Goal: Information Seeking & Learning: Learn about a topic

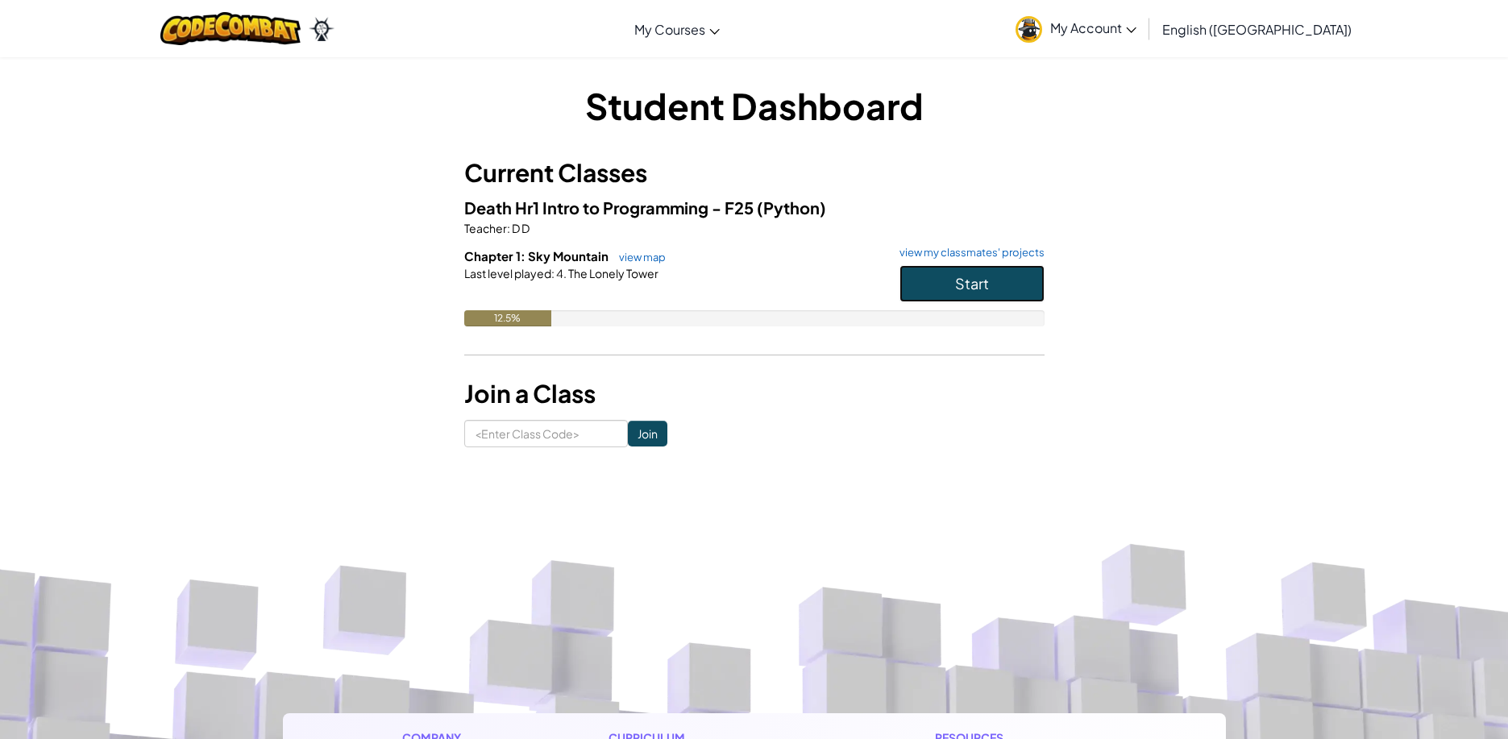
click at [966, 284] on span "Start" at bounding box center [972, 283] width 34 height 19
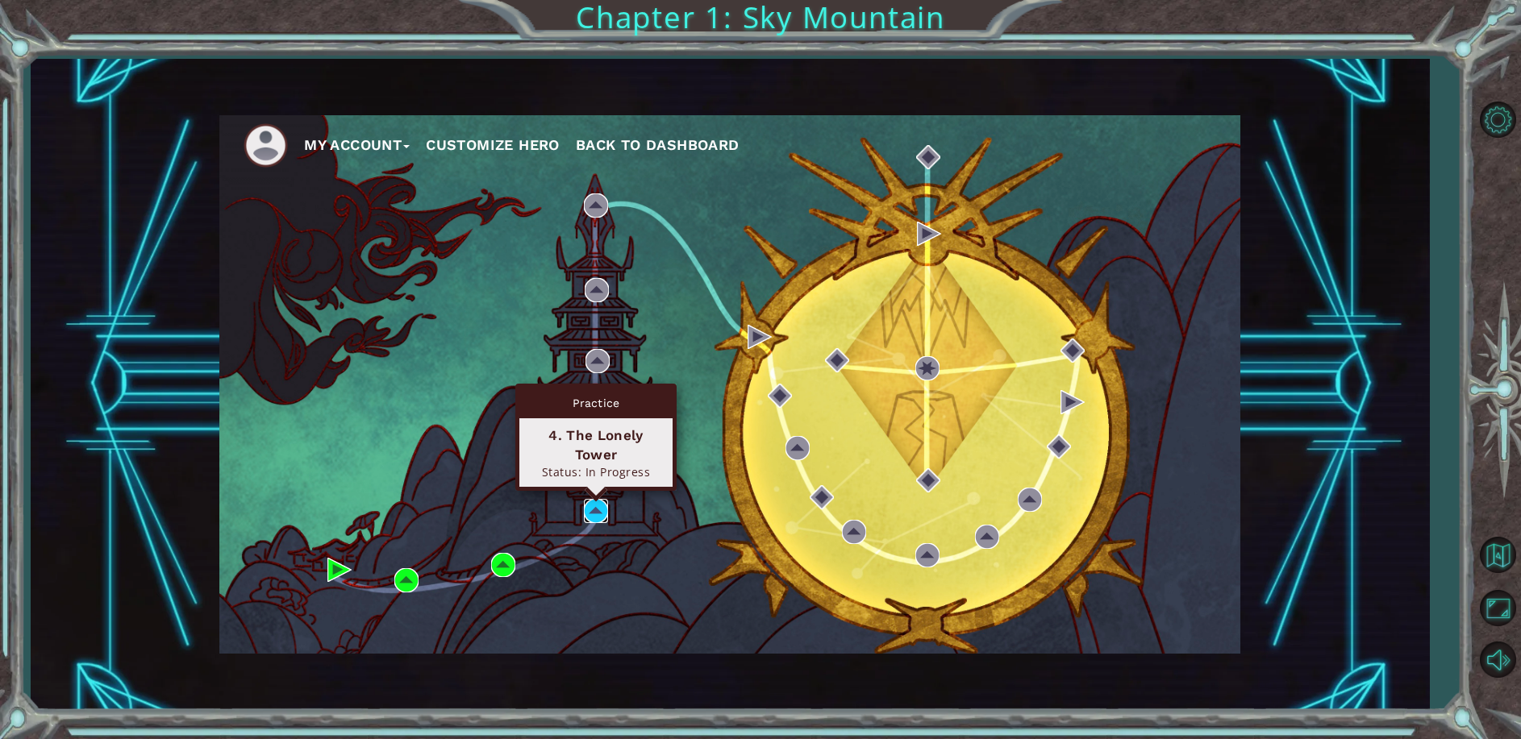
click at [585, 504] on img at bounding box center [596, 511] width 24 height 24
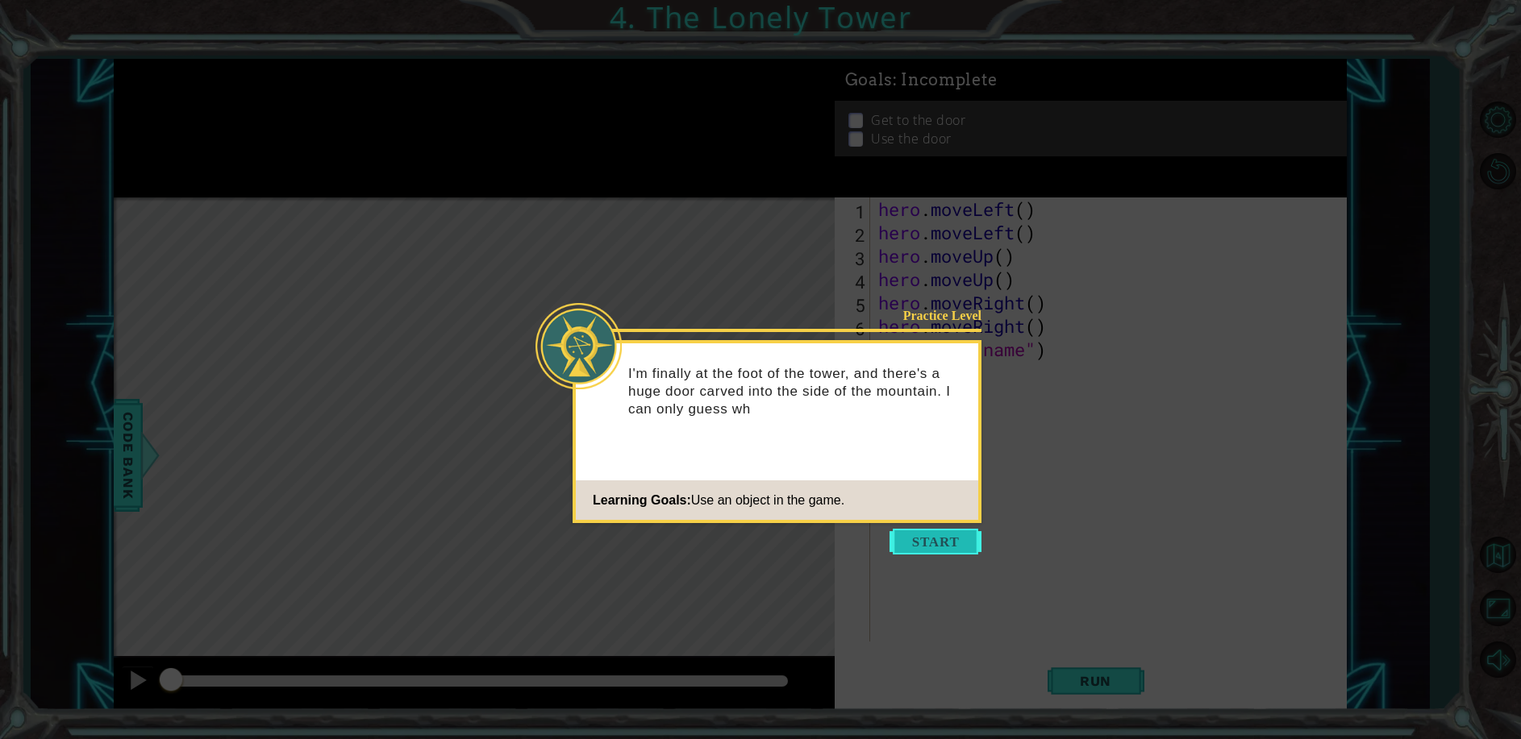
click at [917, 535] on button "Start" at bounding box center [935, 542] width 92 height 26
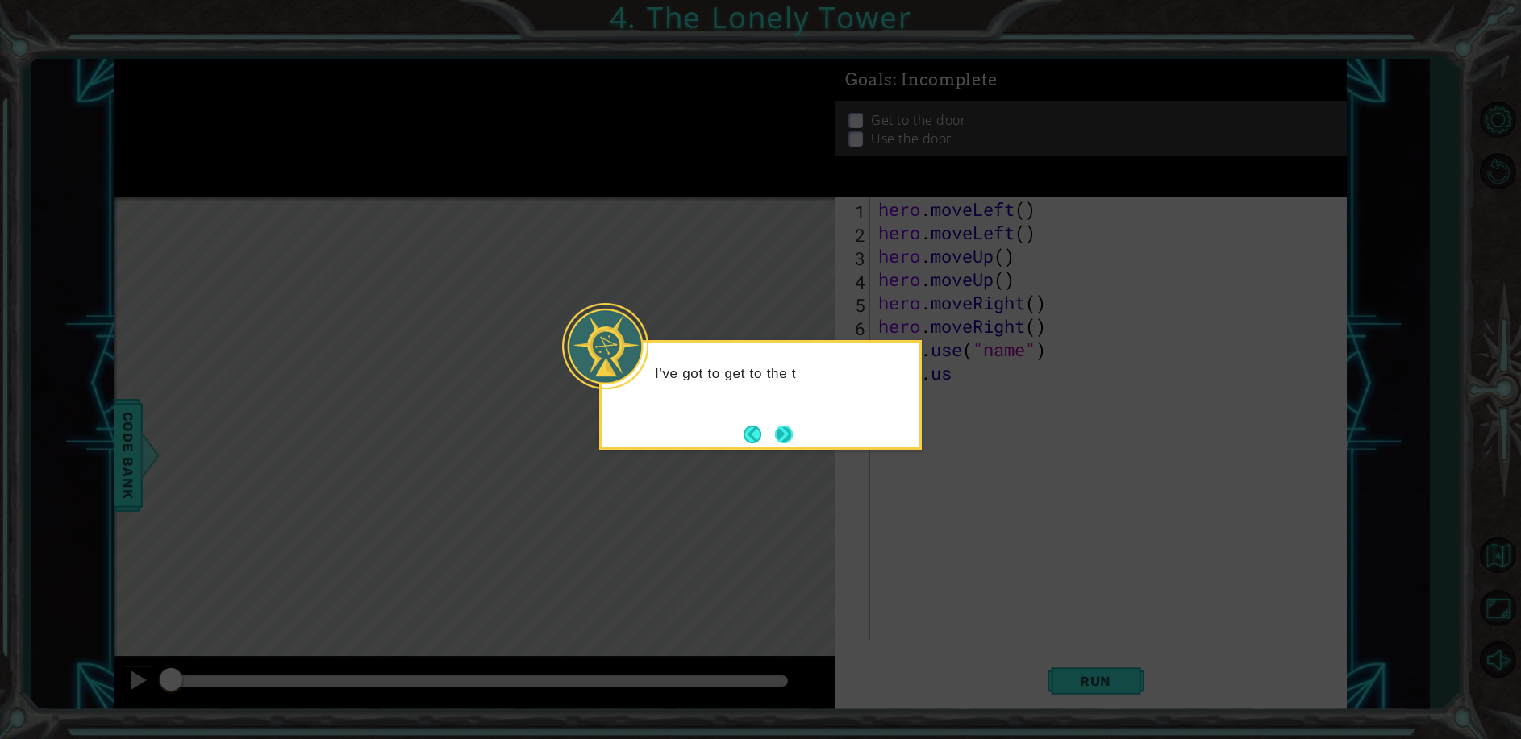
click at [775, 433] on button "Next" at bounding box center [784, 434] width 19 height 19
click at [769, 433] on footer at bounding box center [767, 434] width 49 height 24
click at [768, 435] on button "Back" at bounding box center [758, 435] width 31 height 18
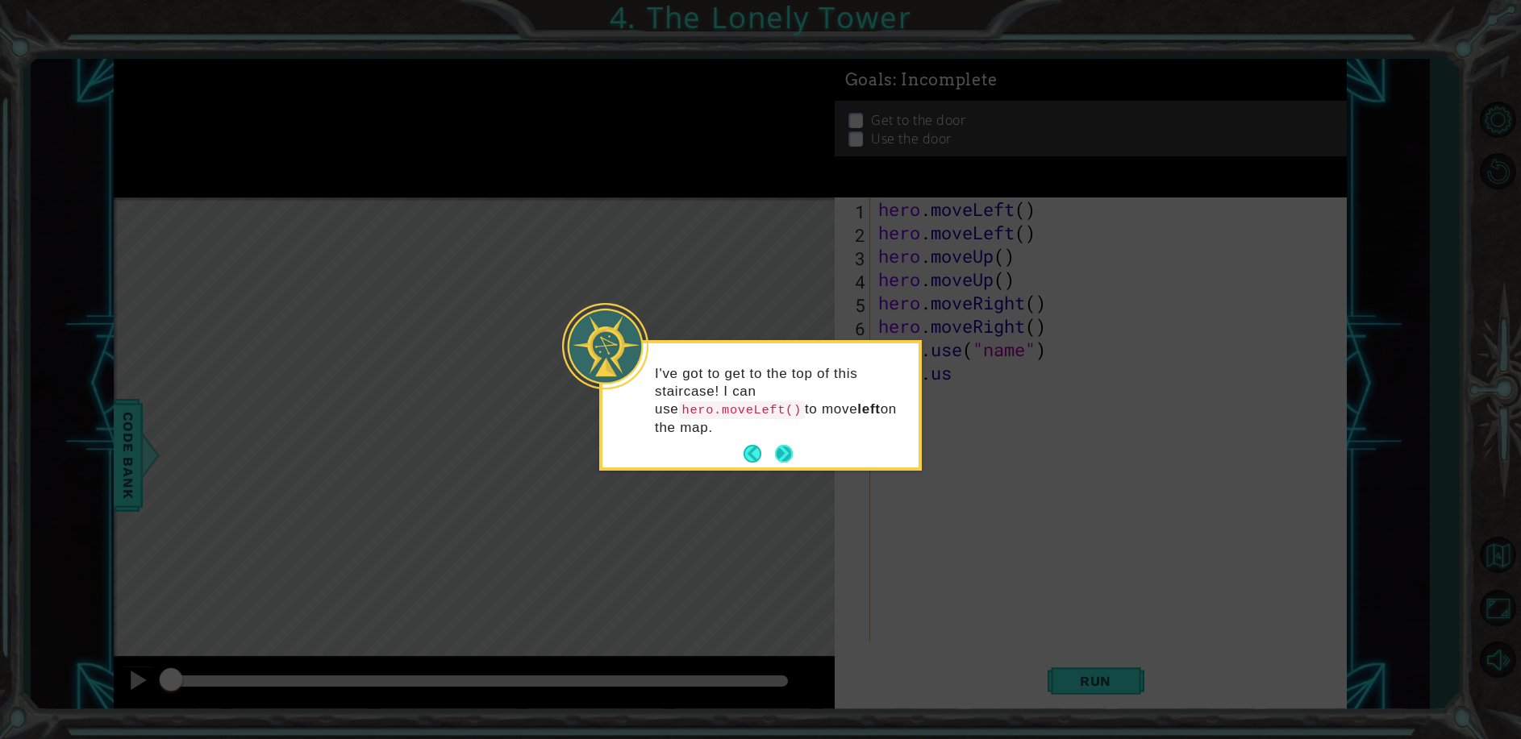
click at [770, 442] on footer at bounding box center [767, 454] width 49 height 24
click at [783, 445] on button "Next" at bounding box center [784, 454] width 18 height 18
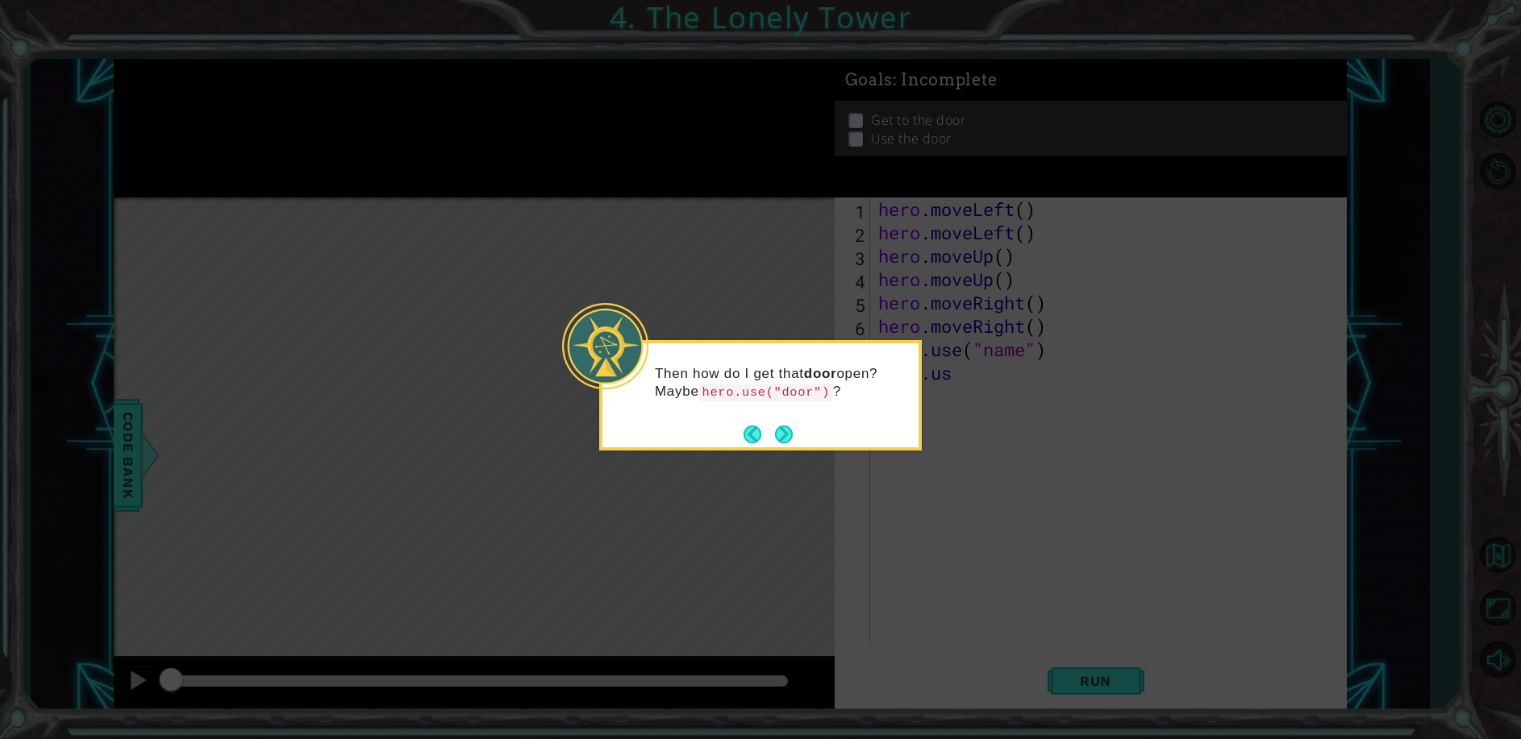
click at [779, 437] on button "Next" at bounding box center [784, 434] width 19 height 19
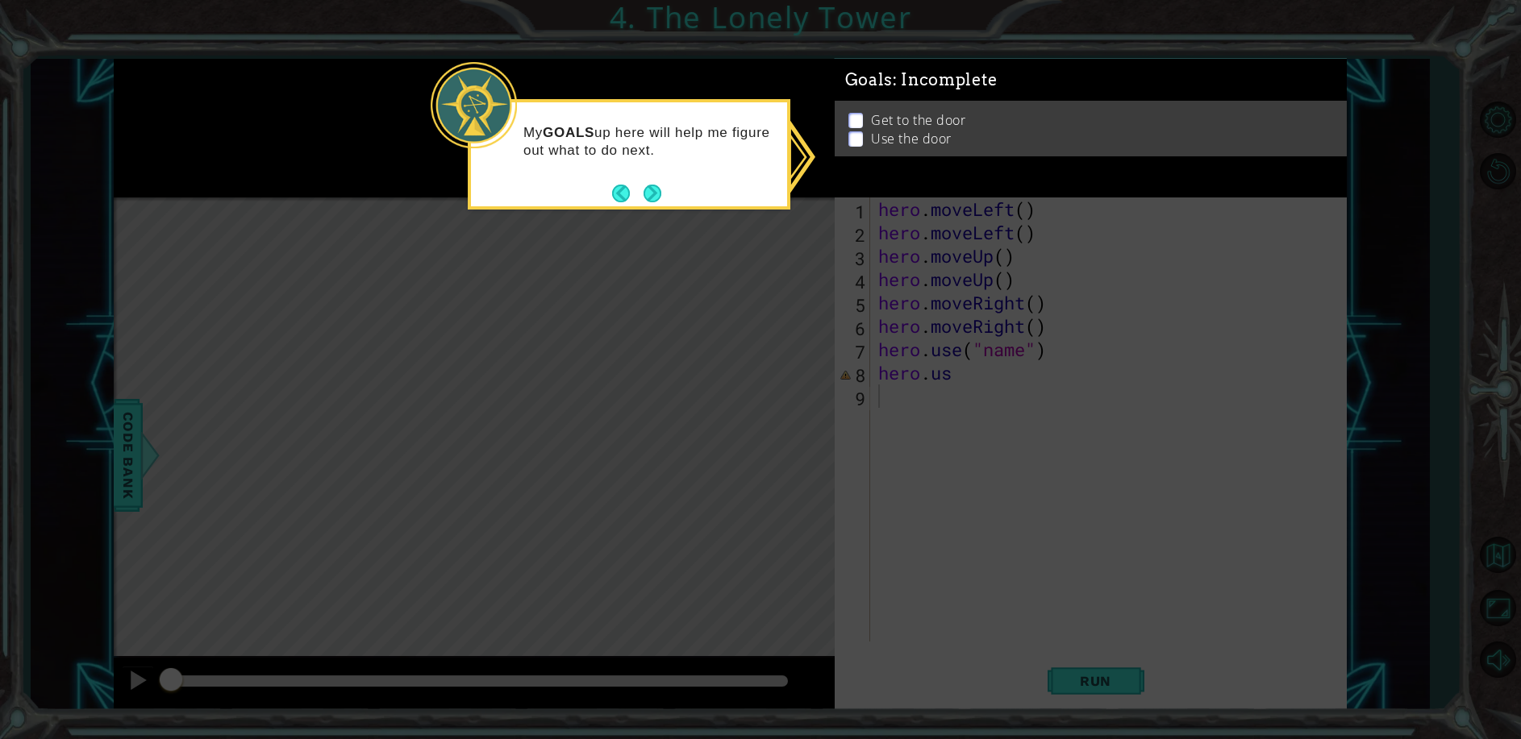
click at [608, 185] on div "My GOALS up here will help me figure out what to do next." at bounding box center [629, 149] width 316 height 81
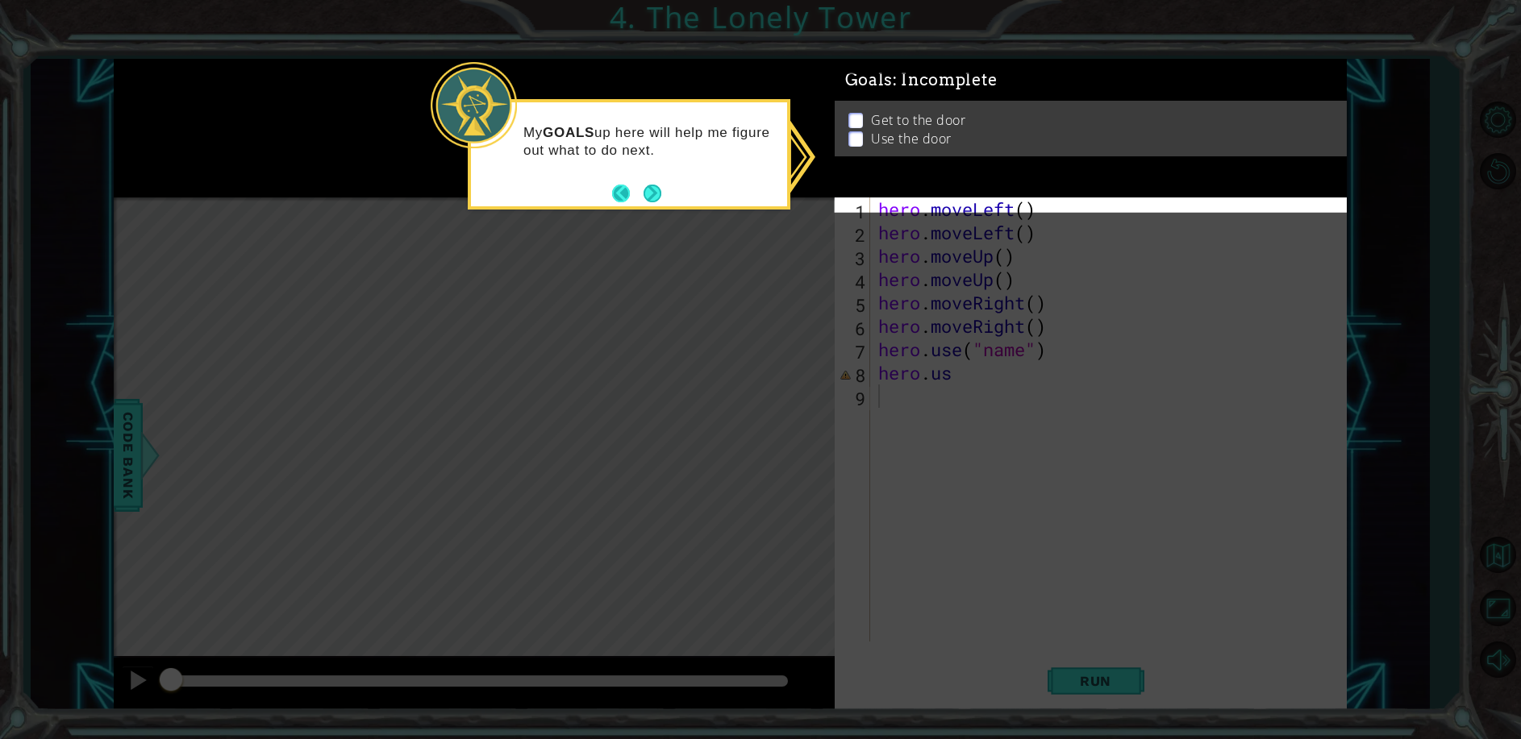
click at [614, 189] on button "Back" at bounding box center [627, 194] width 31 height 18
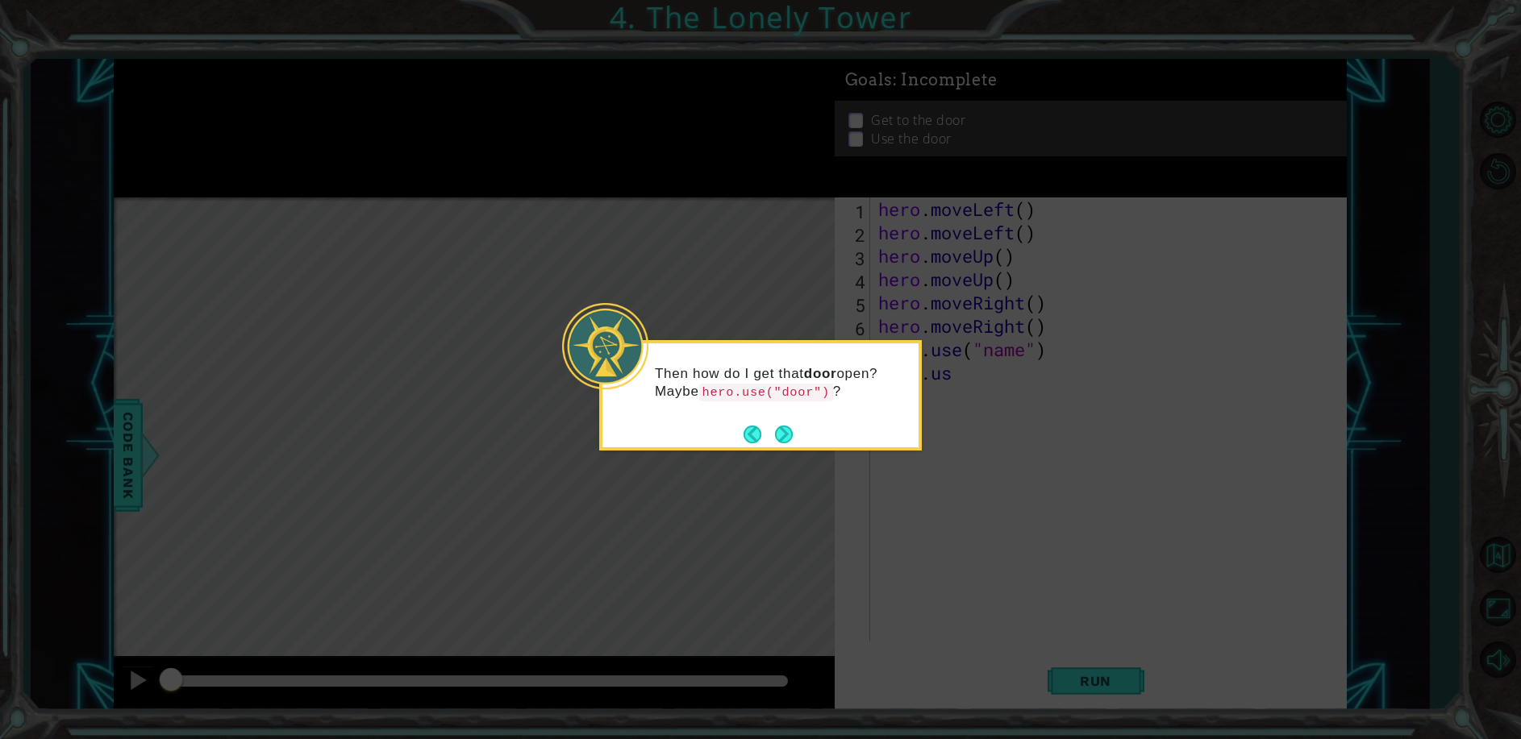
click at [788, 439] on button "Next" at bounding box center [783, 434] width 19 height 19
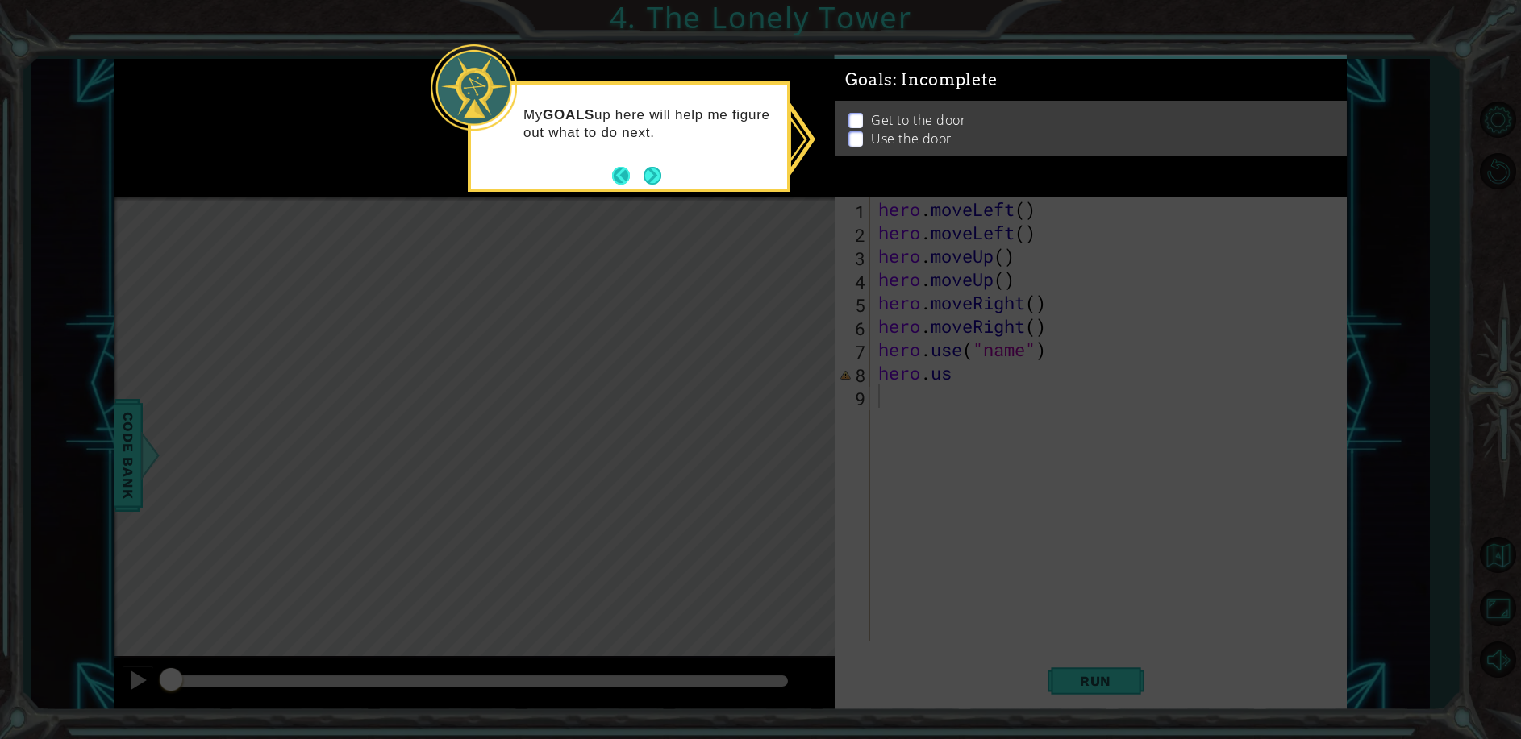
click at [635, 168] on button "Back" at bounding box center [627, 176] width 31 height 18
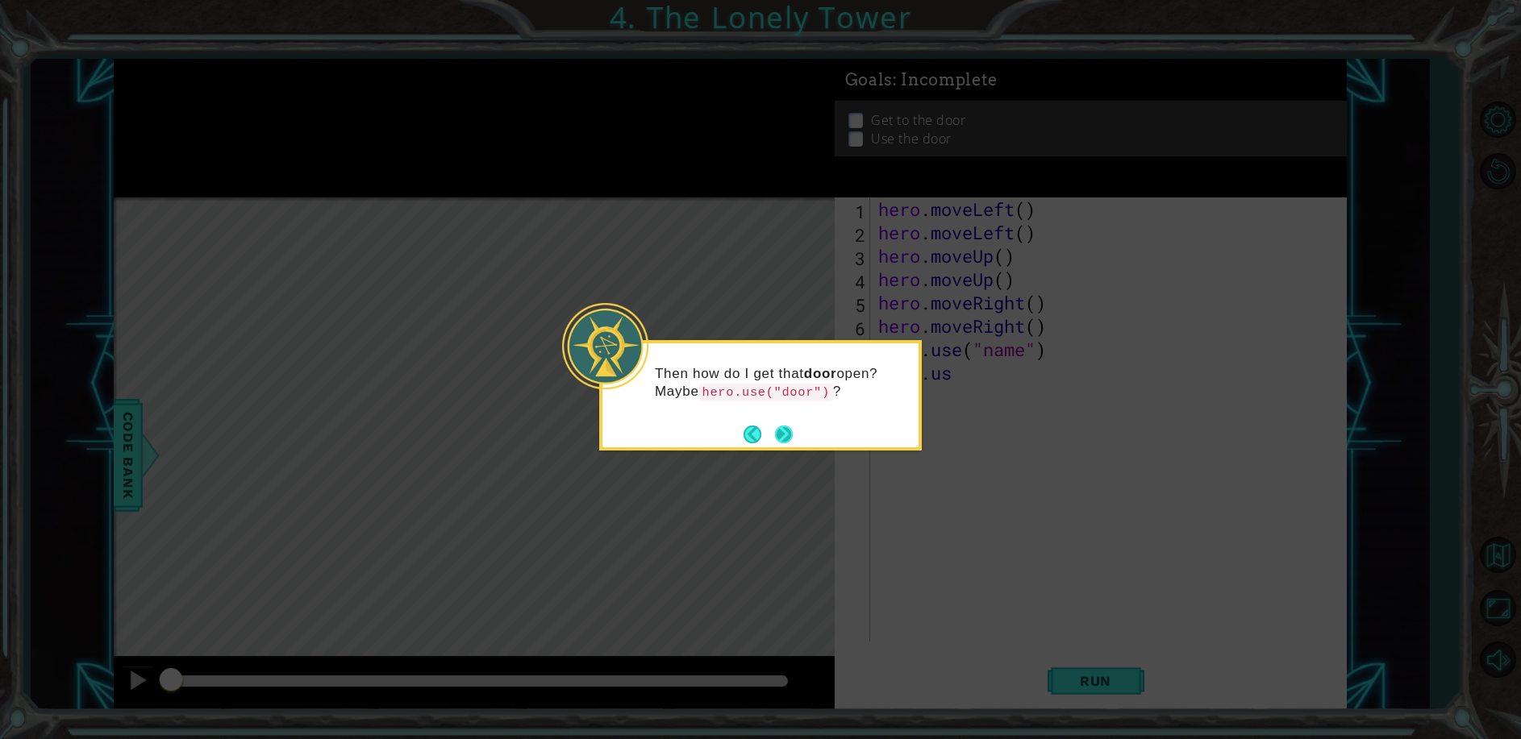
click at [788, 427] on button "Next" at bounding box center [784, 434] width 22 height 22
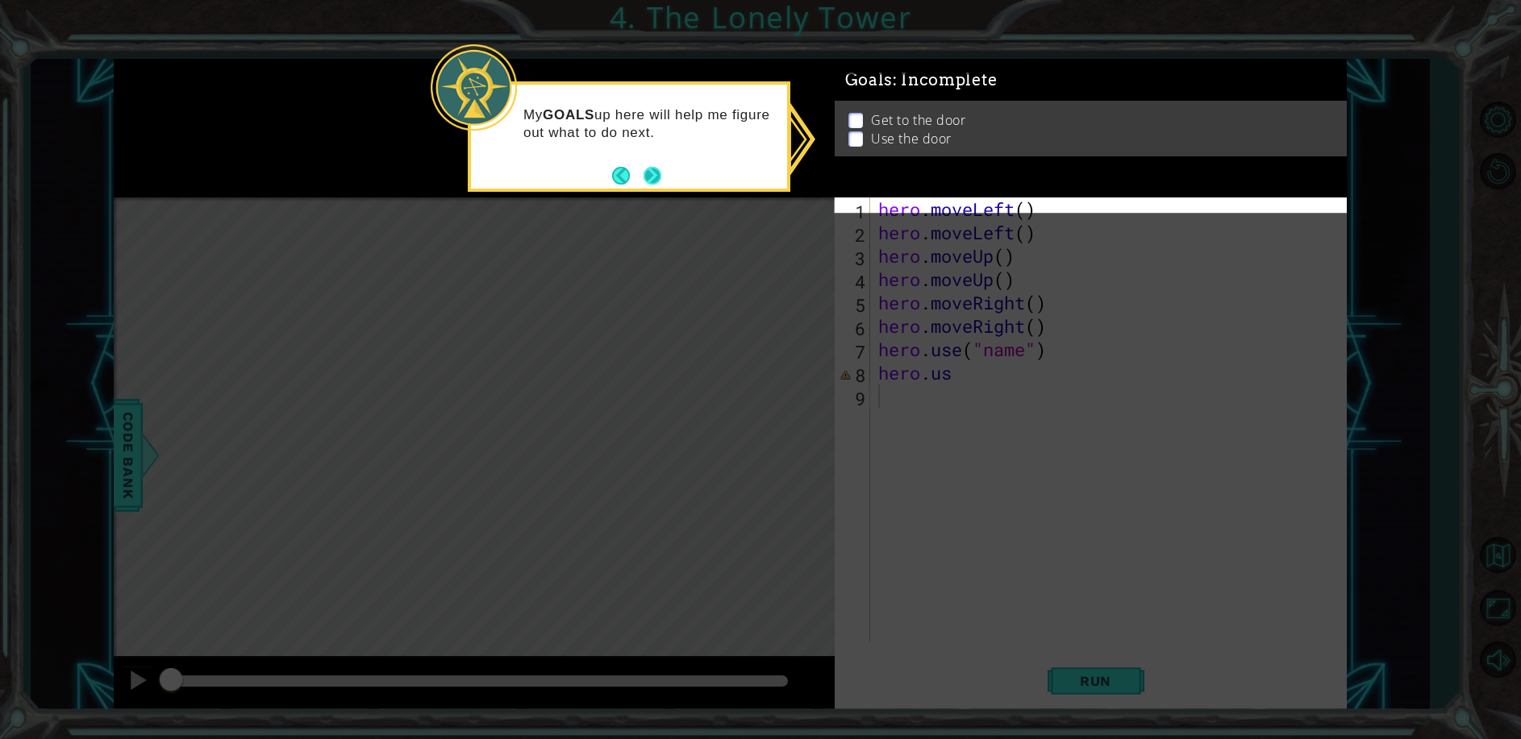
click at [661, 181] on button "Next" at bounding box center [652, 175] width 19 height 19
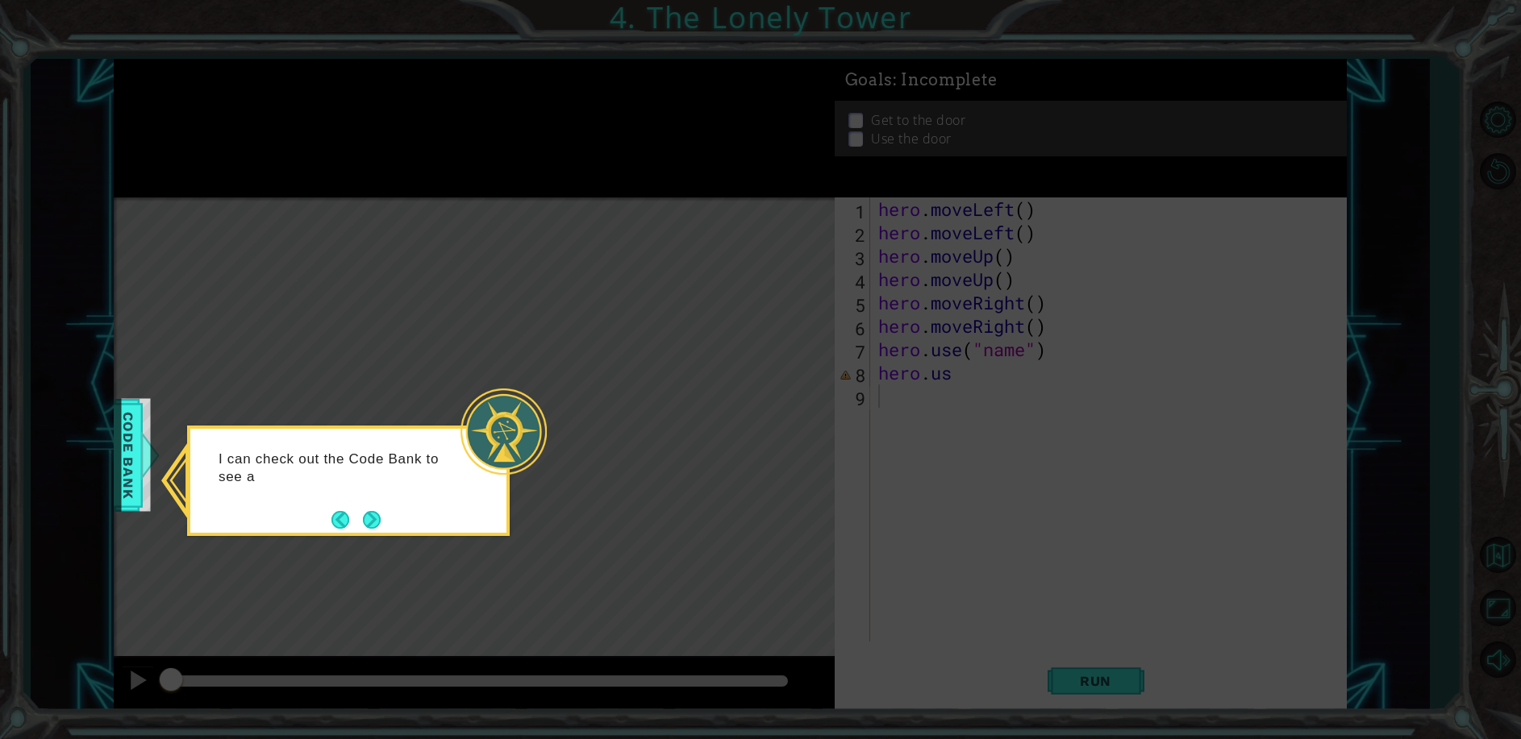
click at [380, 518] on button "Next" at bounding box center [372, 520] width 18 height 18
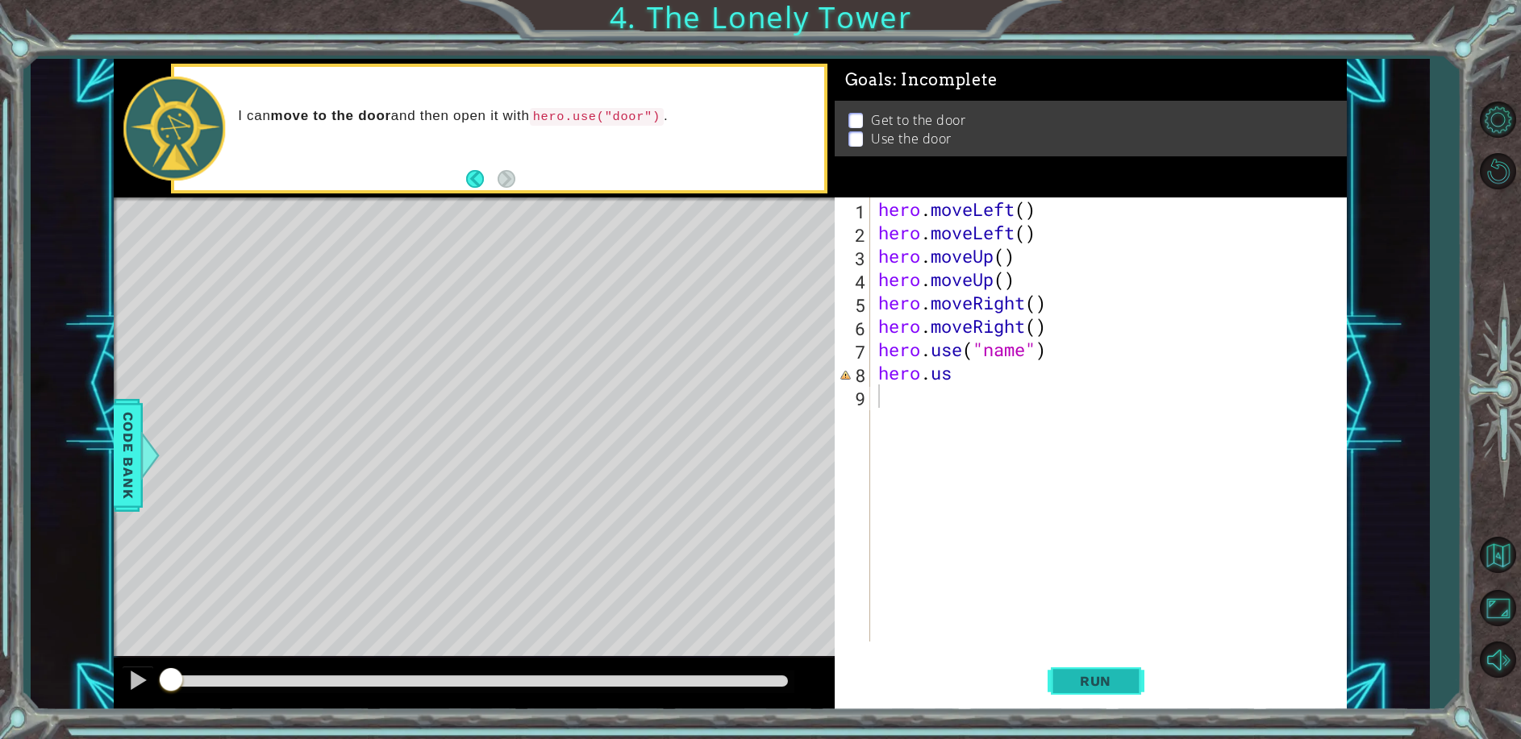
click at [1084, 673] on span "Run" at bounding box center [1095, 681] width 64 height 16
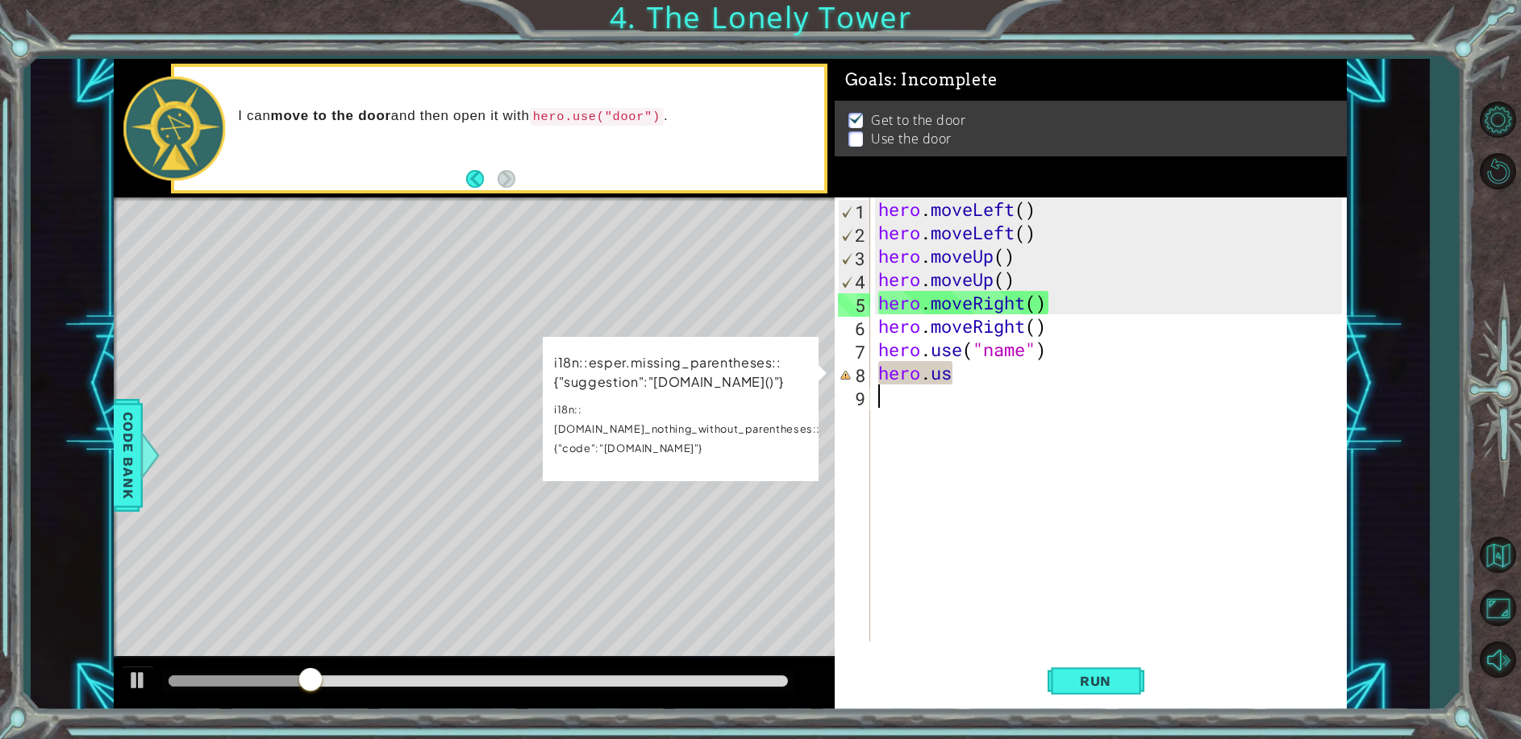
click at [958, 377] on div "hero . moveLeft ( ) hero . moveLeft ( ) hero . moveUp ( ) hero . moveUp ( ) her…" at bounding box center [1112, 443] width 475 height 491
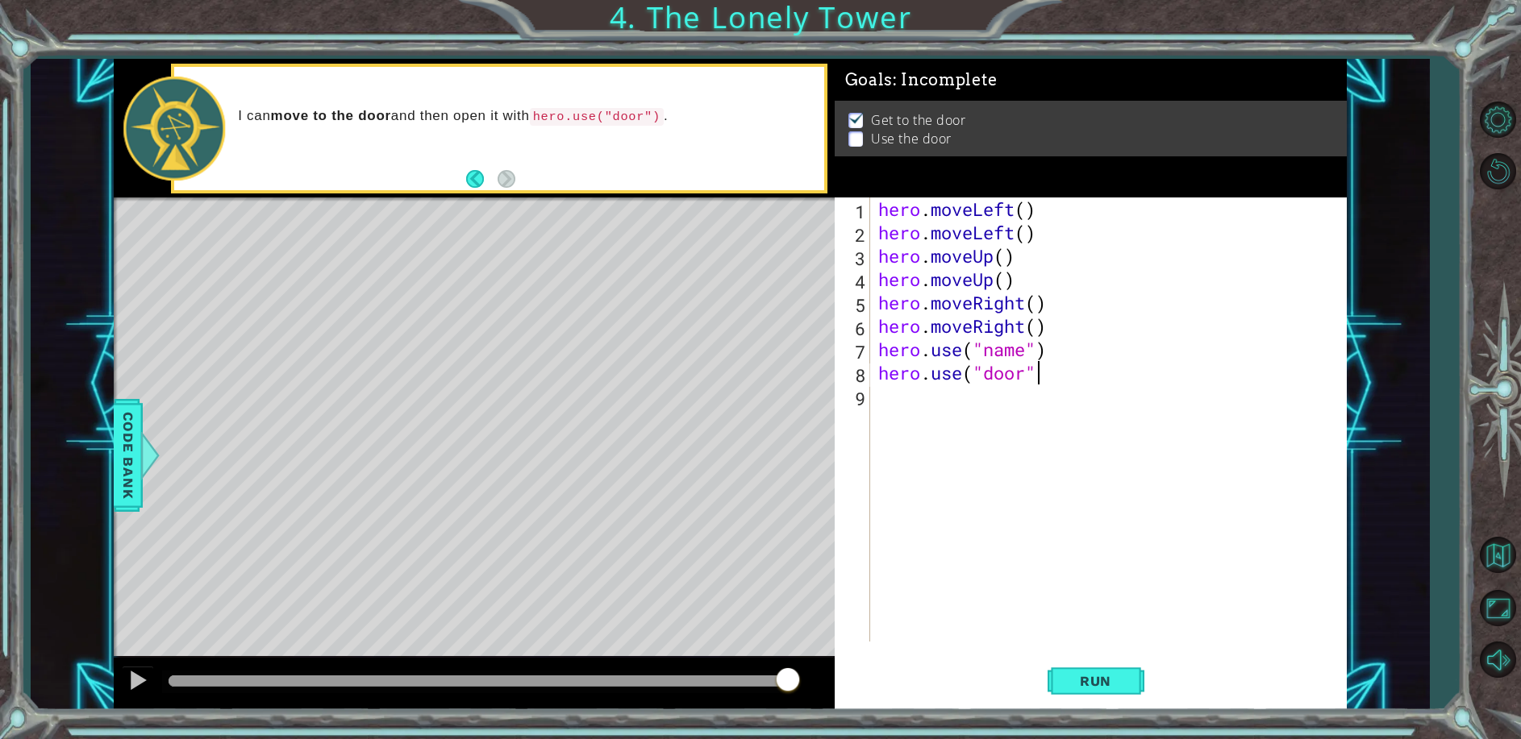
scroll to position [0, 6]
type textarea "hero.use("door")"
click at [1096, 675] on span "Run" at bounding box center [1095, 681] width 64 height 16
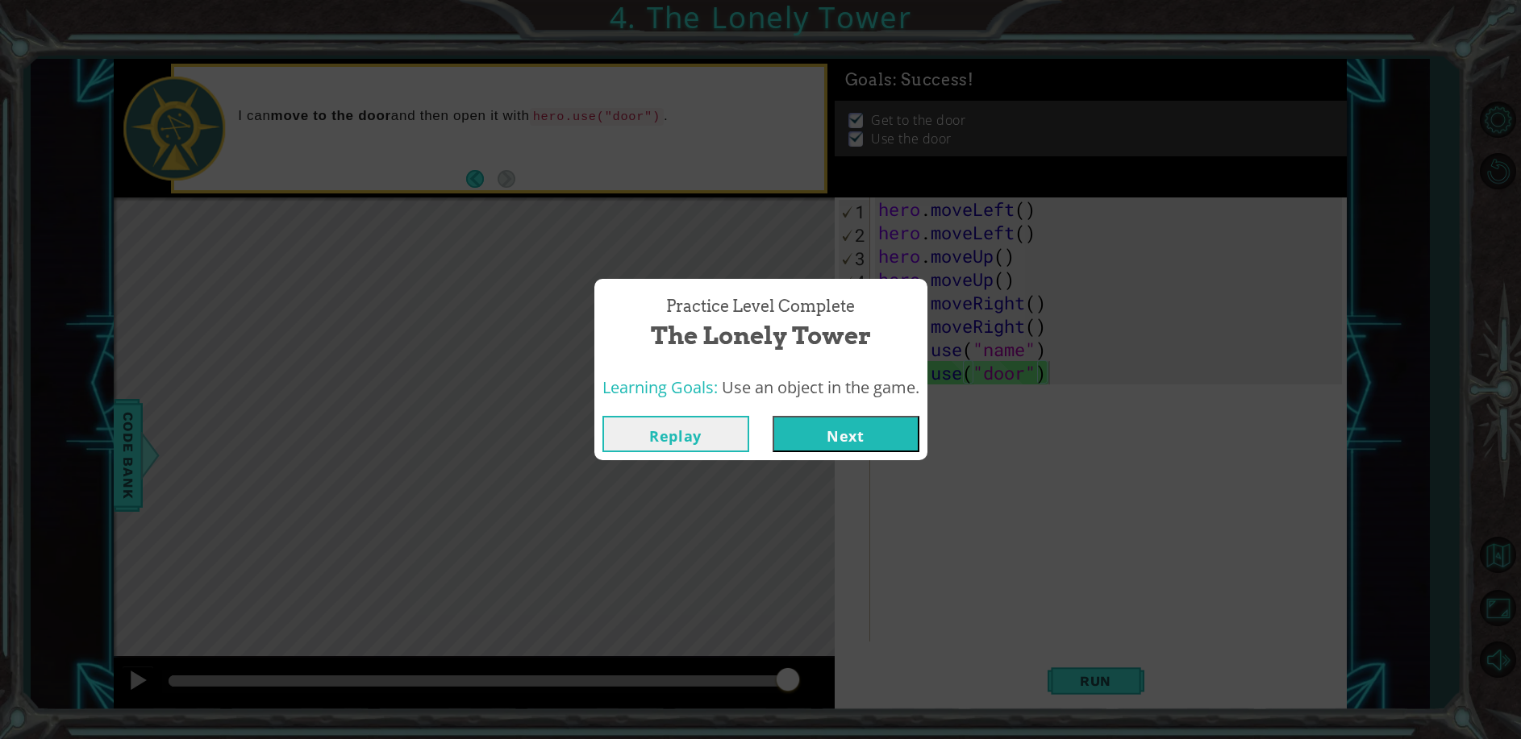
click at [862, 429] on button "Next" at bounding box center [845, 434] width 147 height 36
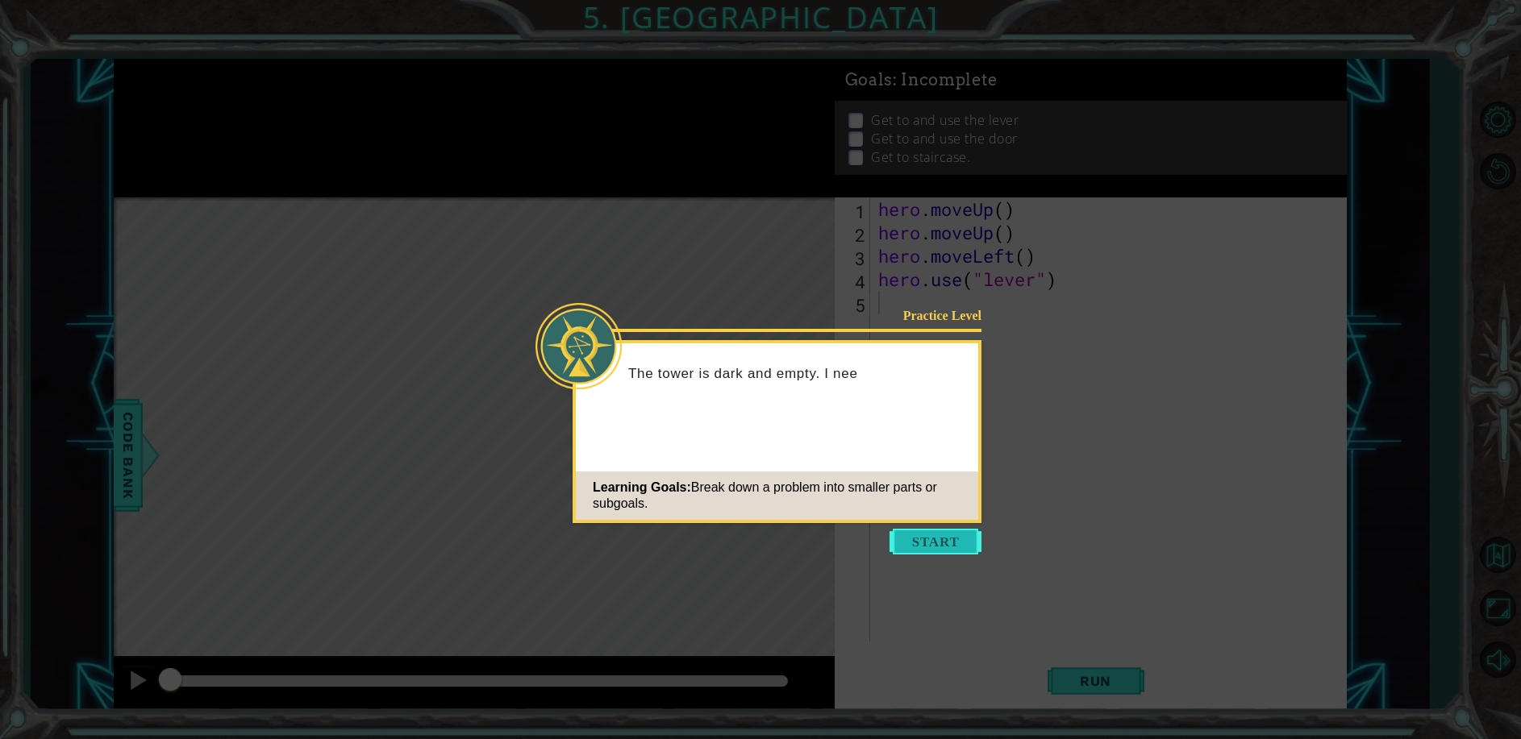
click at [941, 536] on button "Start" at bounding box center [935, 542] width 92 height 26
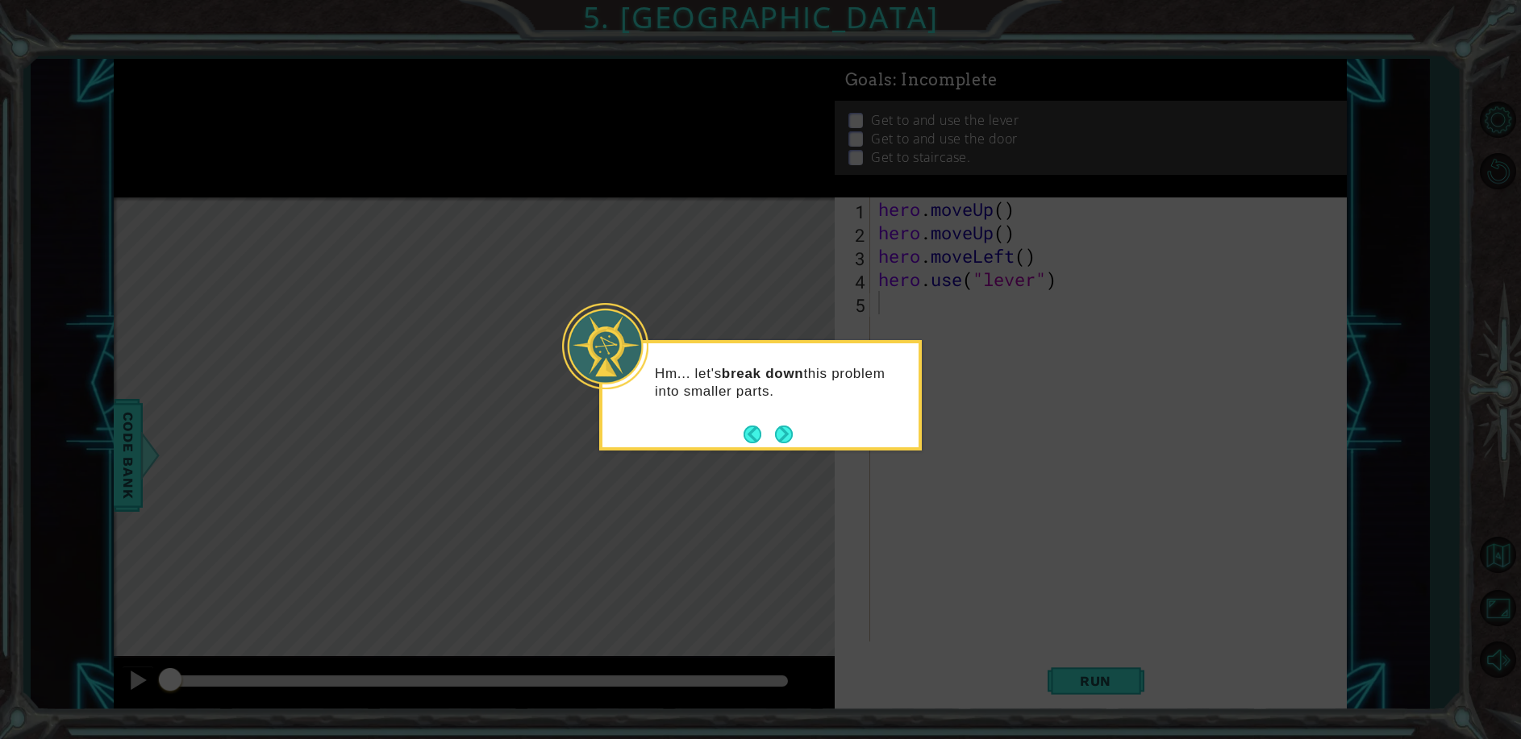
click at [801, 459] on icon at bounding box center [760, 369] width 1521 height 739
click at [789, 425] on button "Next" at bounding box center [784, 434] width 19 height 19
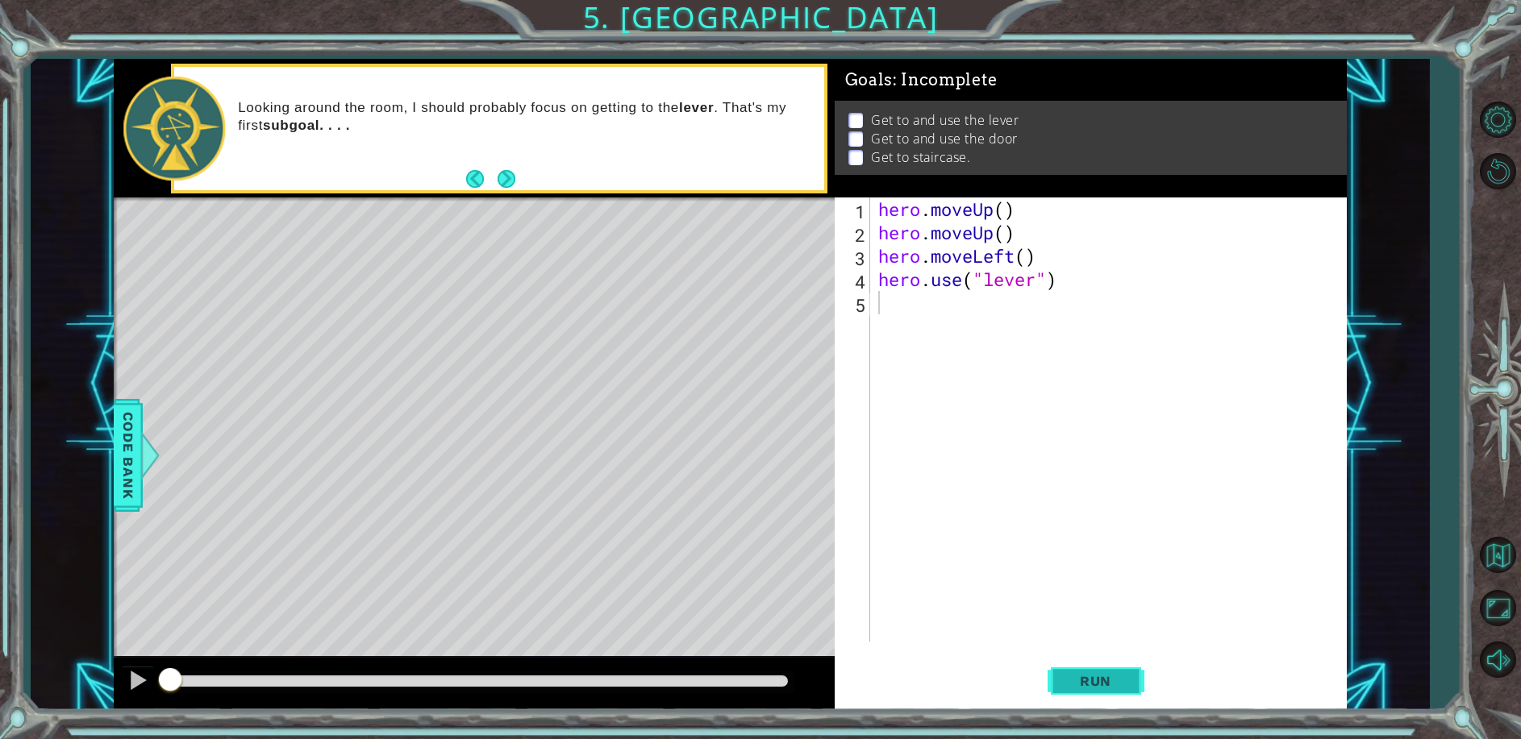
click at [1109, 681] on span "Run" at bounding box center [1095, 681] width 64 height 16
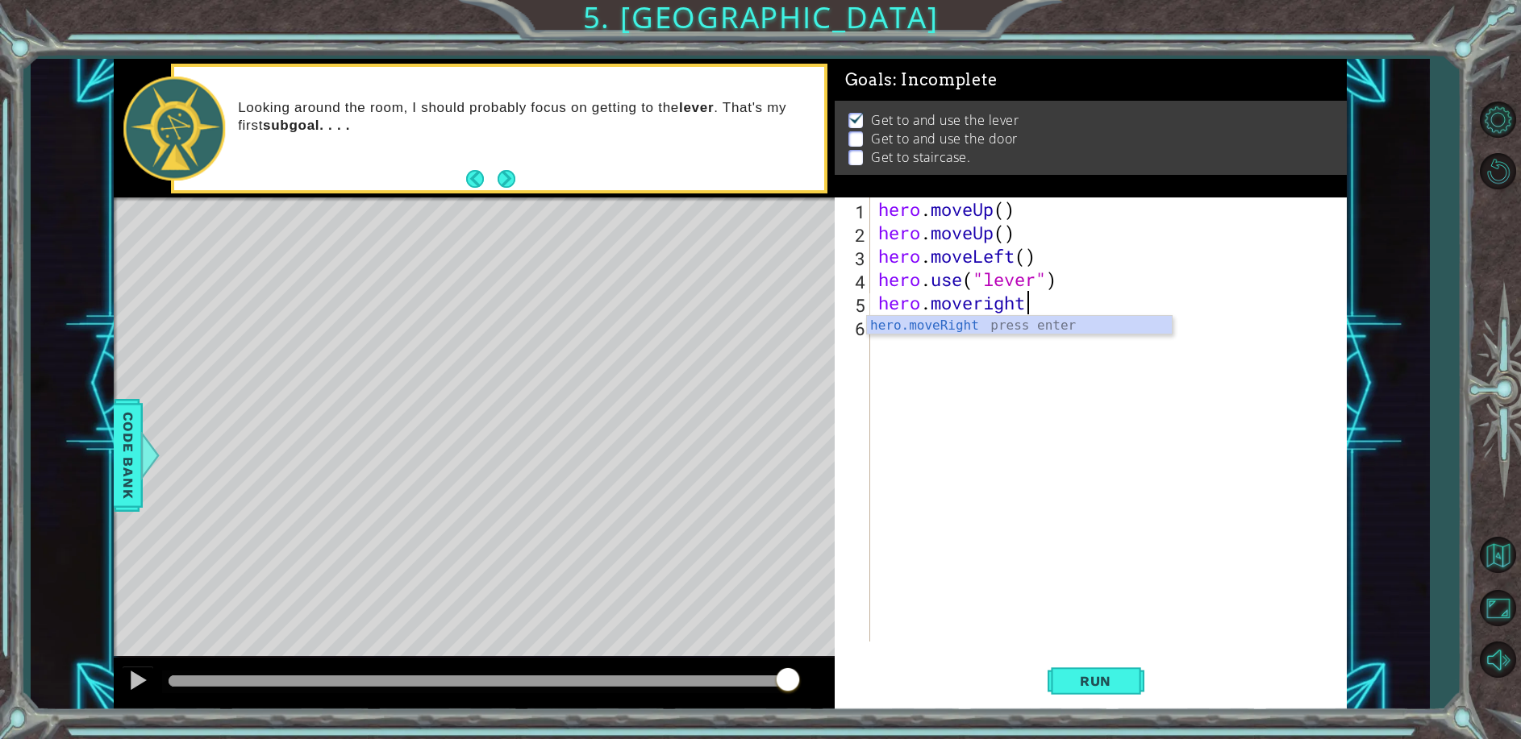
scroll to position [0, 6]
drag, startPoint x: 1115, startPoint y: 679, endPoint x: 1103, endPoint y: 676, distance: 12.3
click at [1109, 679] on span "Run" at bounding box center [1095, 681] width 64 height 16
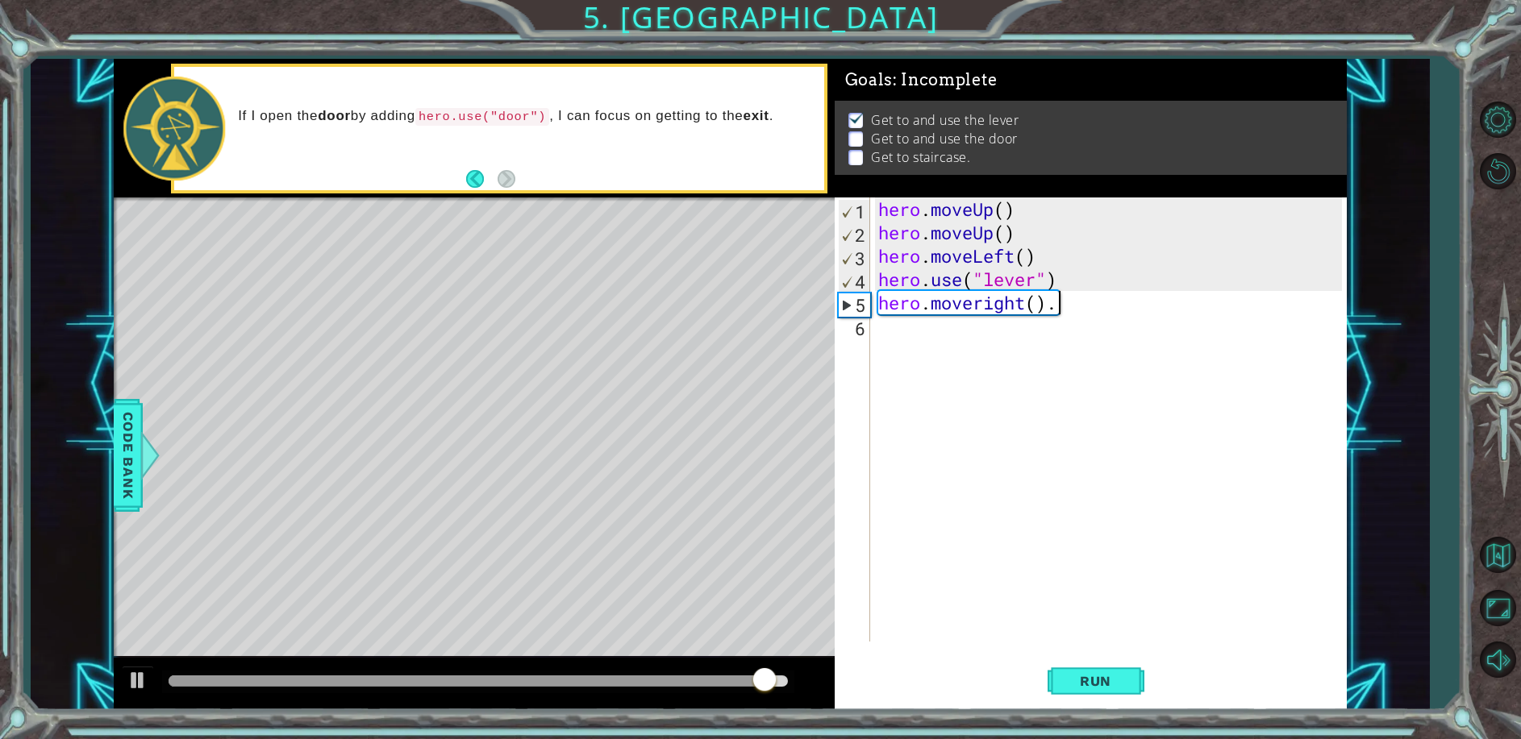
scroll to position [0, 7]
click at [1107, 680] on span "Run" at bounding box center [1095, 681] width 64 height 16
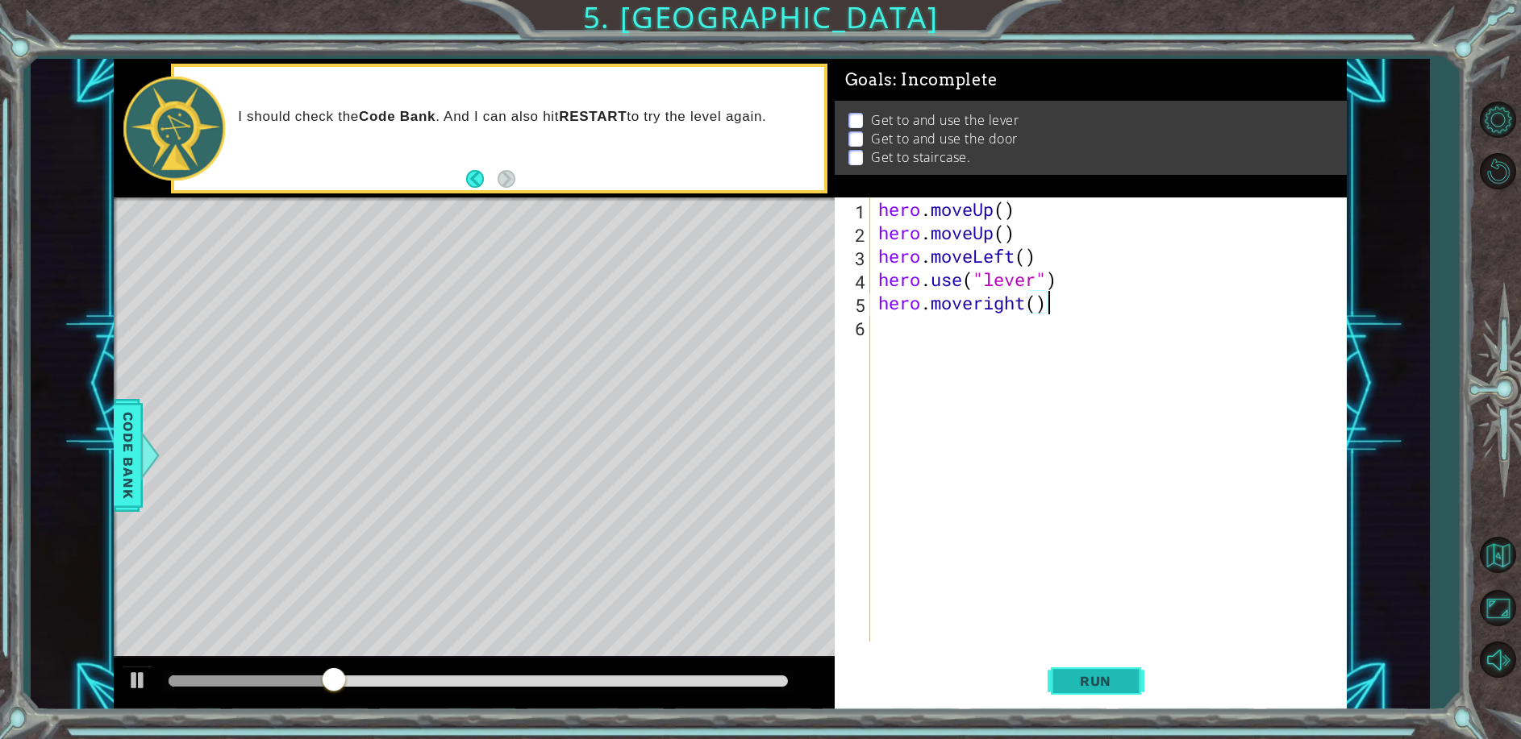
click at [1088, 677] on span "Run" at bounding box center [1095, 681] width 64 height 16
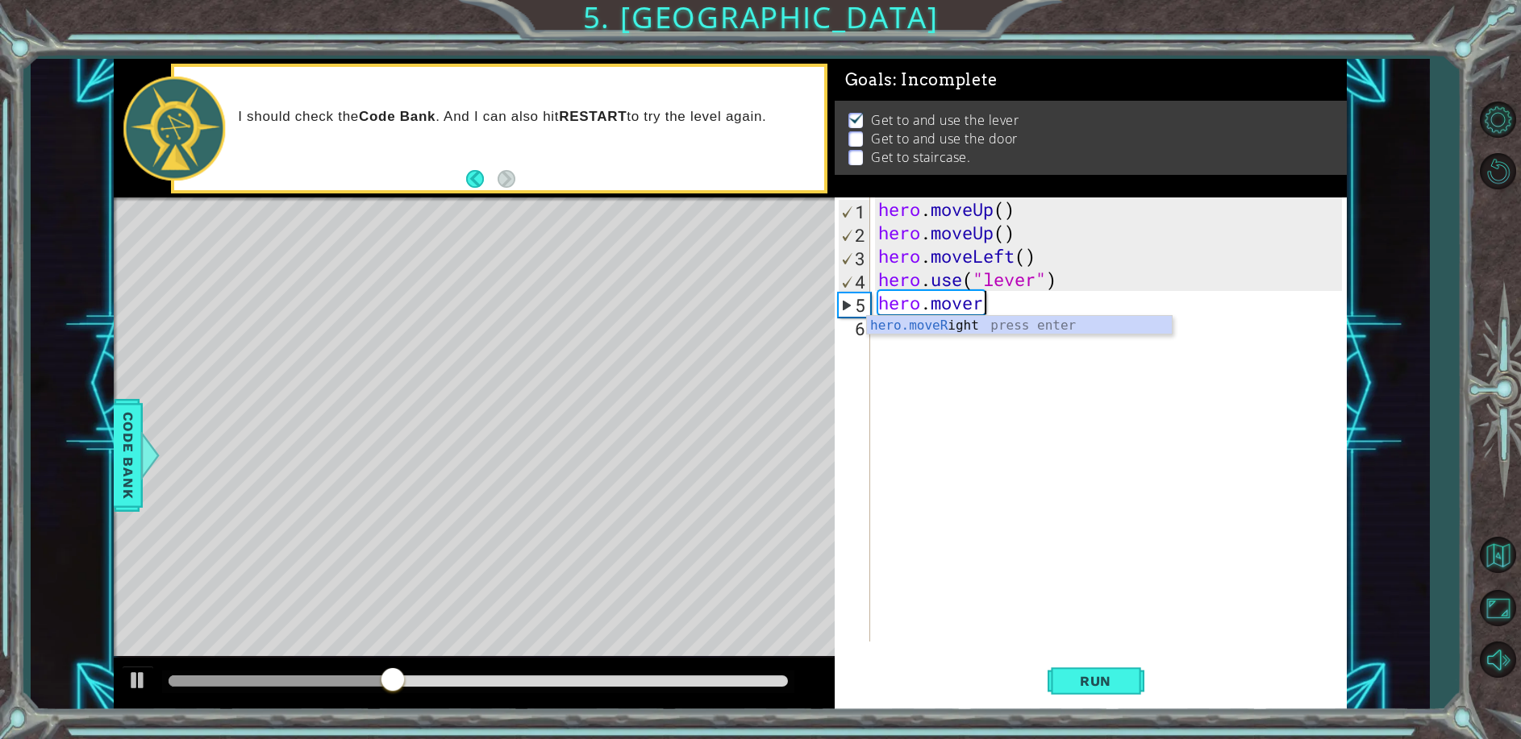
type textarea "hero.move"
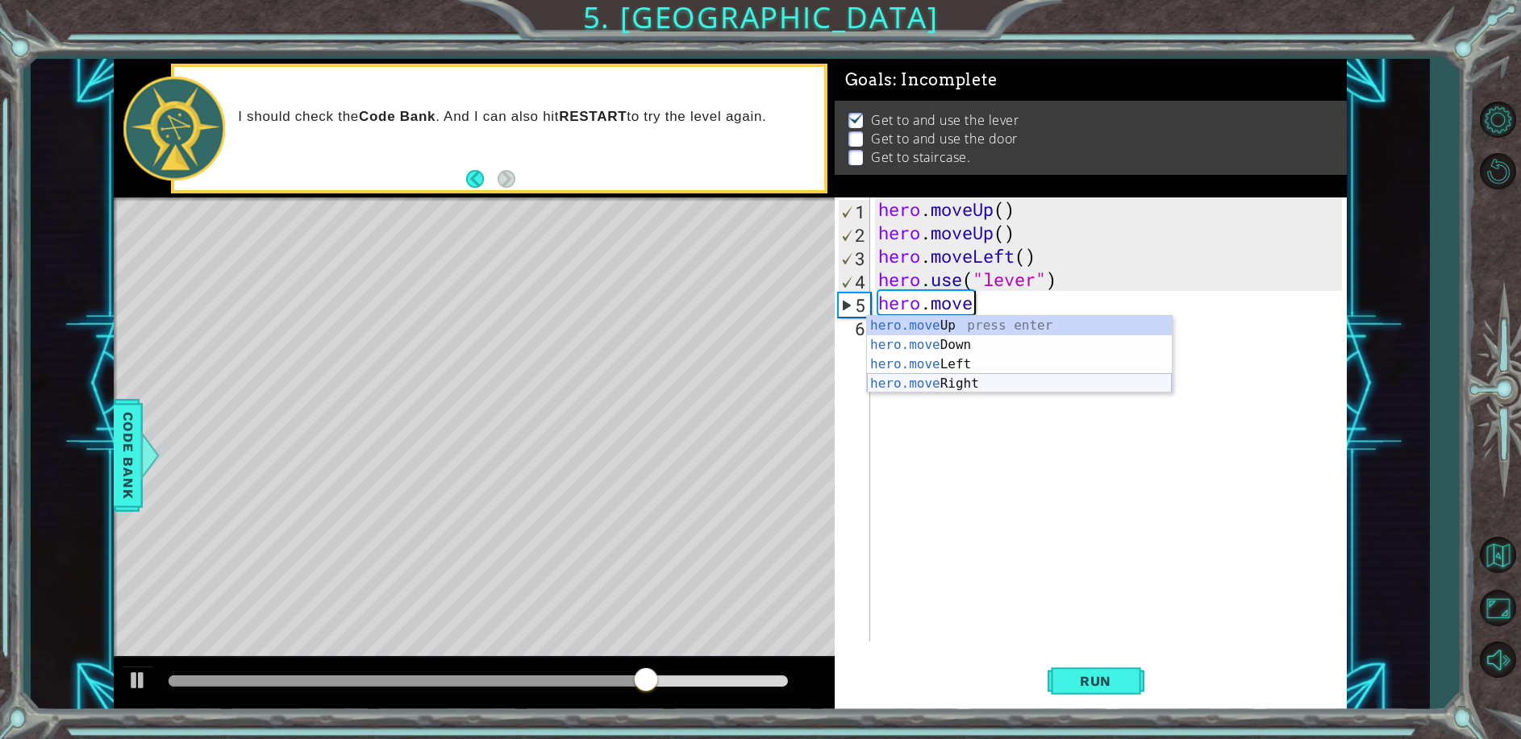
click at [1016, 392] on div "hero.move Up press enter hero.move Down press enter hero.move Left press enter …" at bounding box center [1019, 374] width 305 height 116
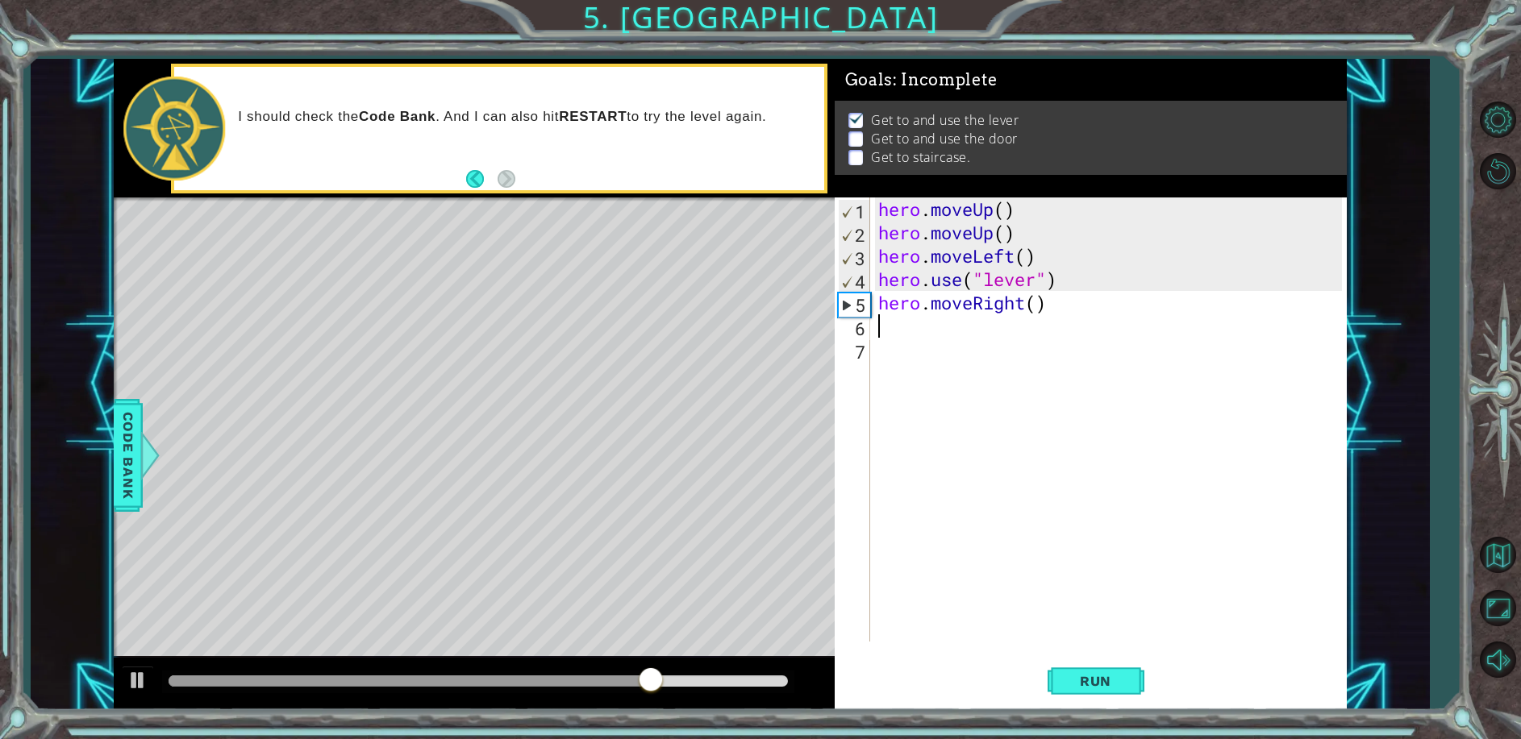
scroll to position [0, 0]
click at [1079, 670] on button "Run" at bounding box center [1095, 681] width 97 height 52
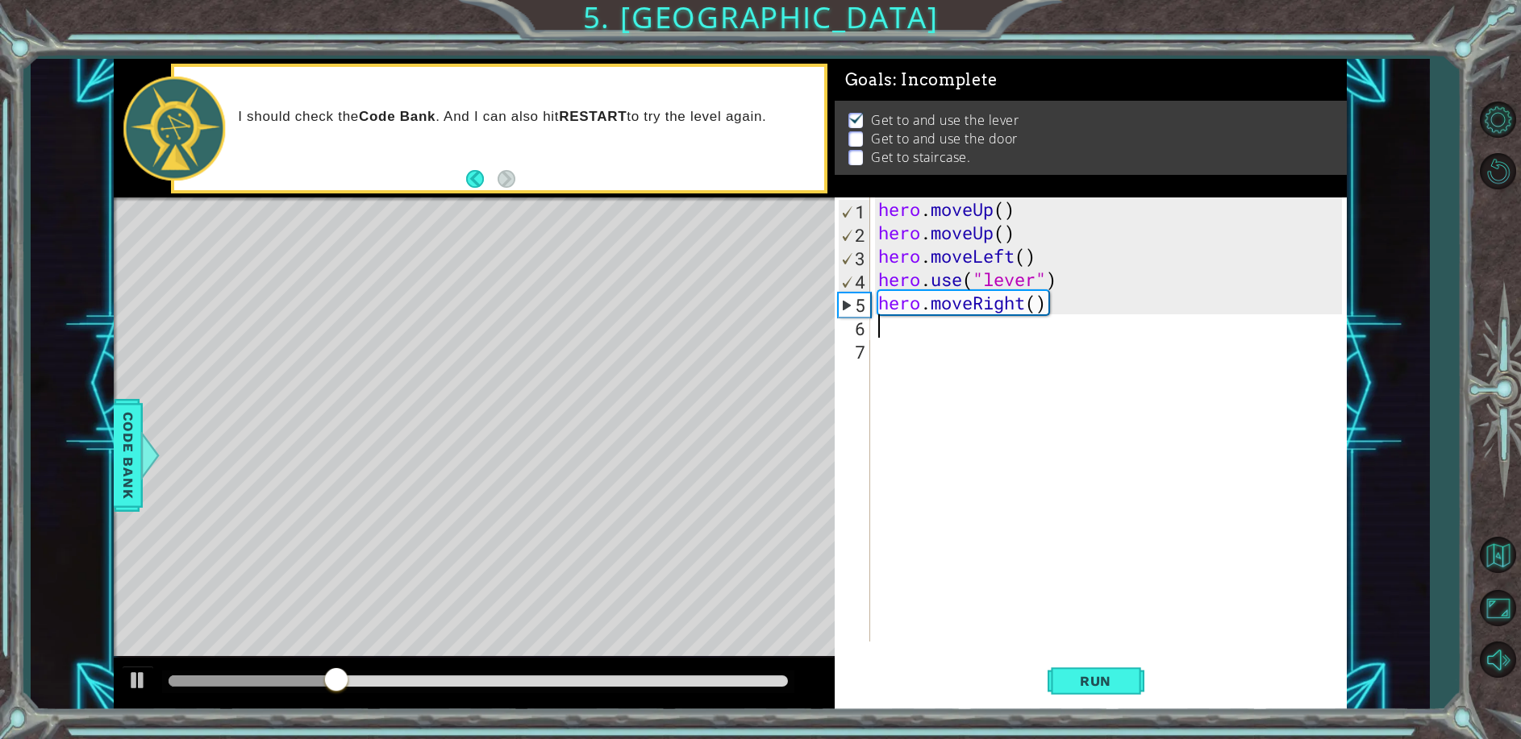
type textarea "h"
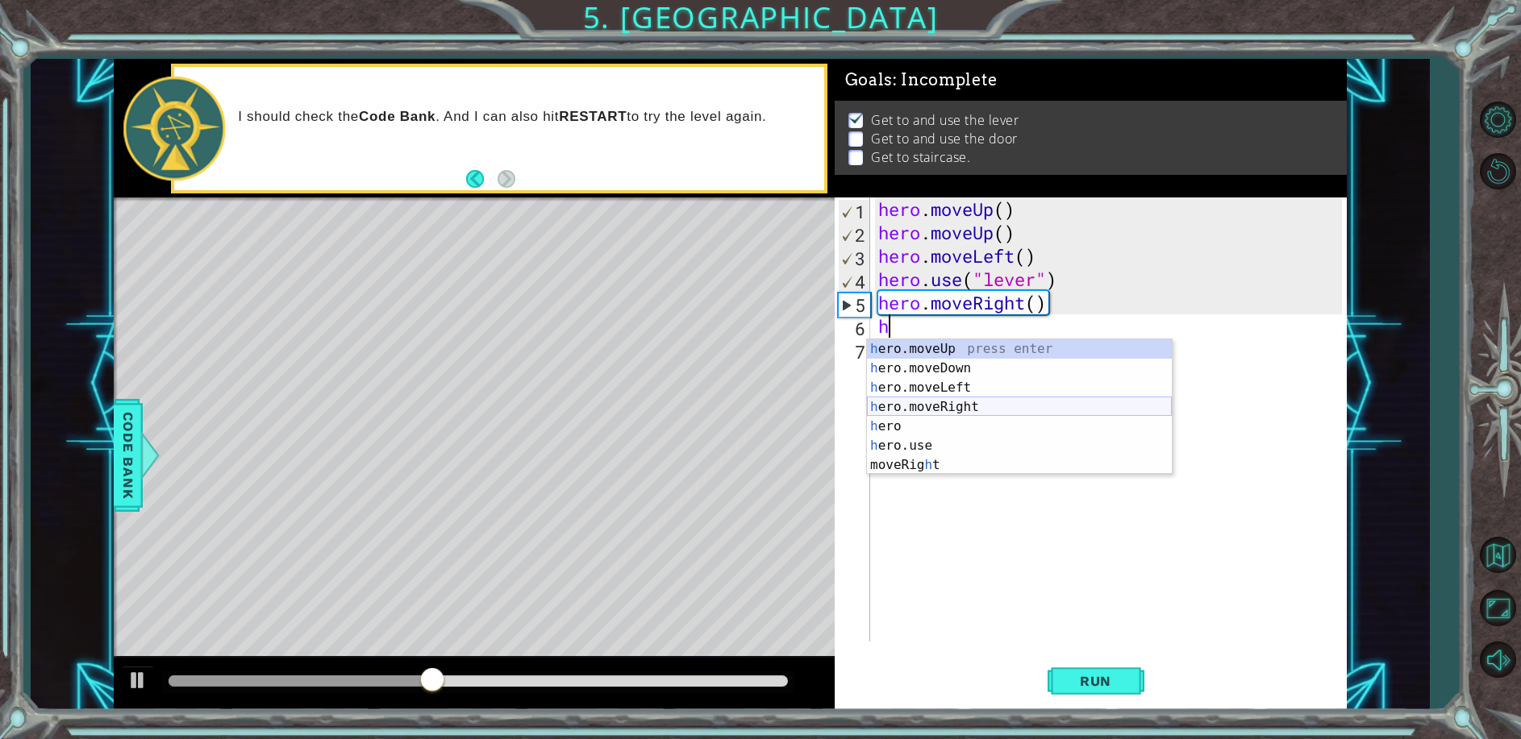
click at [978, 403] on div "h ero.moveUp press enter h ero.moveDown press enter h ero.moveLeft press enter …" at bounding box center [1019, 426] width 305 height 174
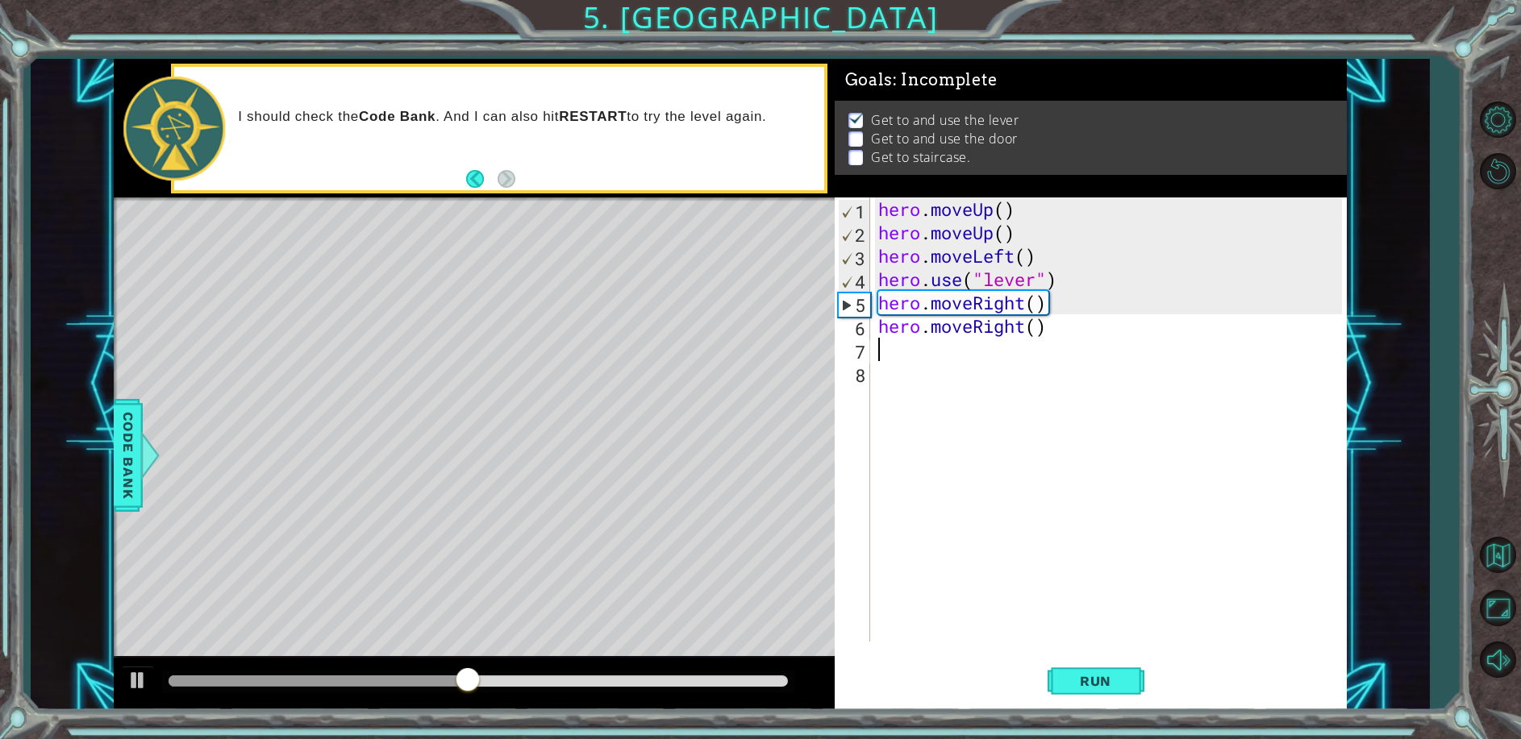
click at [889, 347] on div "hero . moveUp ( ) hero . moveUp ( ) hero . moveLeft ( ) hero . use ( "lever" ) …" at bounding box center [1112, 443] width 475 height 491
type textarea "h"
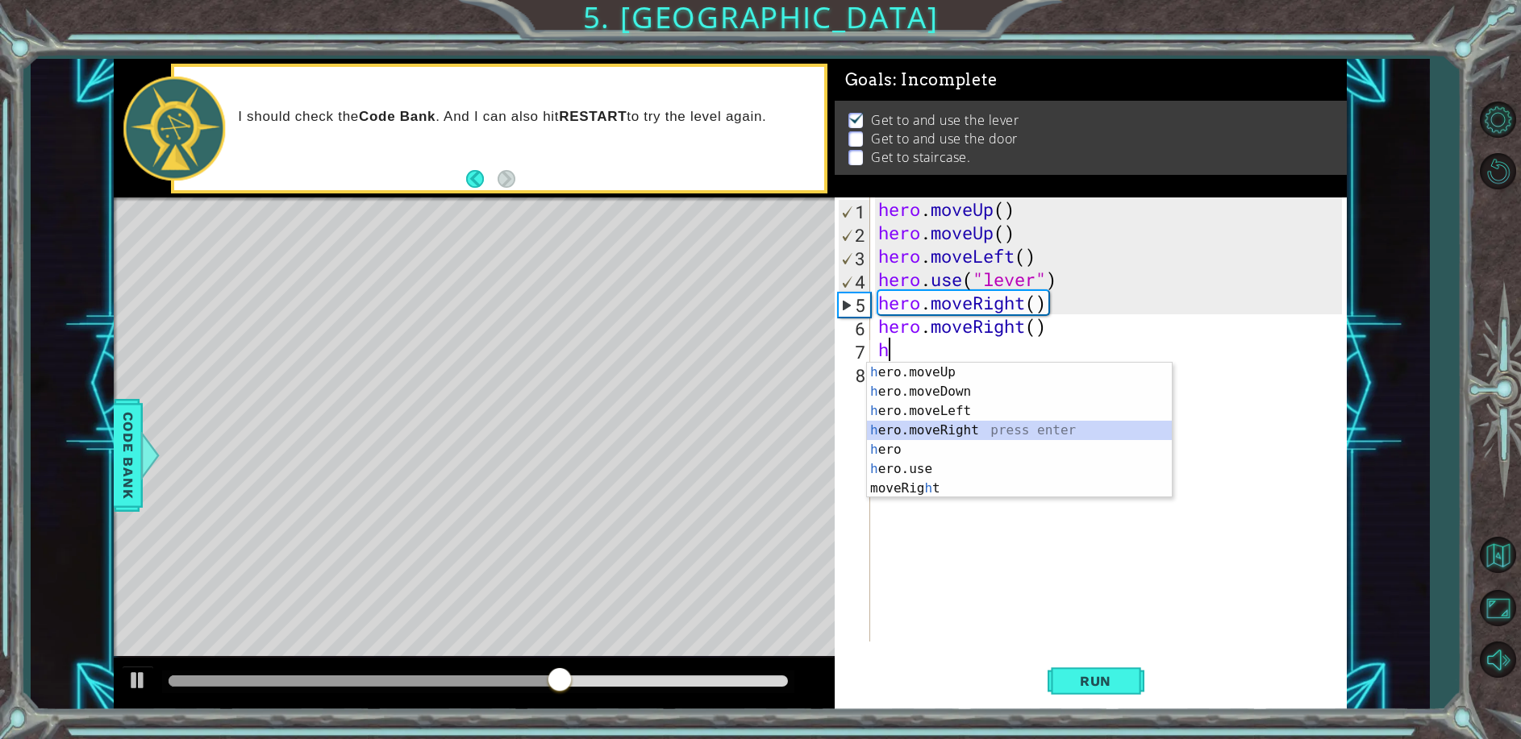
click at [949, 422] on div "h ero.moveUp press enter h ero.moveDown press enter h ero.moveLeft press enter …" at bounding box center [1019, 450] width 305 height 174
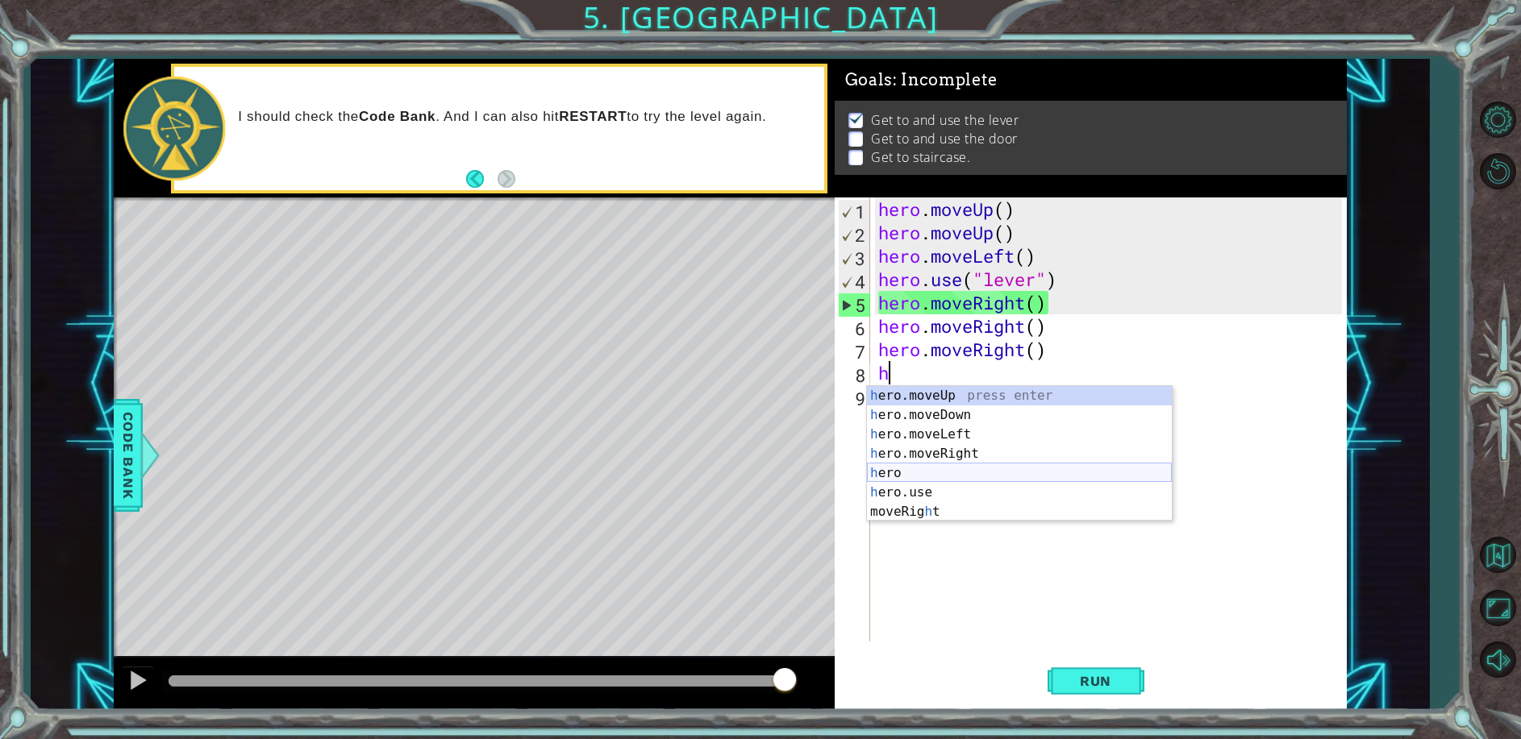
click at [933, 458] on div "h ero.moveUp press enter h ero.moveDown press enter h ero.moveLeft press enter …" at bounding box center [1019, 473] width 305 height 174
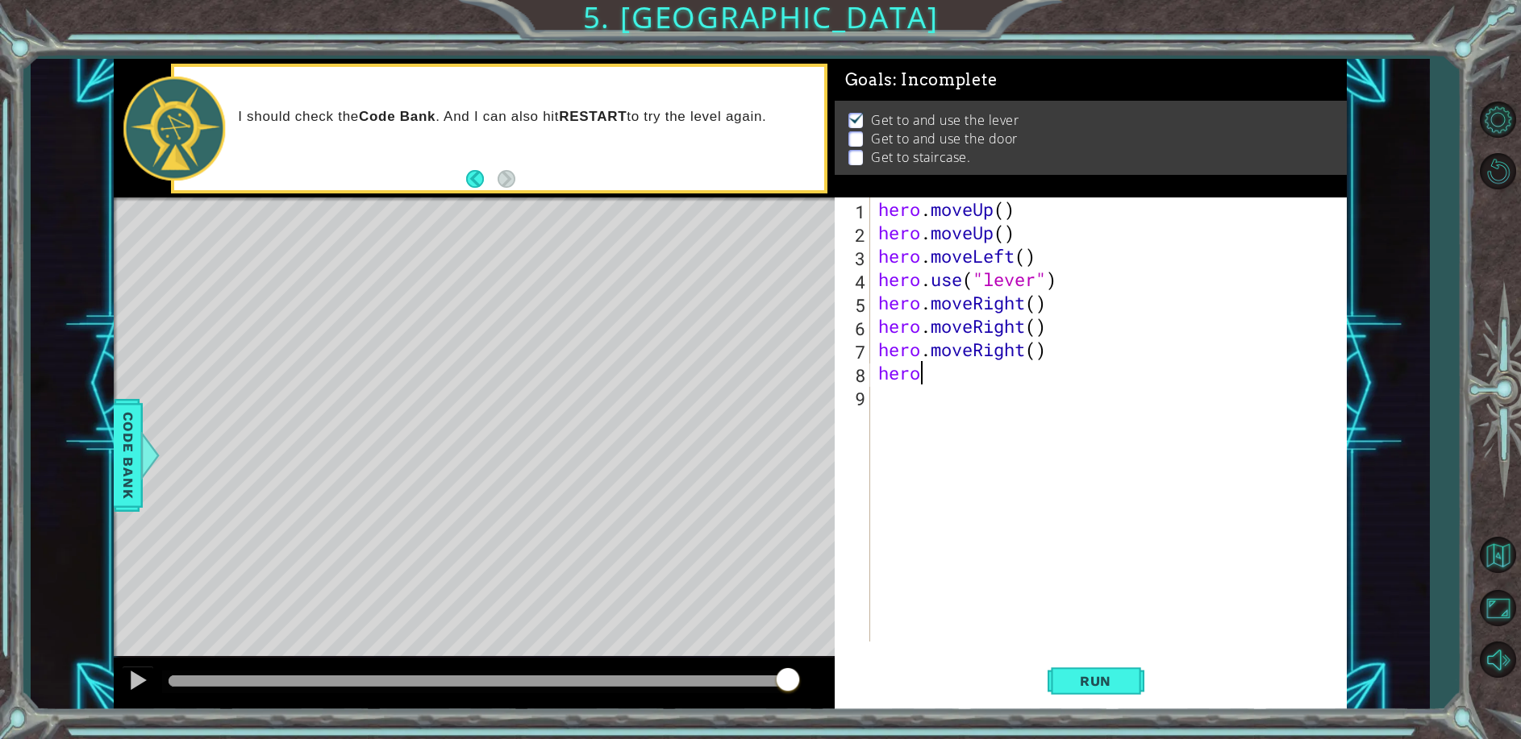
scroll to position [0, 2]
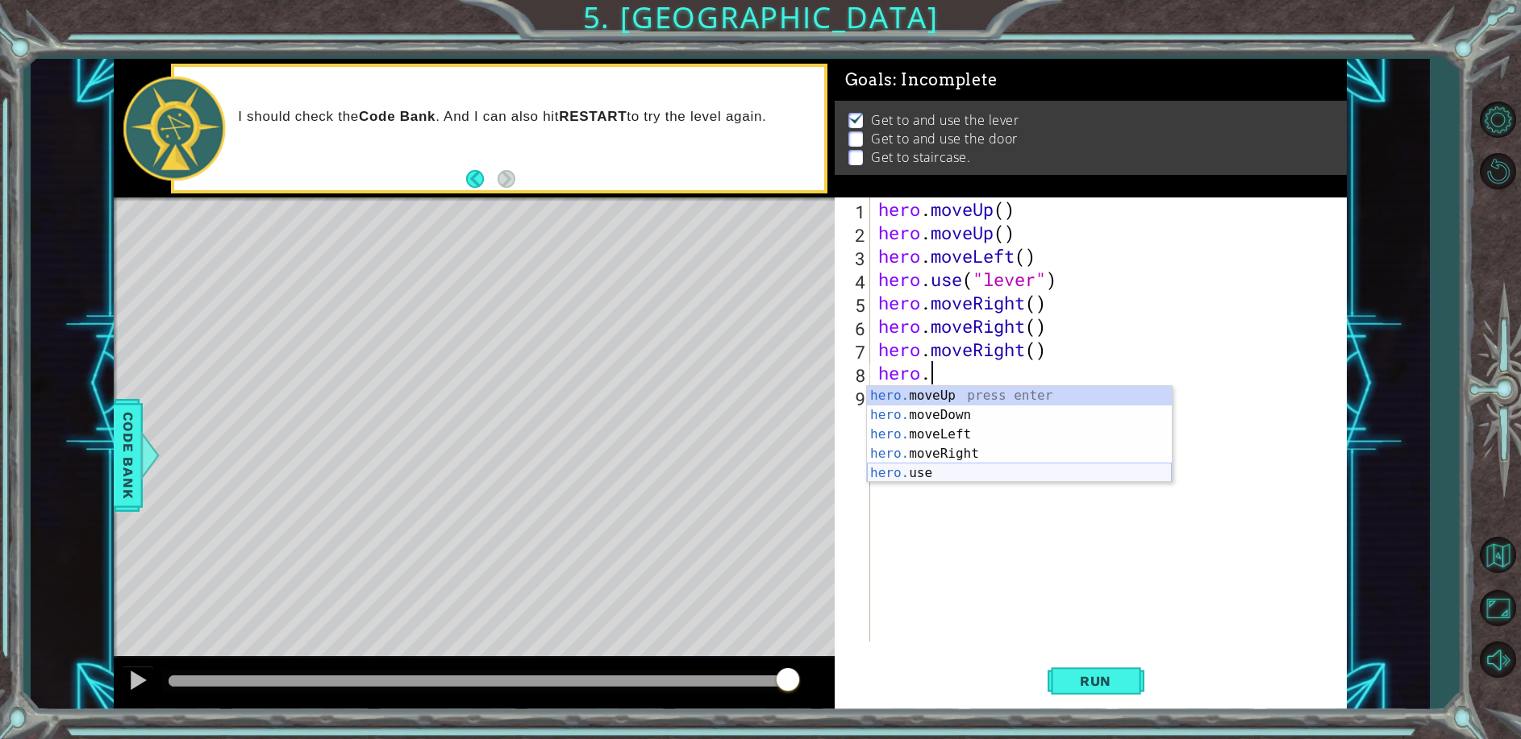
click at [935, 458] on div "hero. moveUp press enter hero. moveDown press enter hero. moveLeft press enter …" at bounding box center [1019, 453] width 305 height 135
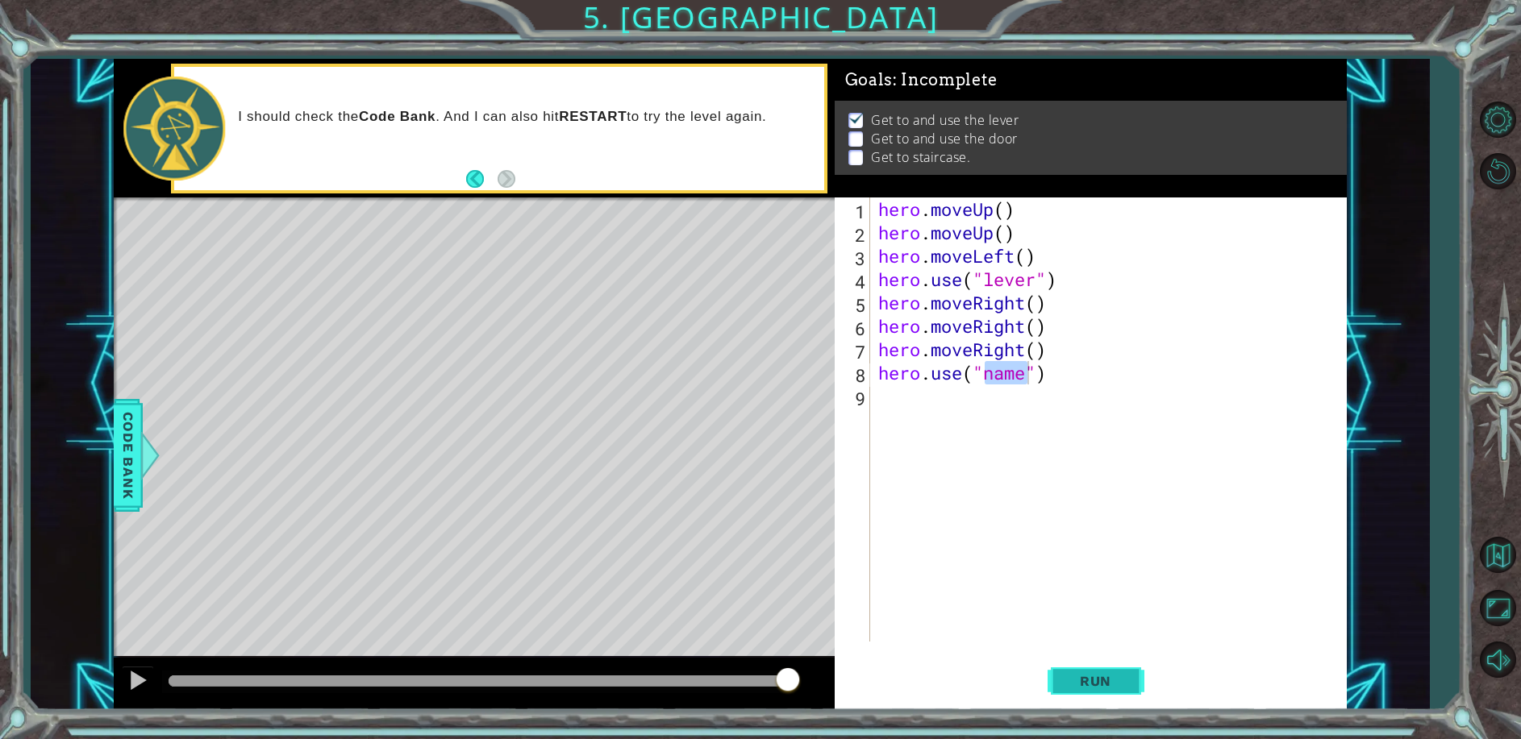
click at [1123, 690] on button "Run" at bounding box center [1095, 681] width 97 height 52
type textarea "hero.use("door")"
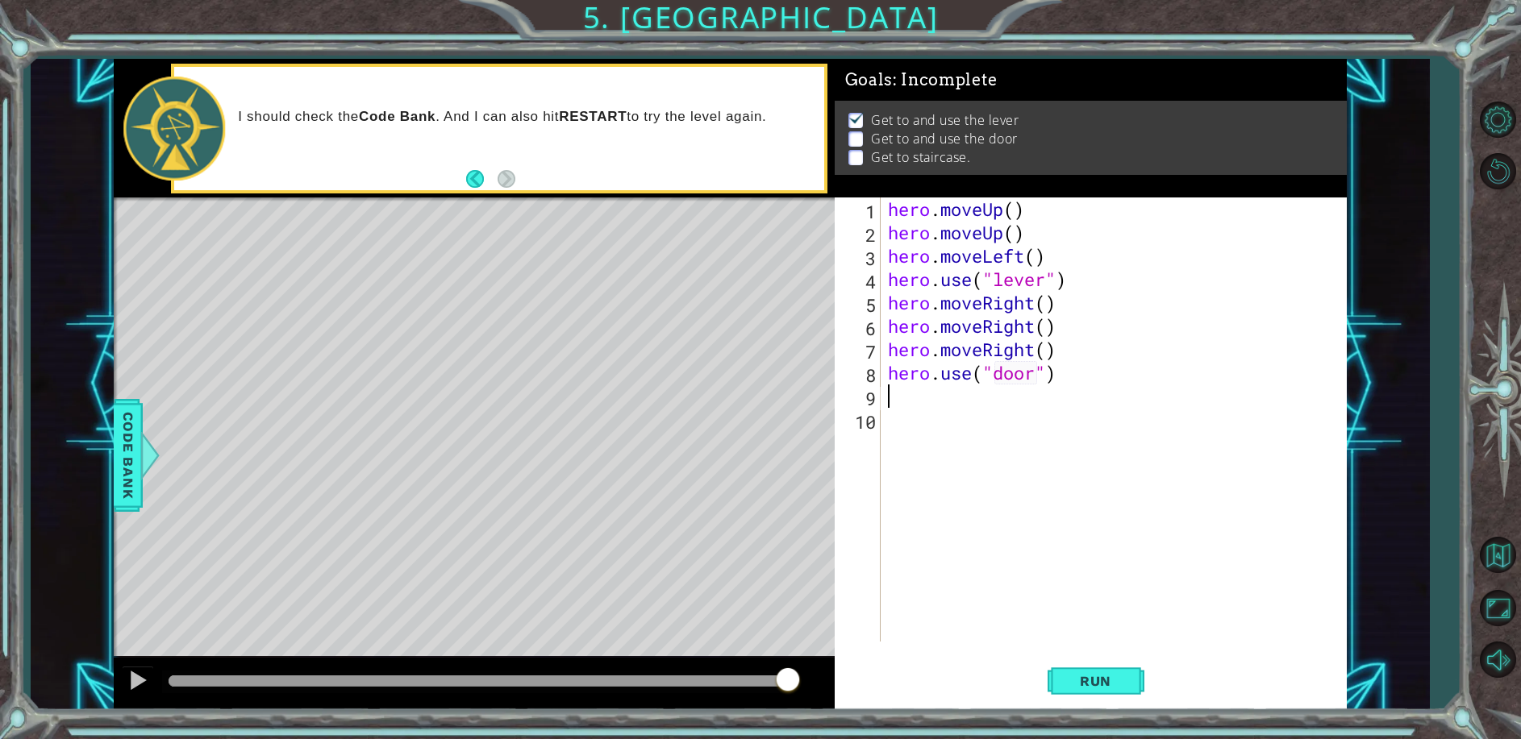
scroll to position [0, 0]
click at [1105, 687] on span "Run" at bounding box center [1095, 681] width 64 height 16
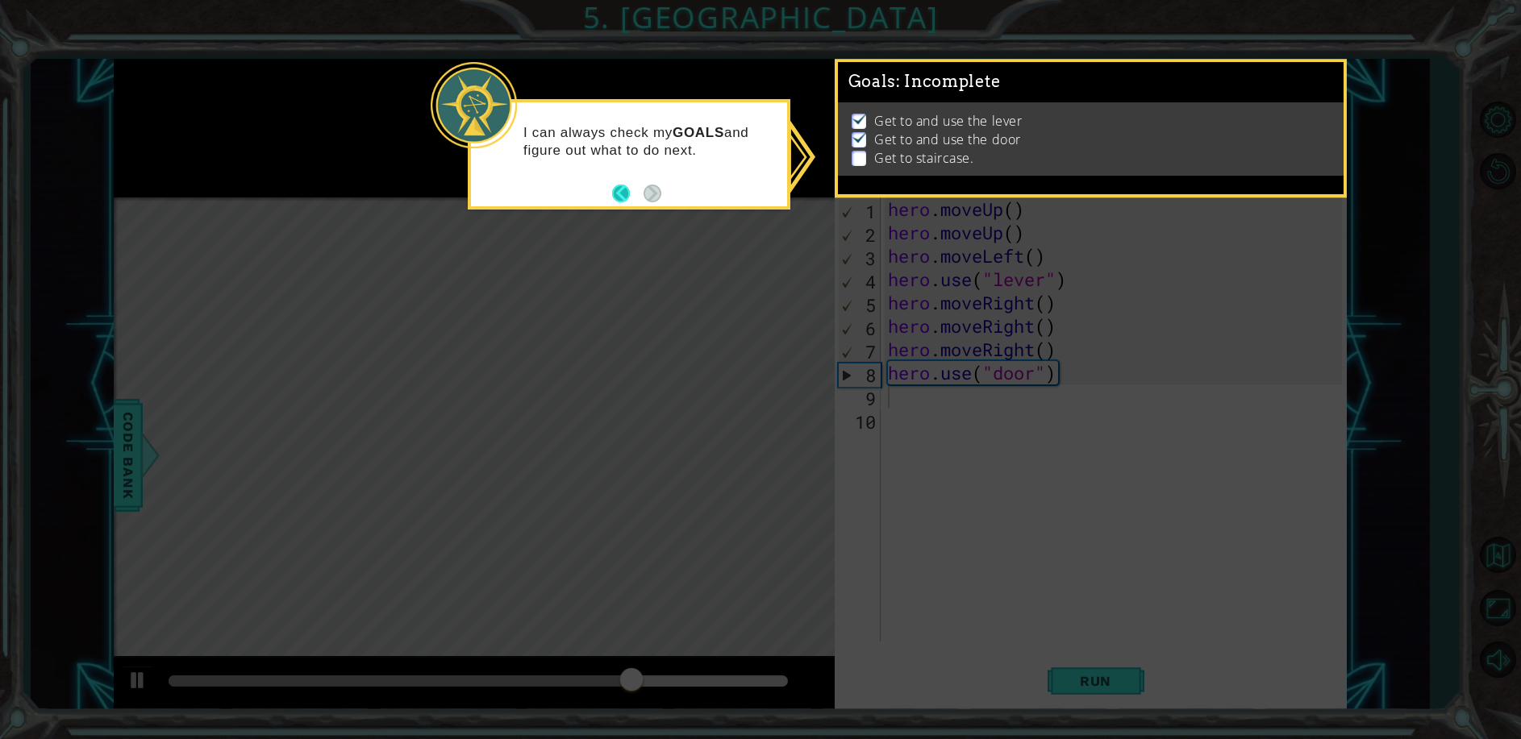
click at [615, 195] on button "Back" at bounding box center [627, 194] width 31 height 18
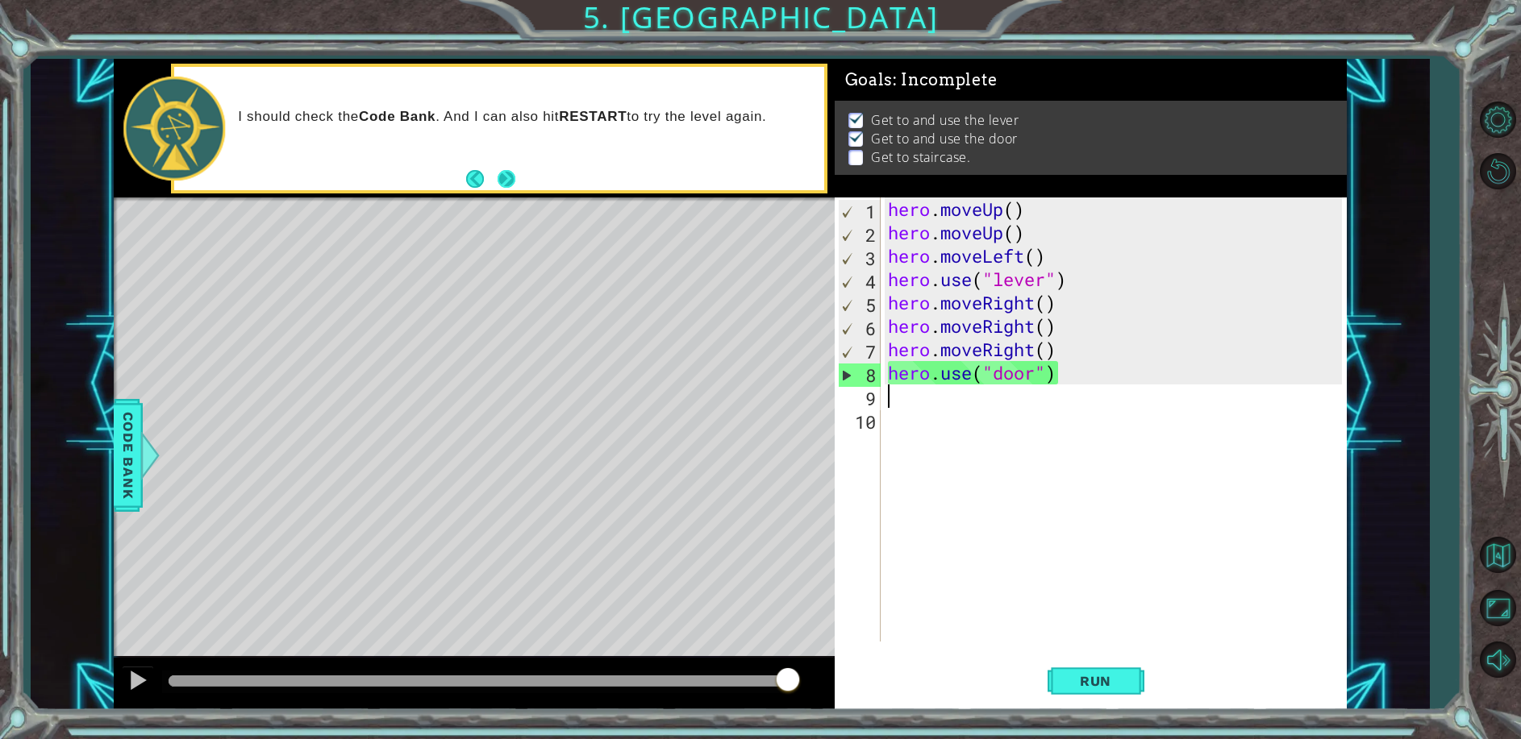
click at [507, 183] on button "Next" at bounding box center [506, 178] width 19 height 19
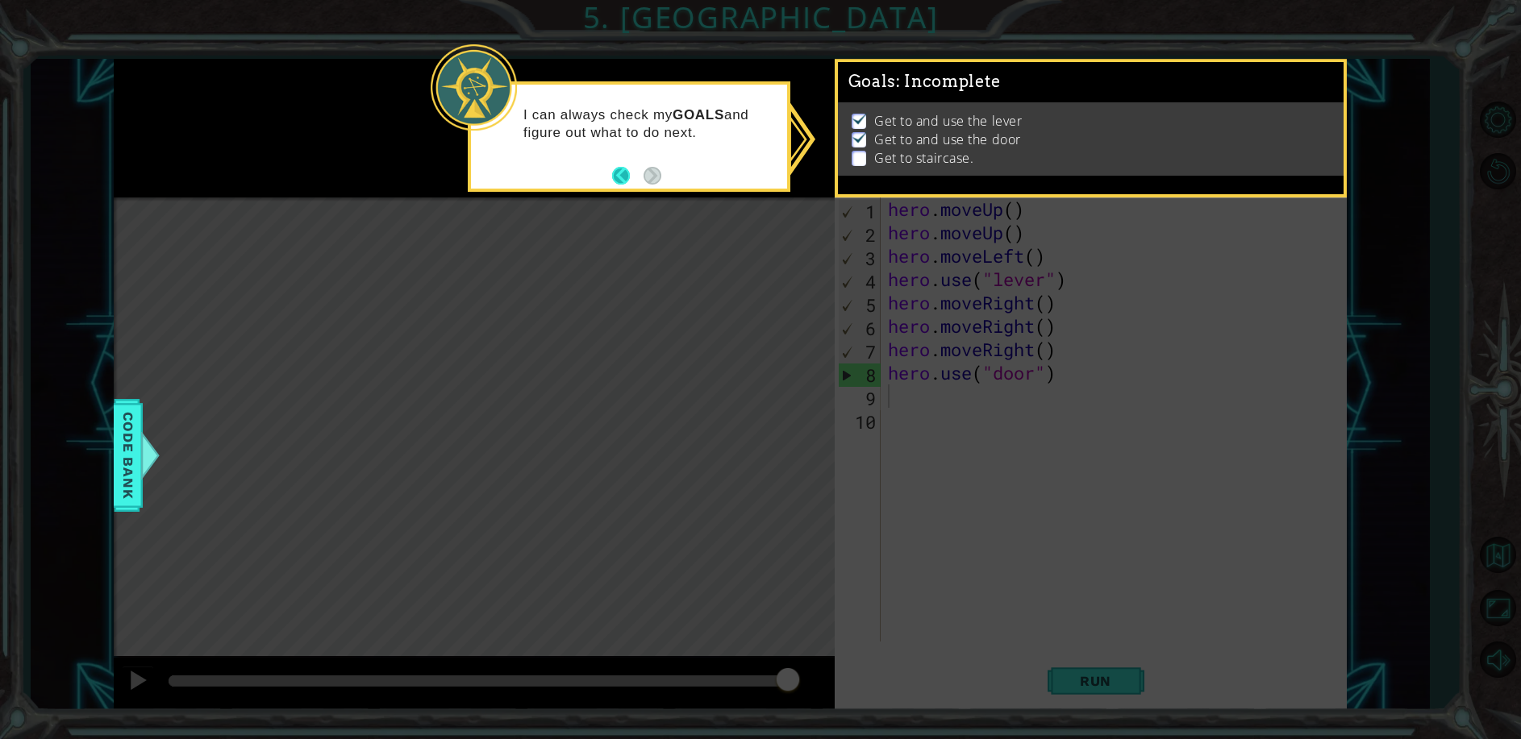
click at [614, 173] on button "Back" at bounding box center [627, 176] width 31 height 18
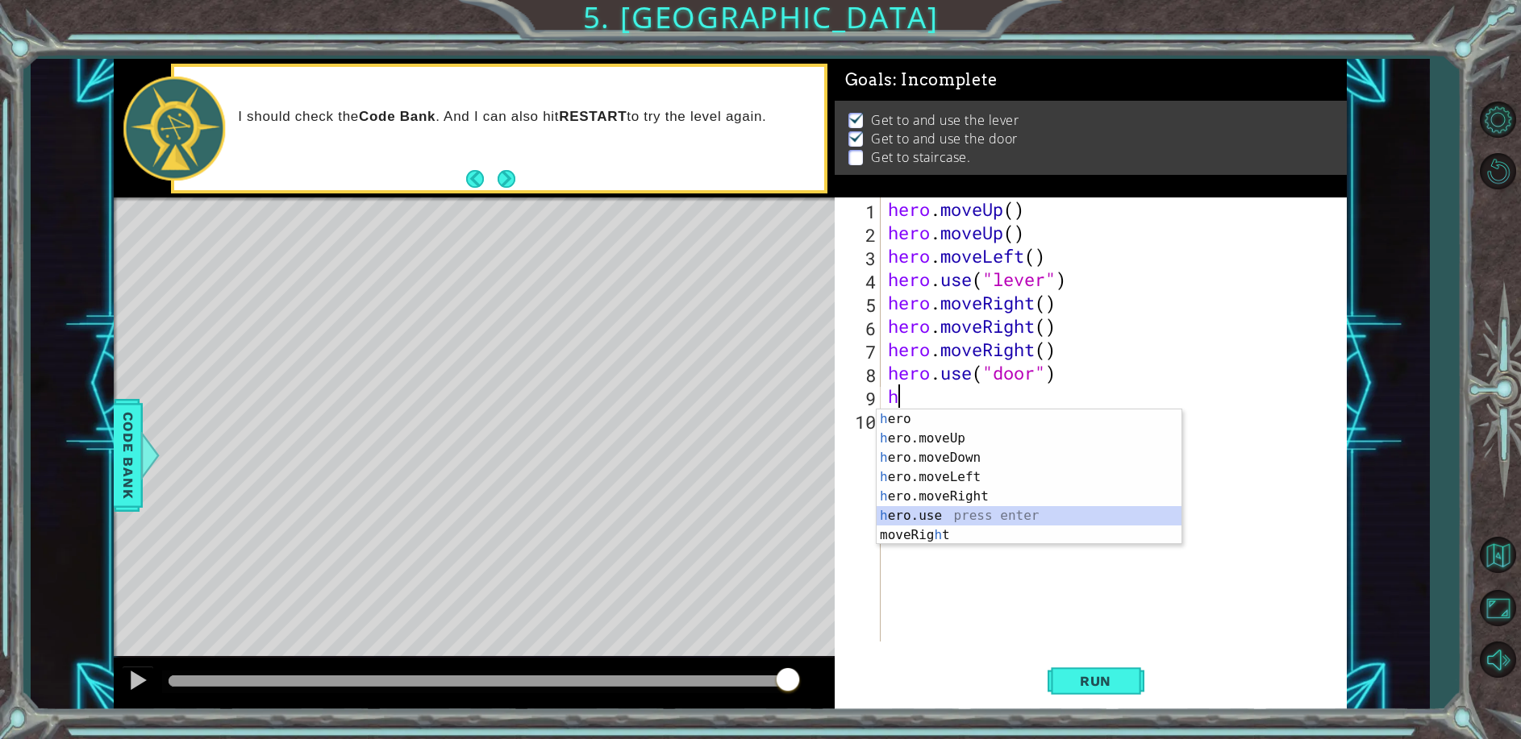
click at [939, 510] on div "h ero press enter h ero.moveUp press enter h ero.moveDown press enter h ero.mov…" at bounding box center [1028, 497] width 305 height 174
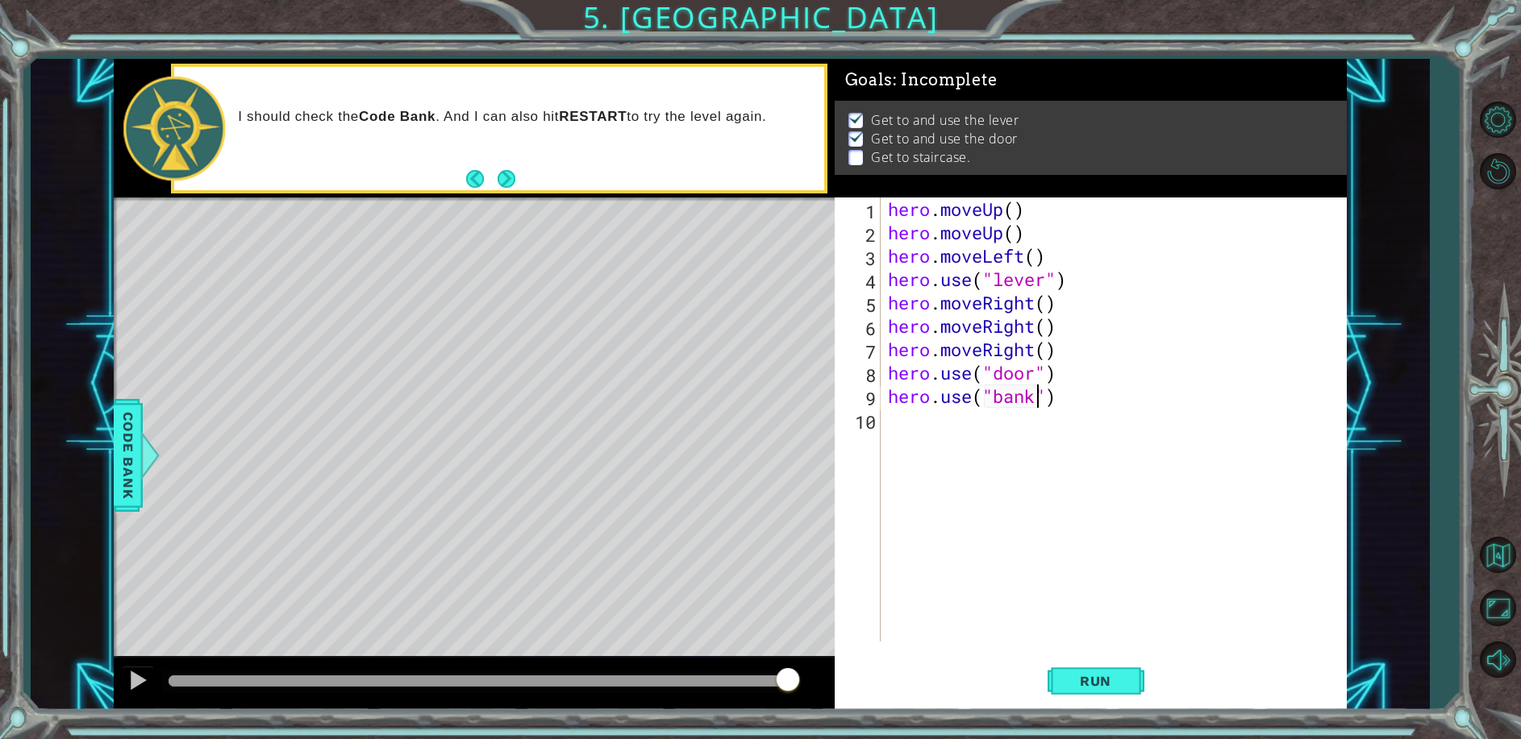
scroll to position [0, 6]
click at [1110, 668] on button "Run" at bounding box center [1095, 681] width 97 height 52
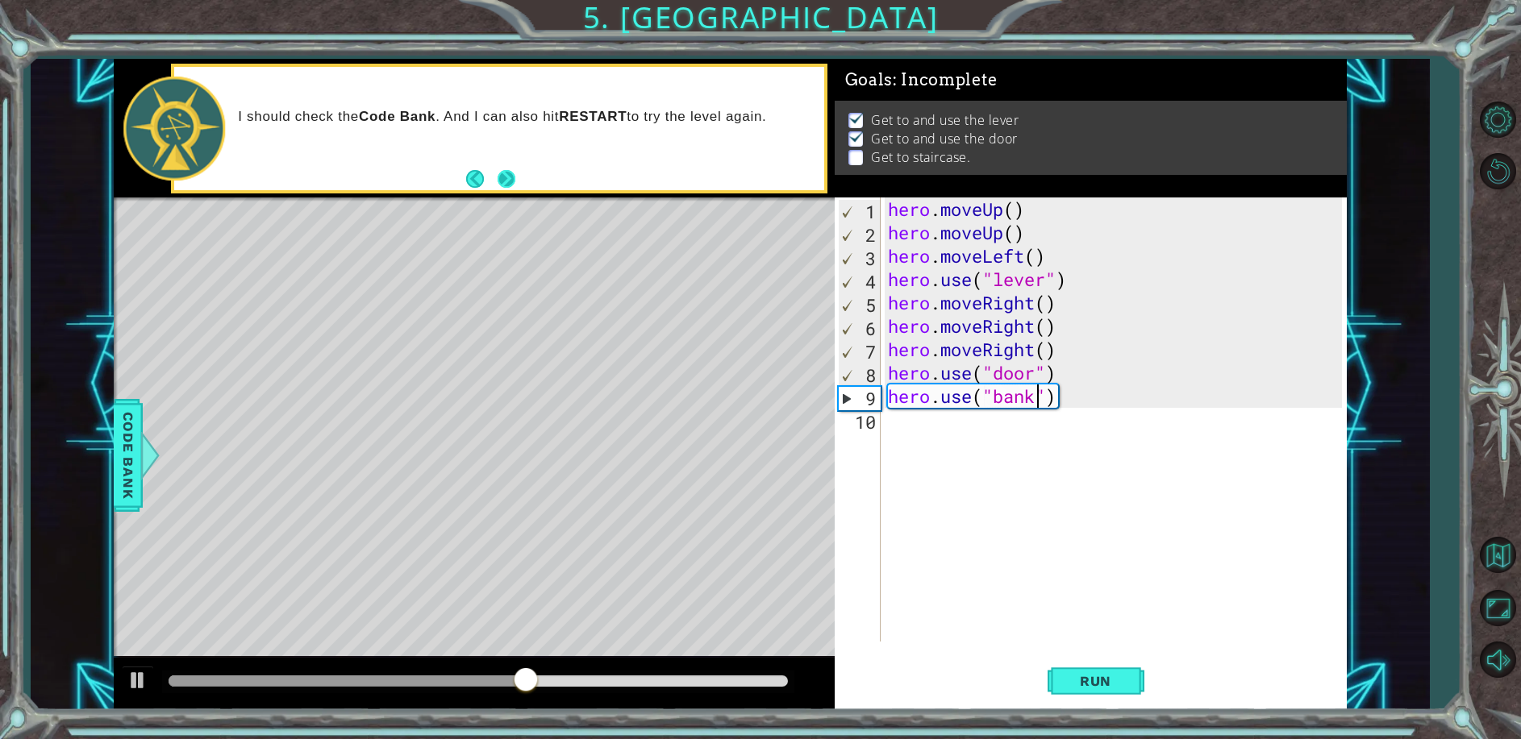
click at [511, 178] on button "Next" at bounding box center [506, 178] width 19 height 19
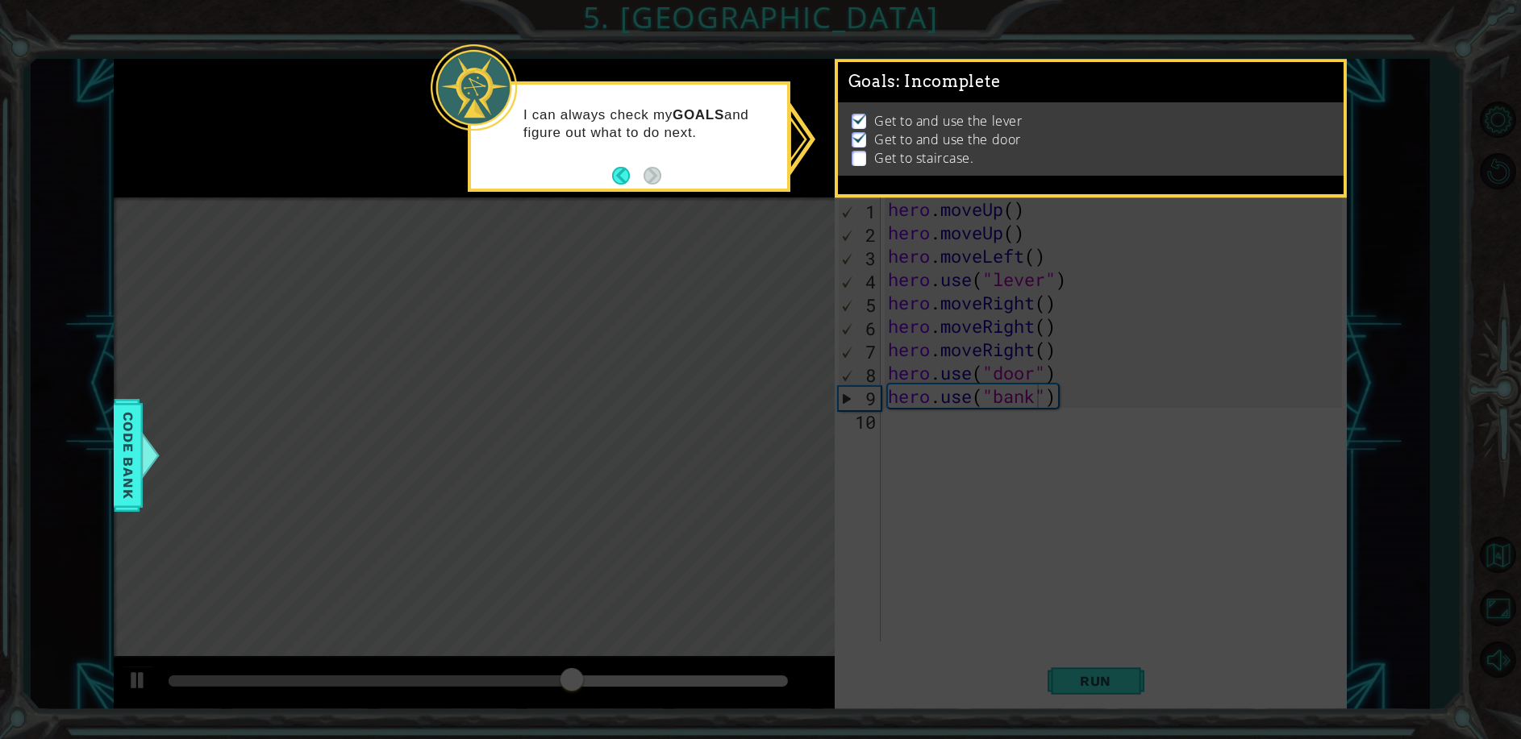
click at [855, 151] on p at bounding box center [858, 158] width 15 height 15
click at [619, 176] on button "Back" at bounding box center [627, 176] width 31 height 18
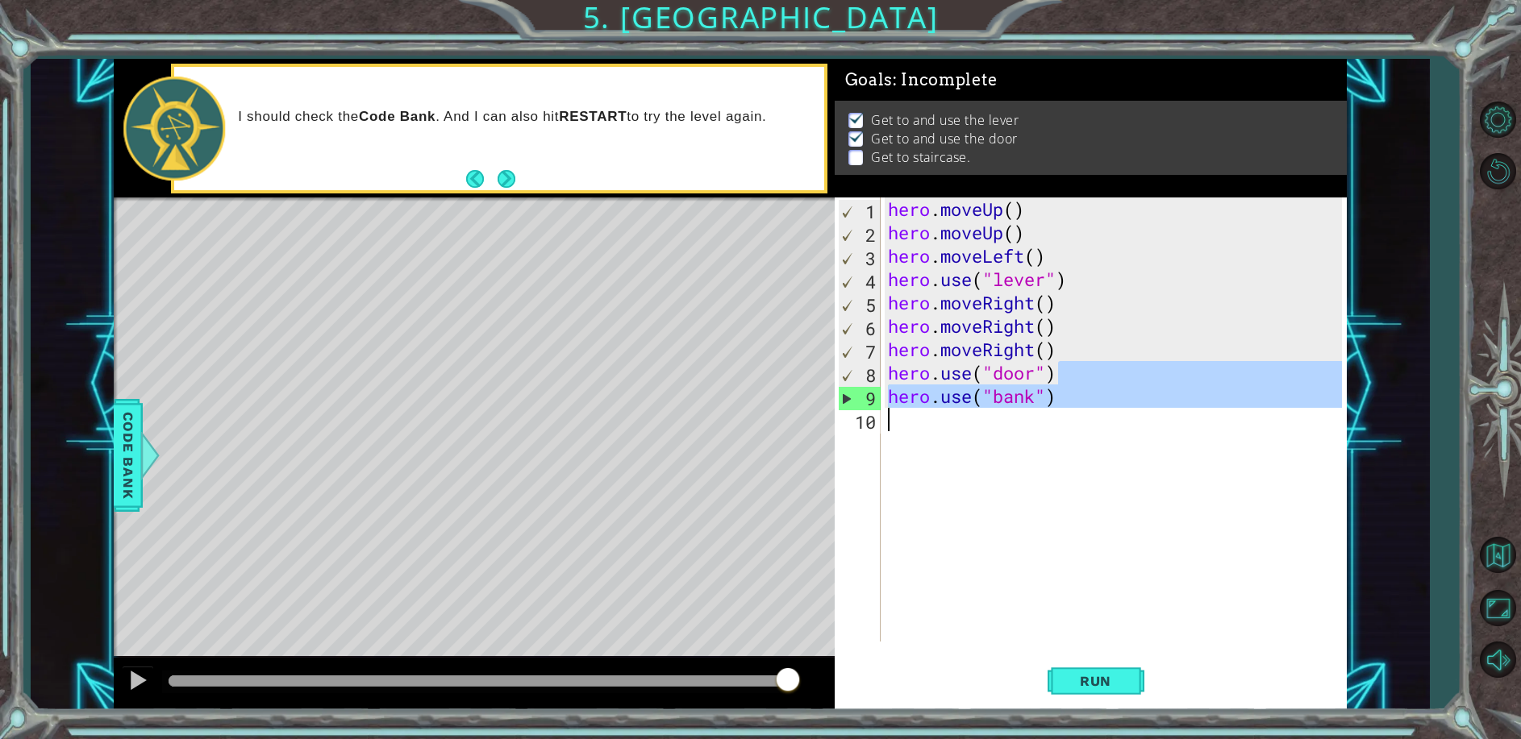
drag, startPoint x: 1195, startPoint y: 381, endPoint x: 1254, endPoint y: 635, distance: 259.9
click at [1254, 635] on div "hero . moveUp ( ) hero . moveUp ( ) hero . moveLeft ( ) hero . use ( "lever" ) …" at bounding box center [1116, 443] width 465 height 491
type textarea "hero.use("bank")"
click at [1254, 635] on div "hero . moveUp ( ) hero . moveUp ( ) hero . moveLeft ( ) hero . use ( "lever" ) …" at bounding box center [1112, 420] width 457 height 444
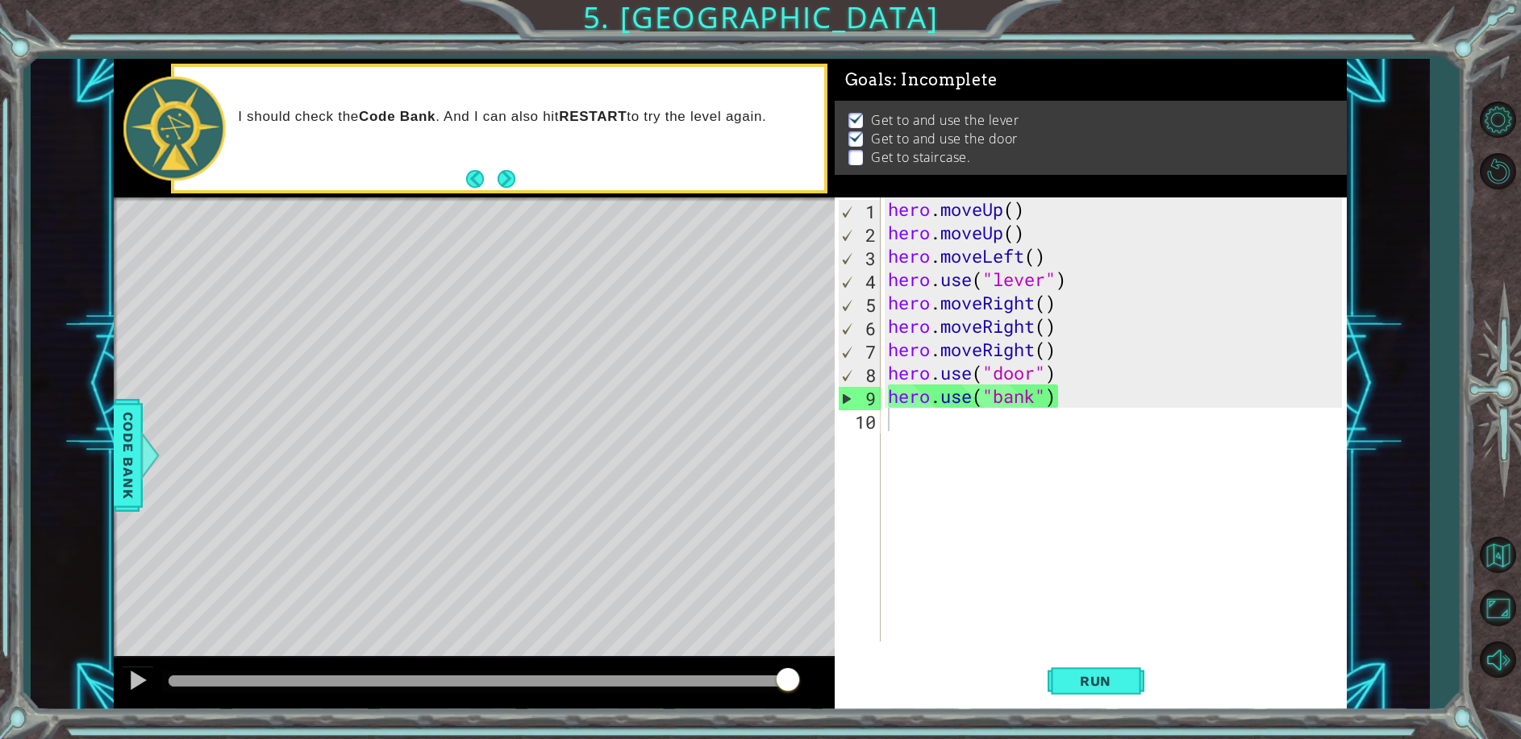
click at [508, 177] on button "Next" at bounding box center [506, 179] width 18 height 18
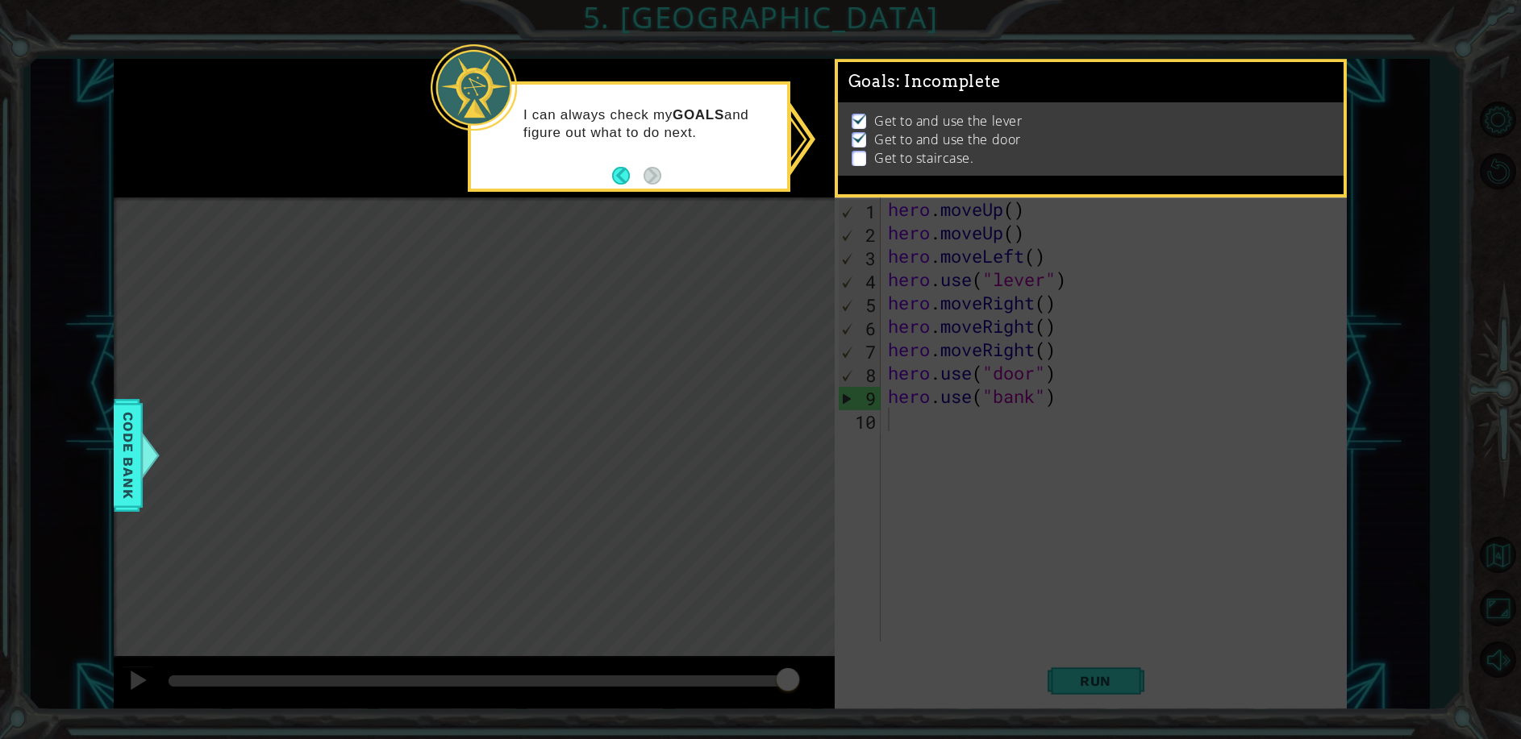
click at [620, 177] on button "Back" at bounding box center [627, 176] width 31 height 18
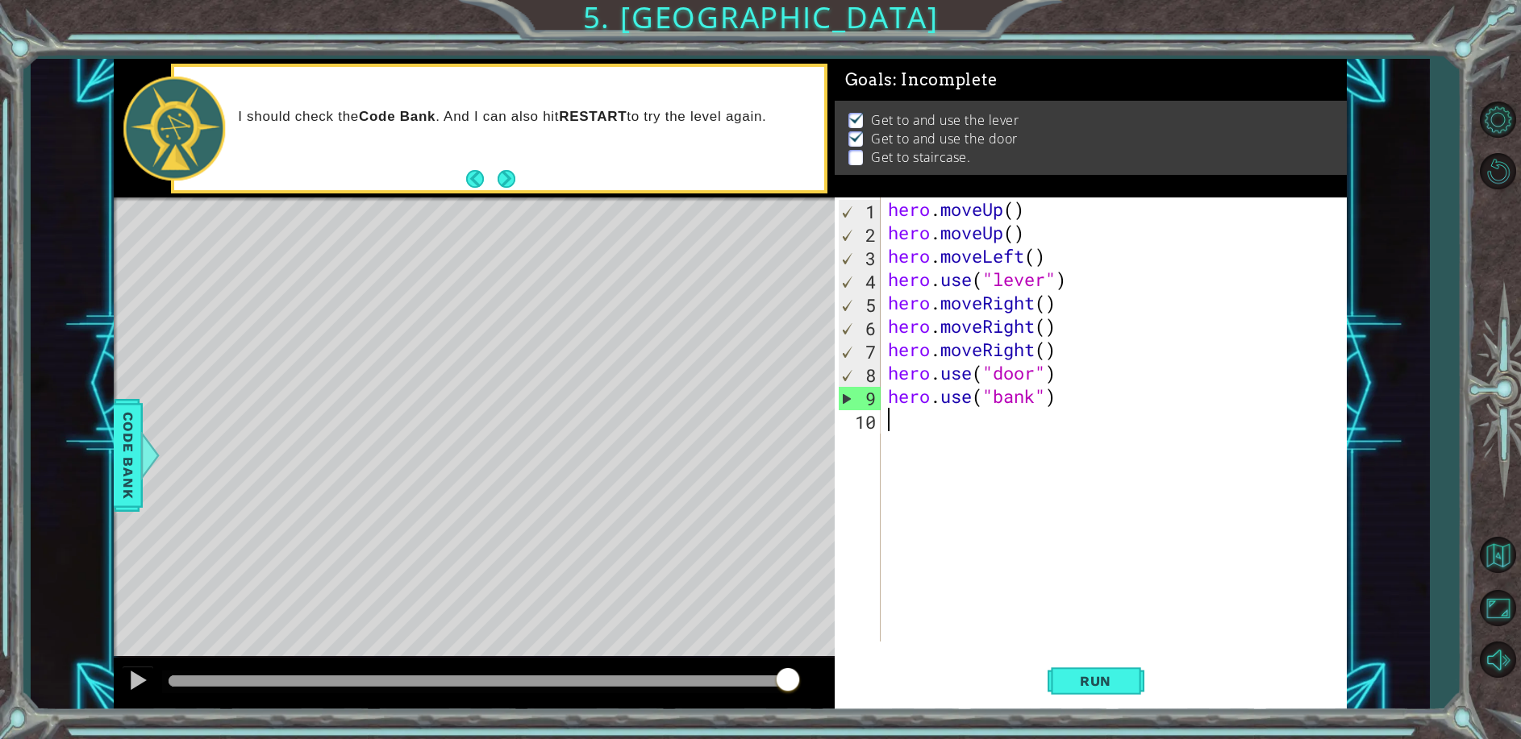
click at [855, 154] on p at bounding box center [855, 157] width 15 height 15
click at [855, 130] on img at bounding box center [856, 136] width 16 height 13
drag, startPoint x: 851, startPoint y: 105, endPoint x: 852, endPoint y: 96, distance: 8.9
click at [851, 102] on div "Get to and use the lever Get to and use the door Get to staircase." at bounding box center [1090, 138] width 512 height 74
click at [1060, 680] on button "Run" at bounding box center [1095, 681] width 97 height 52
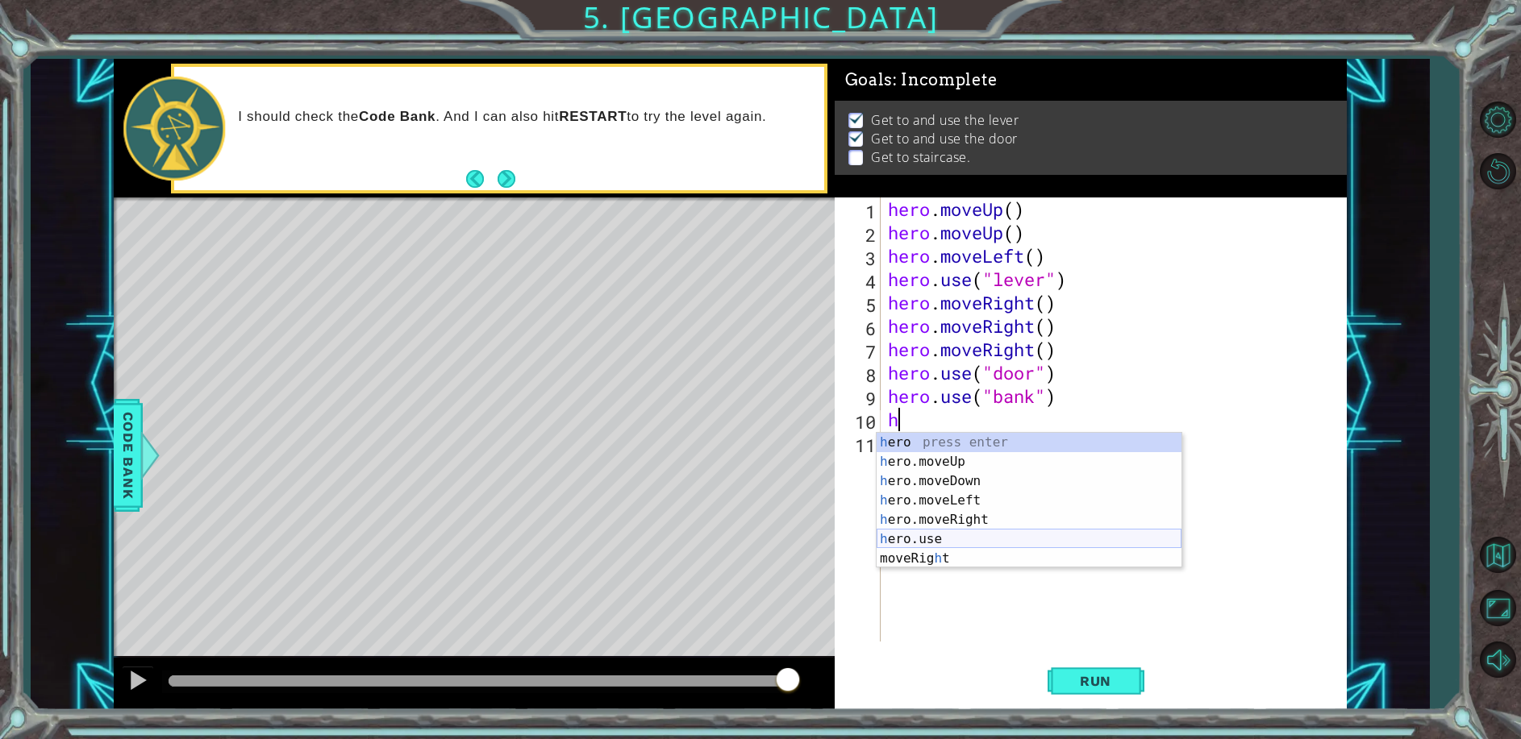
click at [953, 537] on div "h ero press enter h ero.moveUp press enter h ero.moveDown press enter h ero.mov…" at bounding box center [1028, 520] width 305 height 174
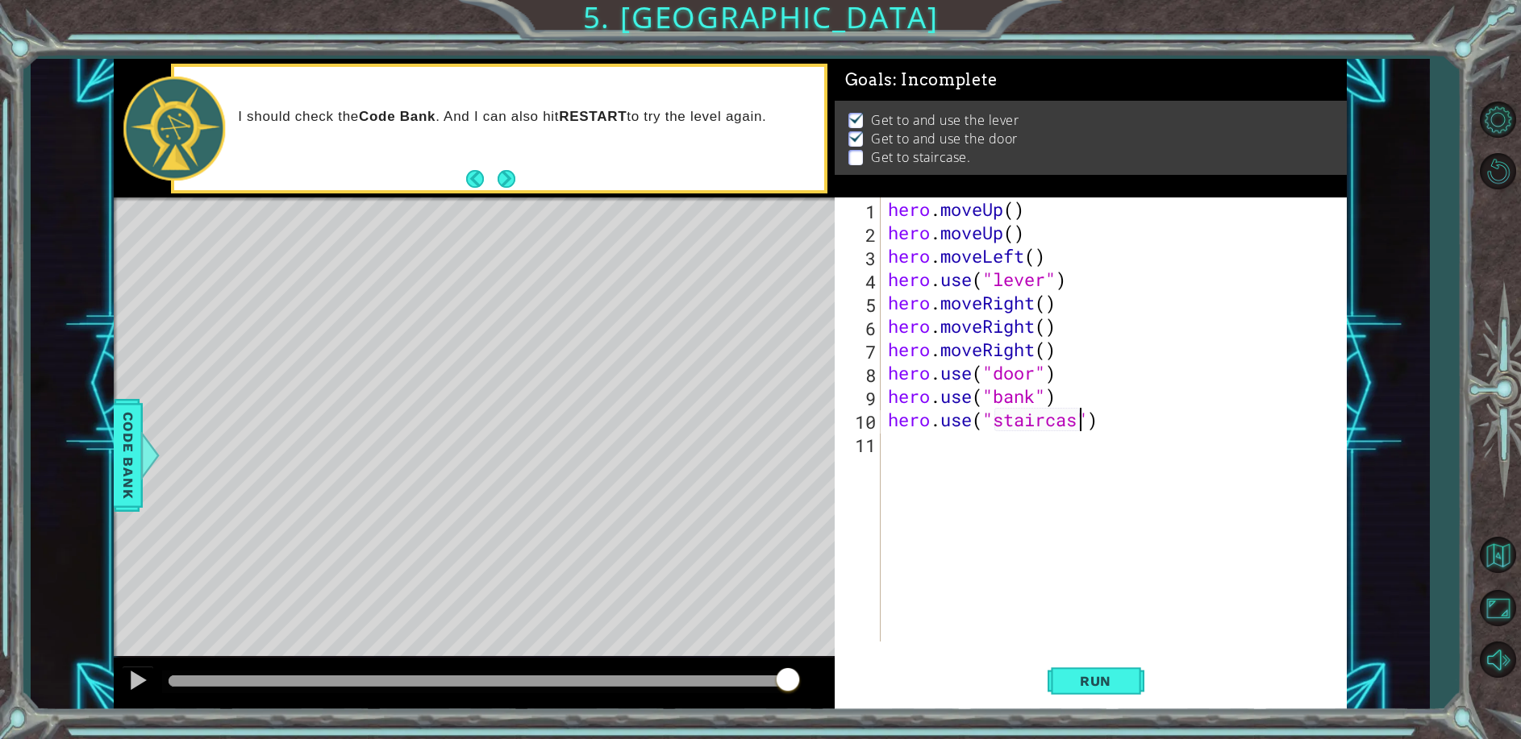
scroll to position [0, 9]
type textarea "hero.use("staircase")"
click at [1097, 673] on span "Run" at bounding box center [1095, 681] width 64 height 16
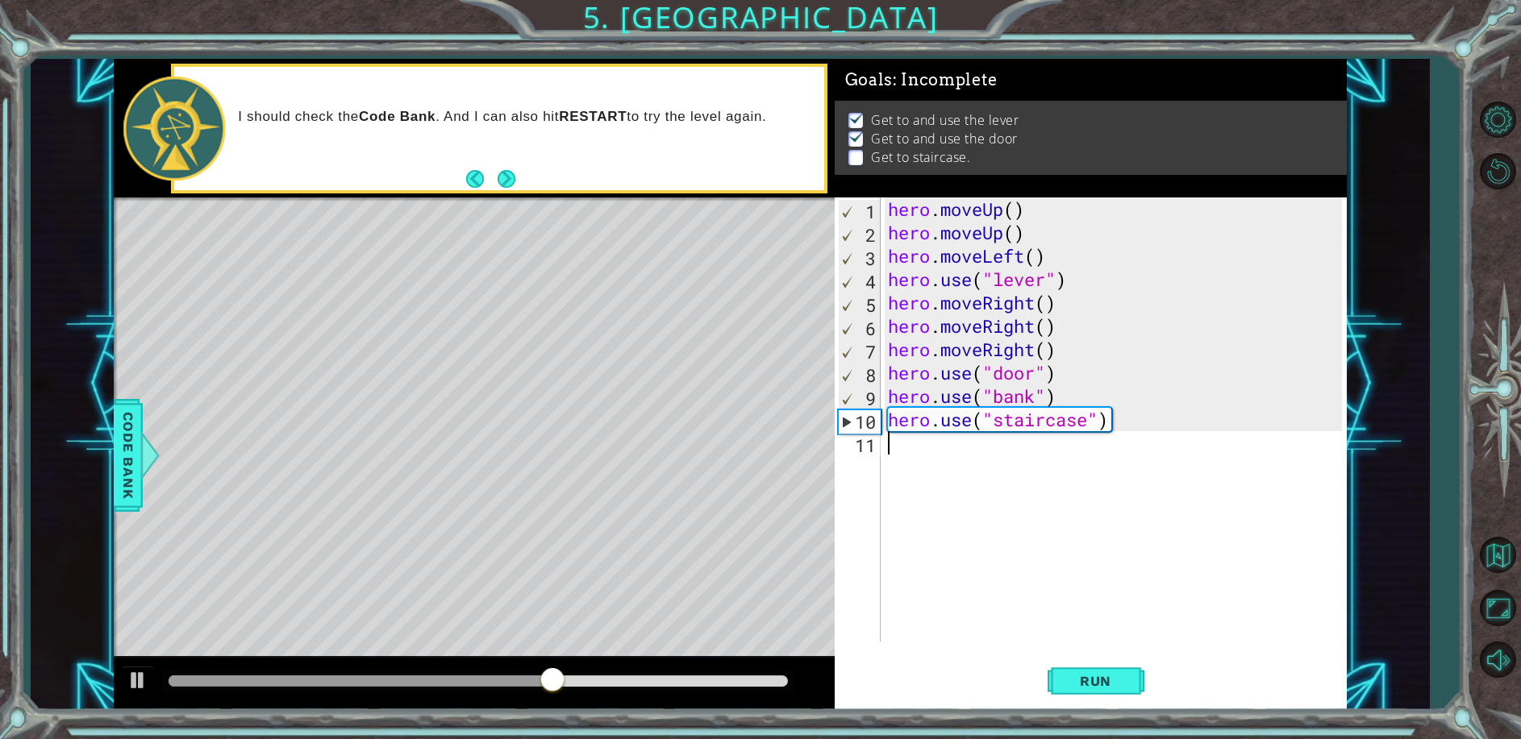
click at [893, 456] on div "hero . moveUp ( ) hero . moveUp ( ) hero . moveLeft ( ) hero . use ( "lever" ) …" at bounding box center [1116, 443] width 465 height 491
type textarea "h"
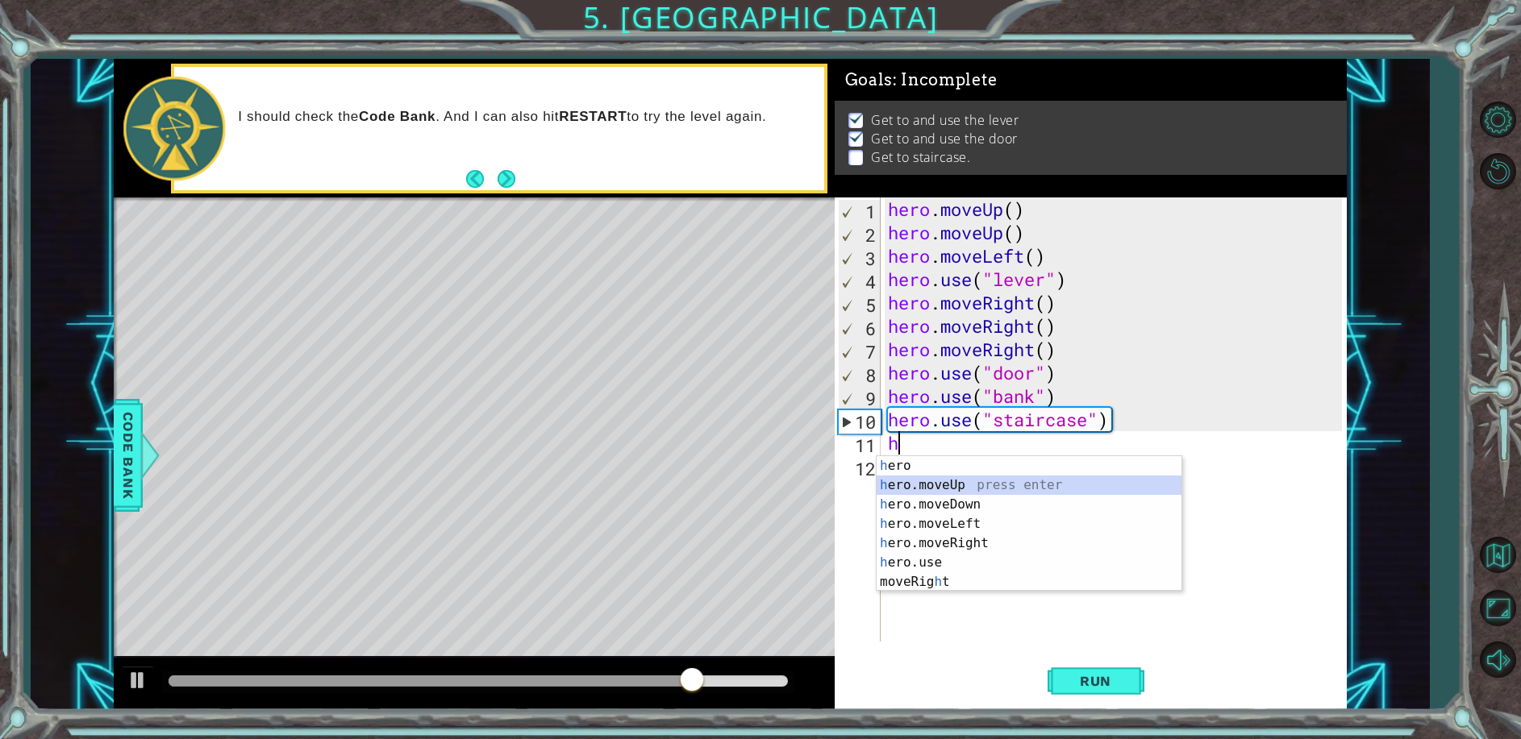
click at [934, 485] on div "h ero press enter h ero.moveUp press enter h ero.moveDown press enter h ero.mov…" at bounding box center [1028, 543] width 305 height 174
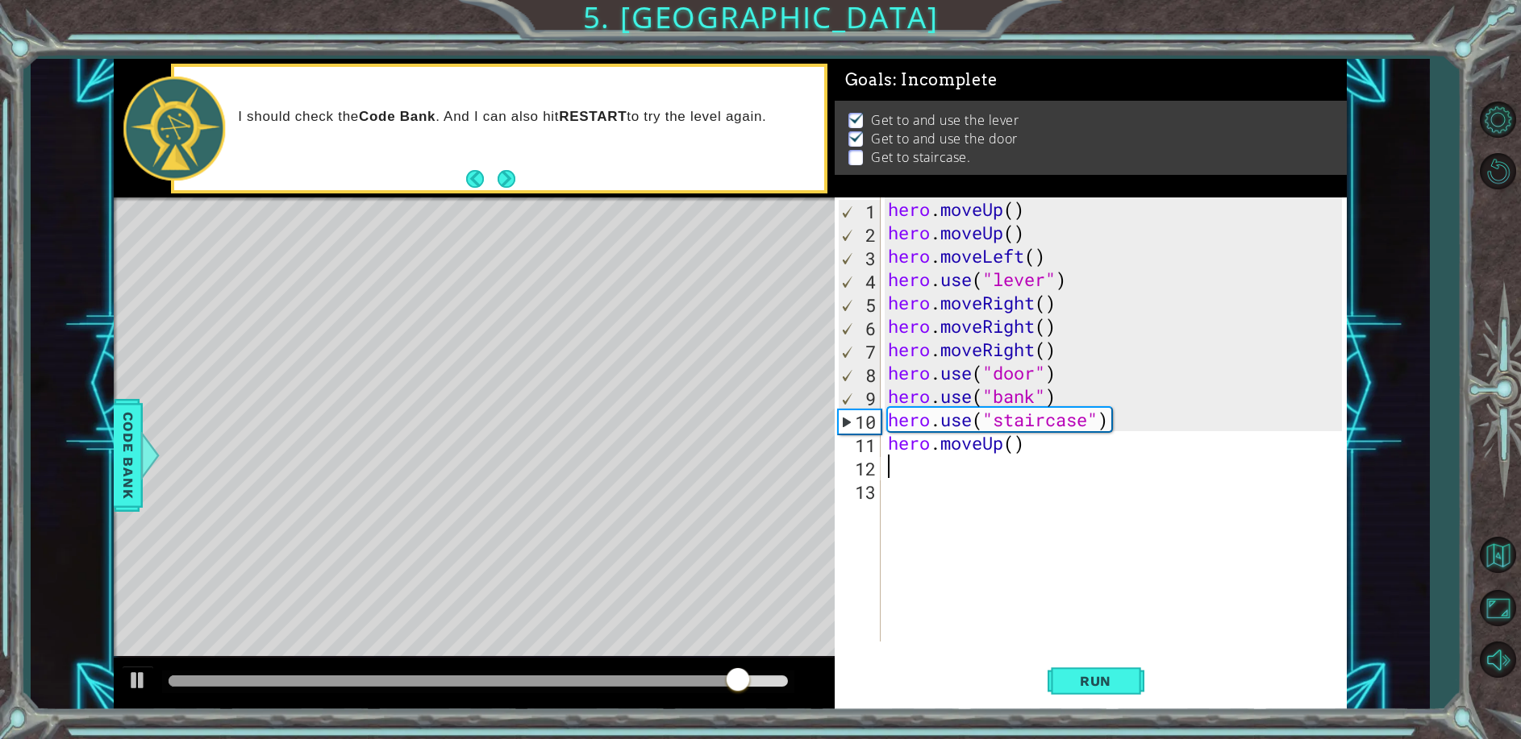
type textarea "h"
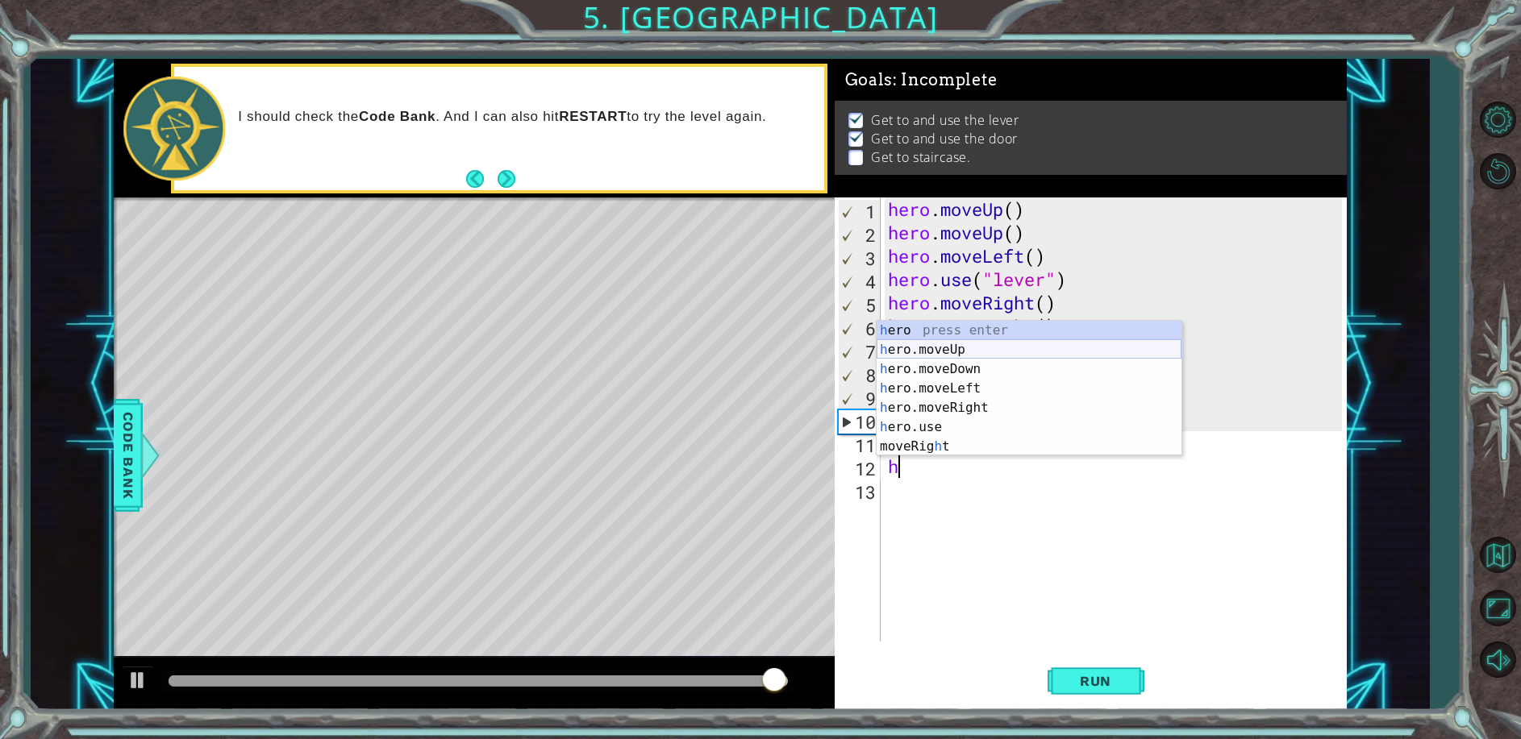
click at [961, 343] on div "h ero press enter h ero.moveUp press enter h ero.moveDown press enter h ero.mov…" at bounding box center [1028, 408] width 305 height 174
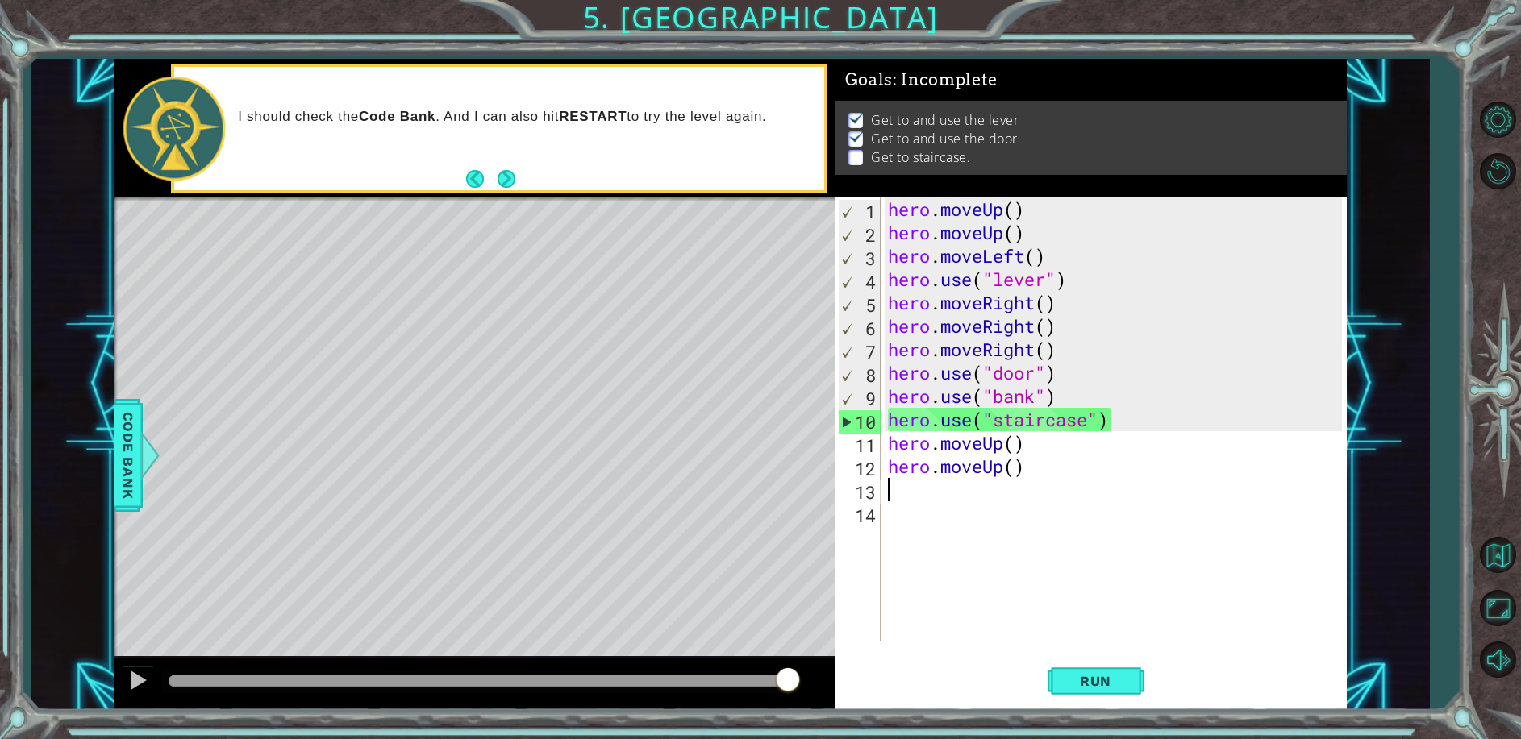
type textarea "h"
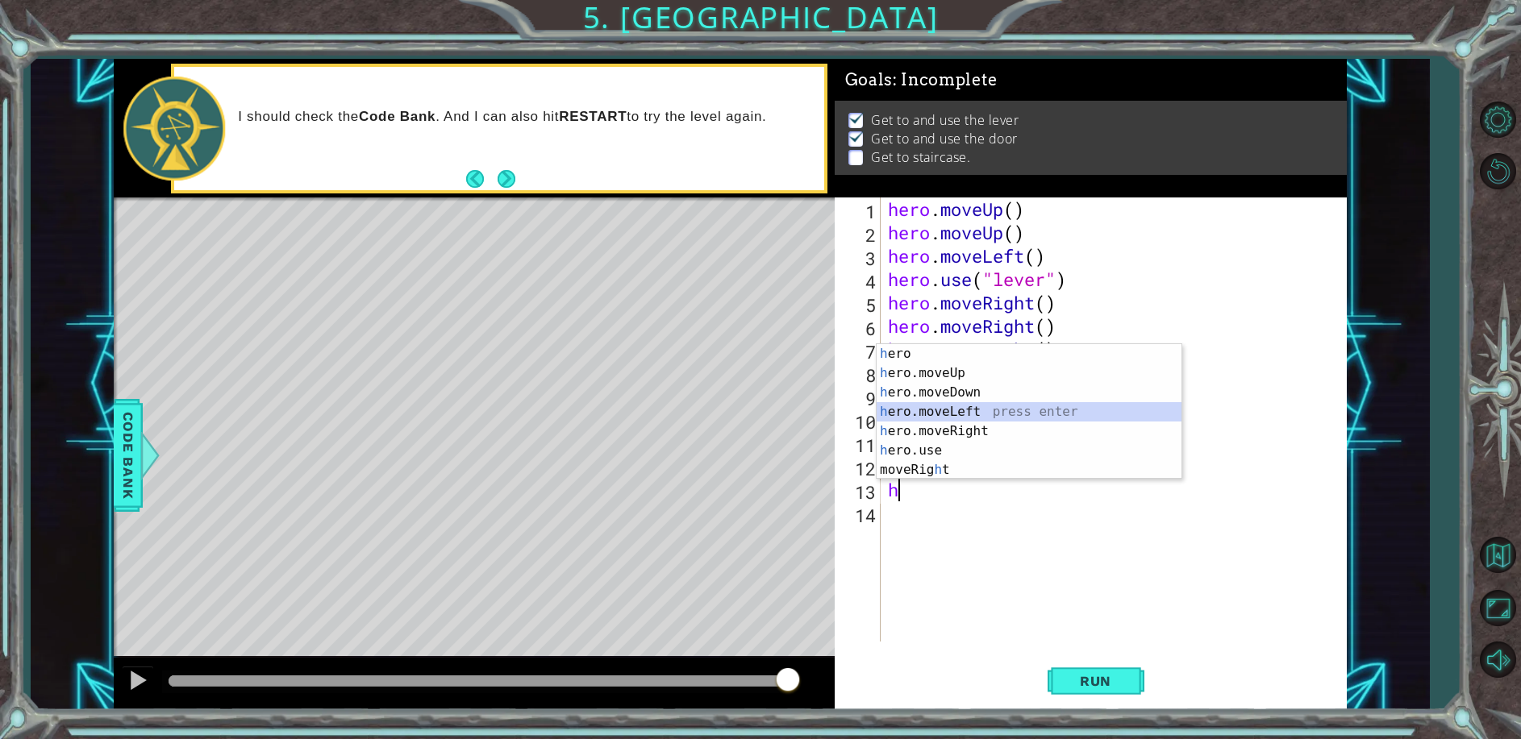
click at [998, 412] on div "h ero press enter h ero.moveUp press enter h ero.moveDown press enter h ero.mov…" at bounding box center [1028, 431] width 305 height 174
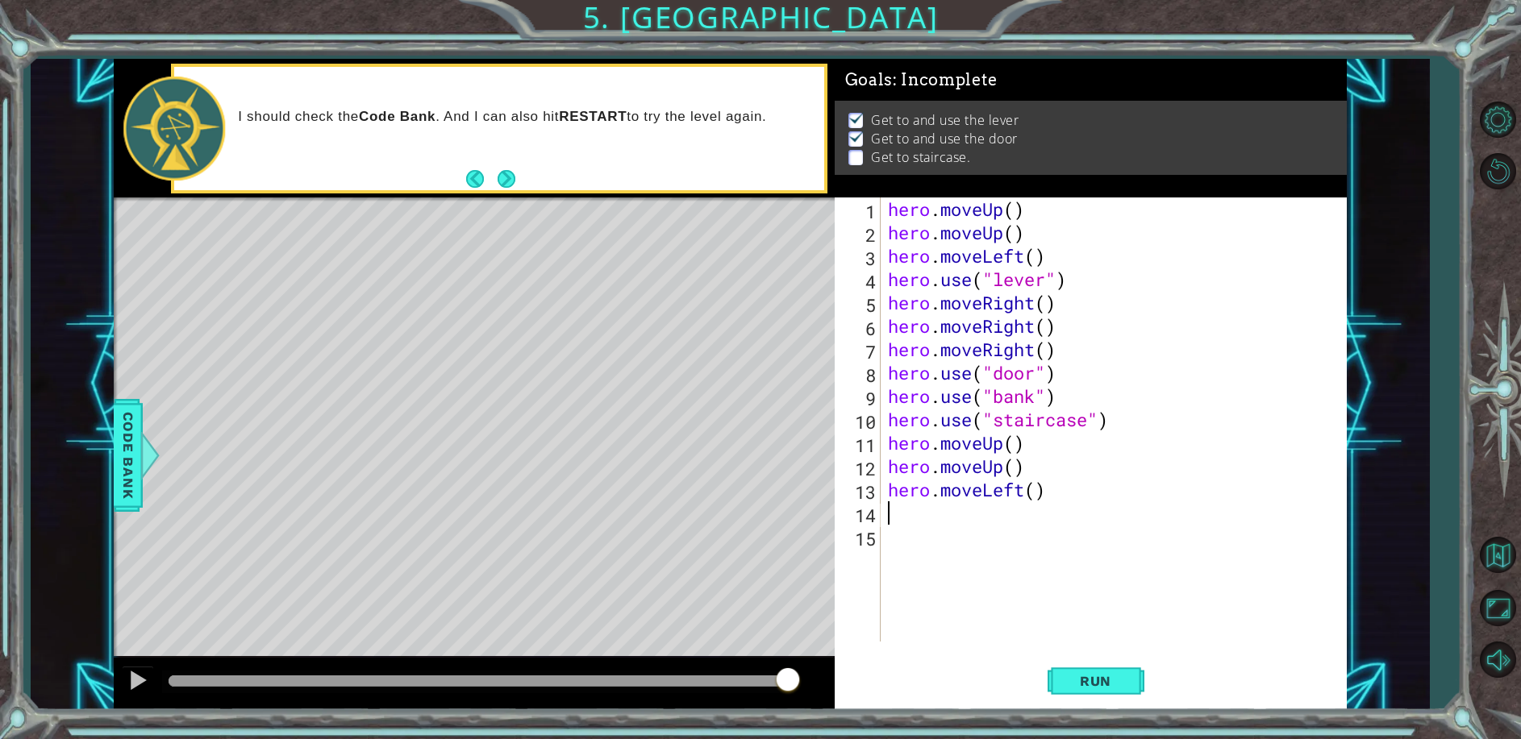
type textarea "h"
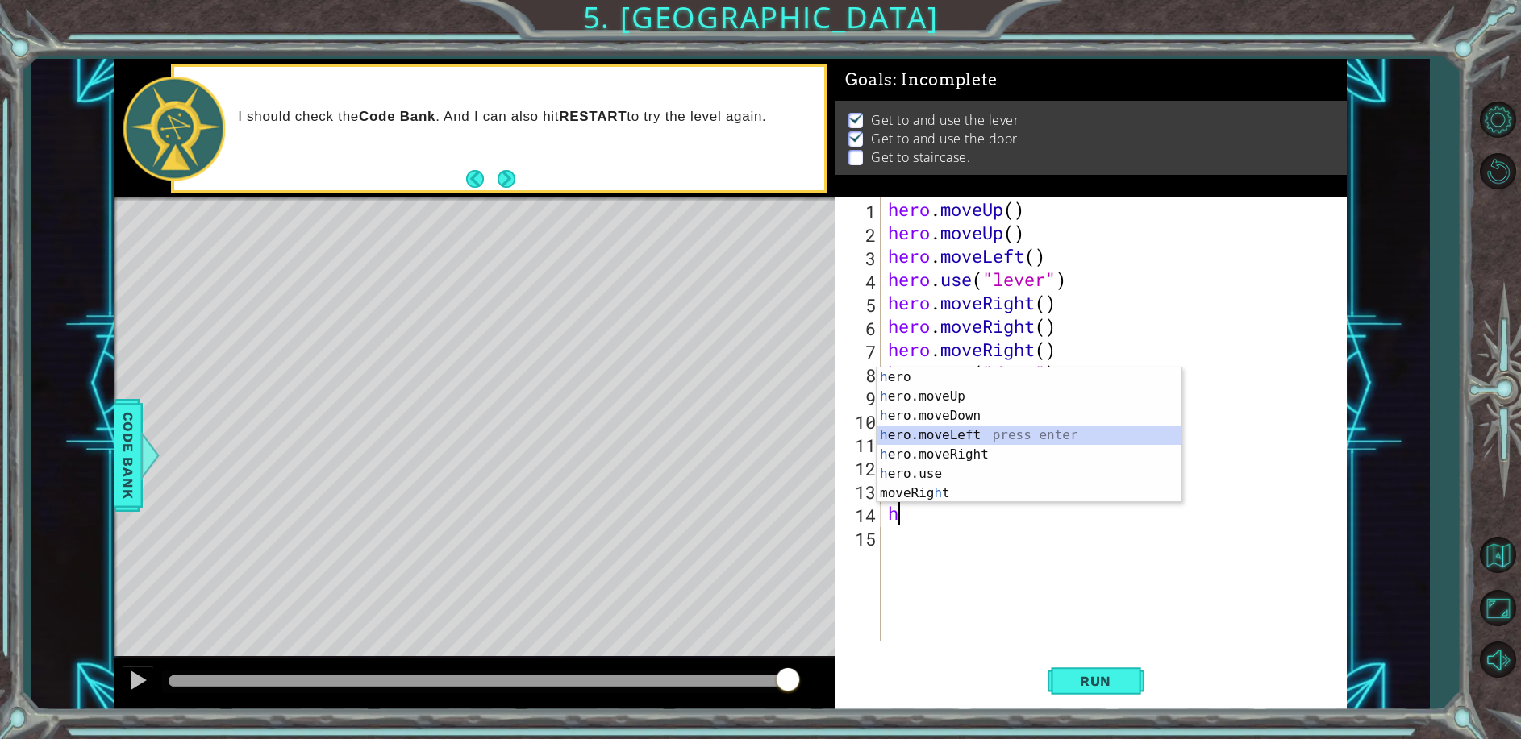
click at [979, 431] on div "h ero press enter h ero.moveUp press enter h ero.moveDown press enter h ero.mov…" at bounding box center [1028, 455] width 305 height 174
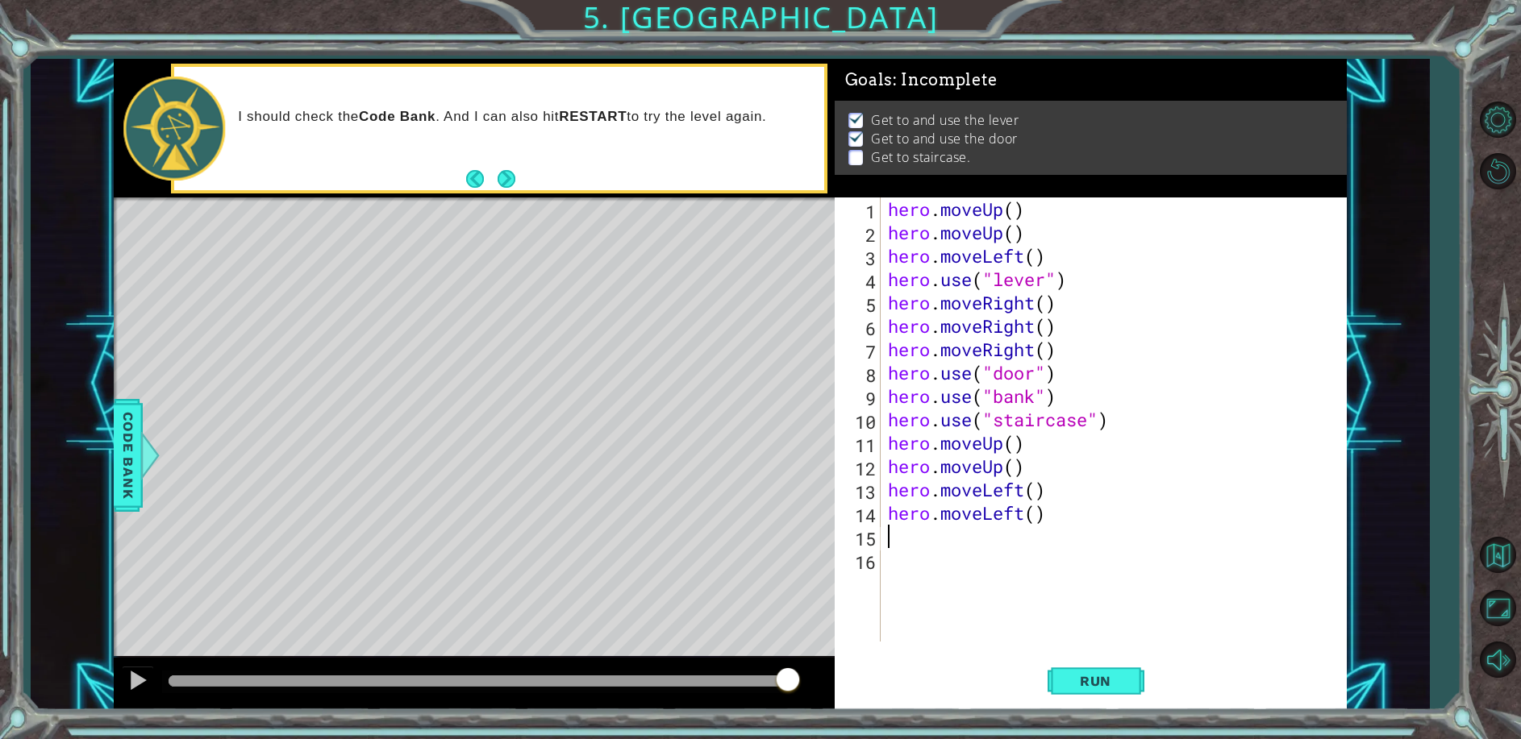
type textarea "h"
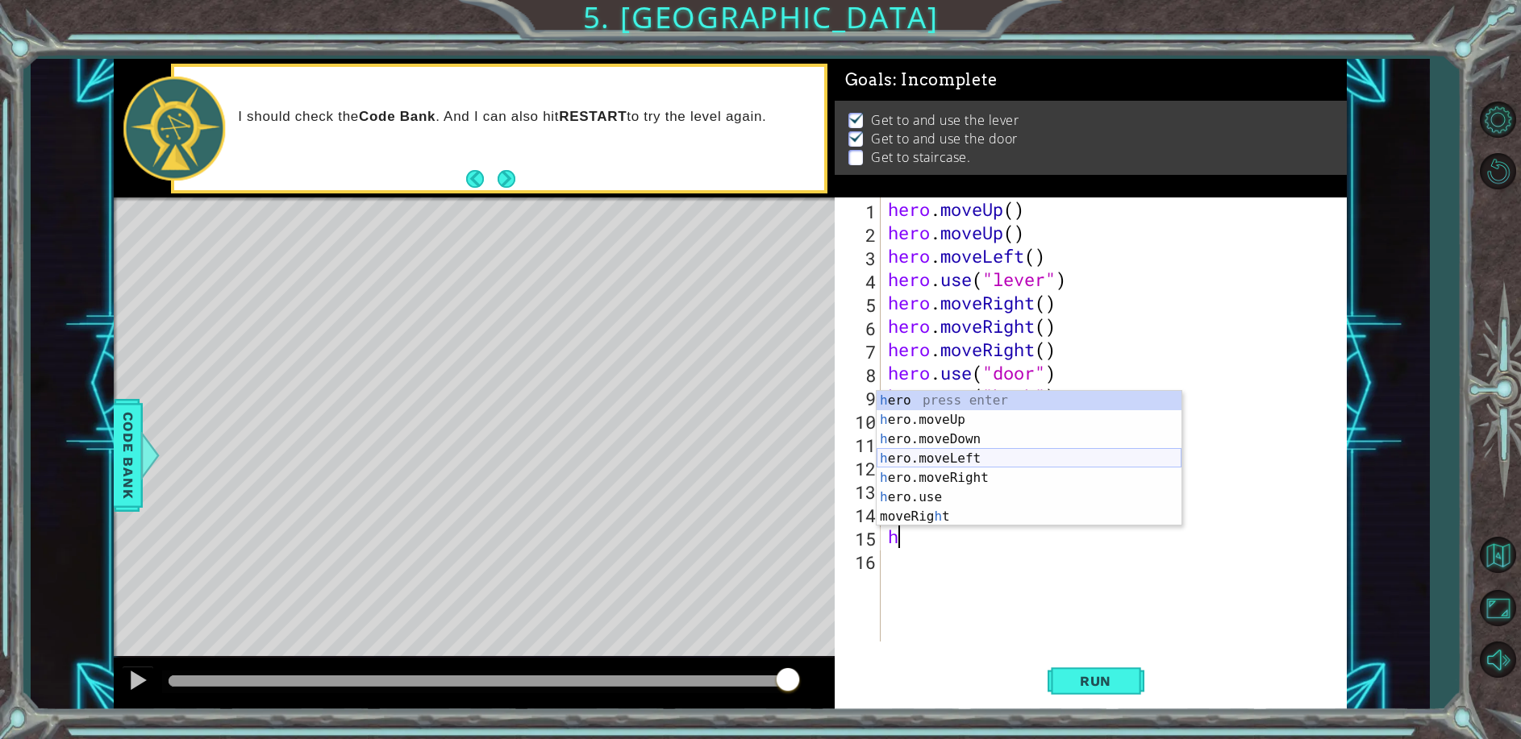
click at [964, 458] on div "h ero press enter h ero.moveUp press enter h ero.moveDown press enter h ero.mov…" at bounding box center [1028, 478] width 305 height 174
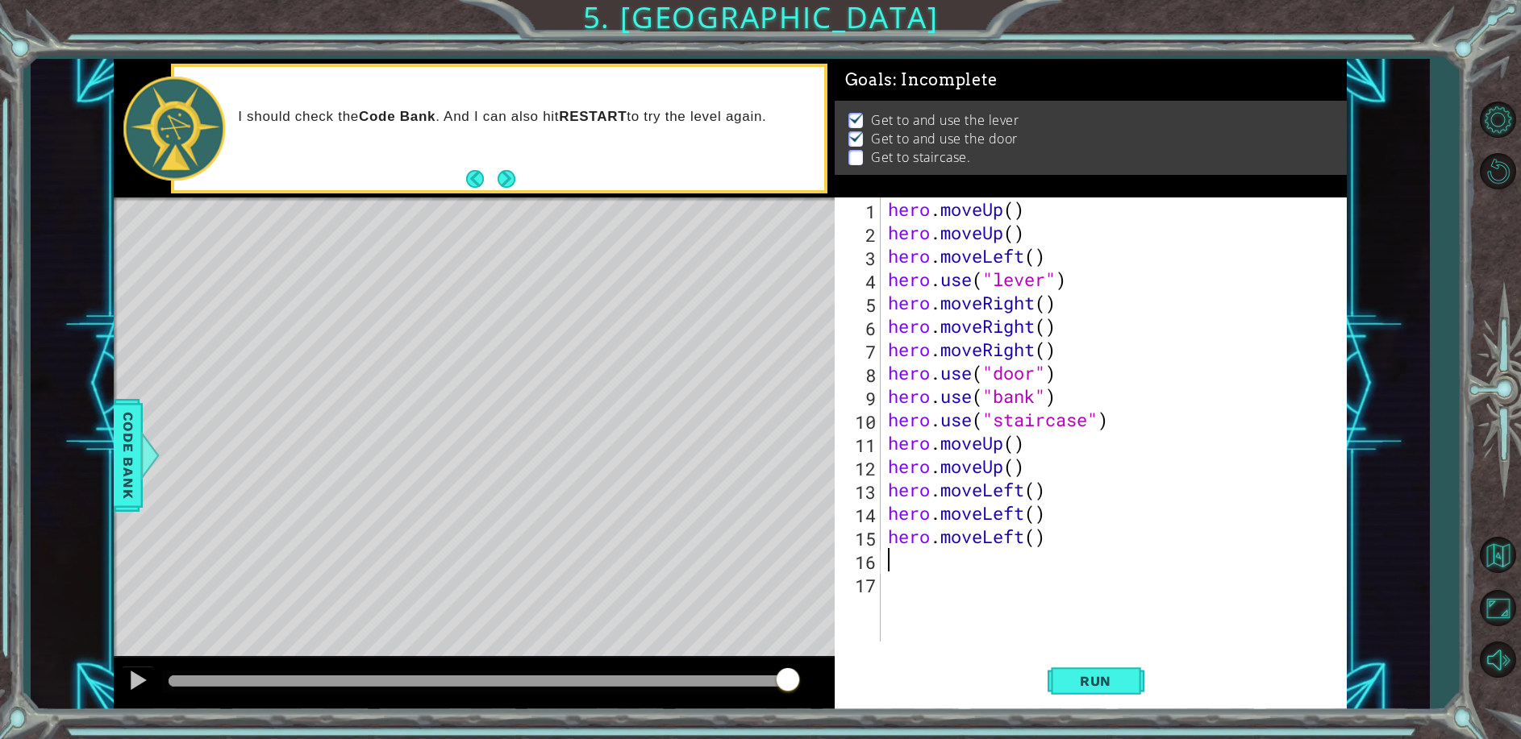
type textarea "h"
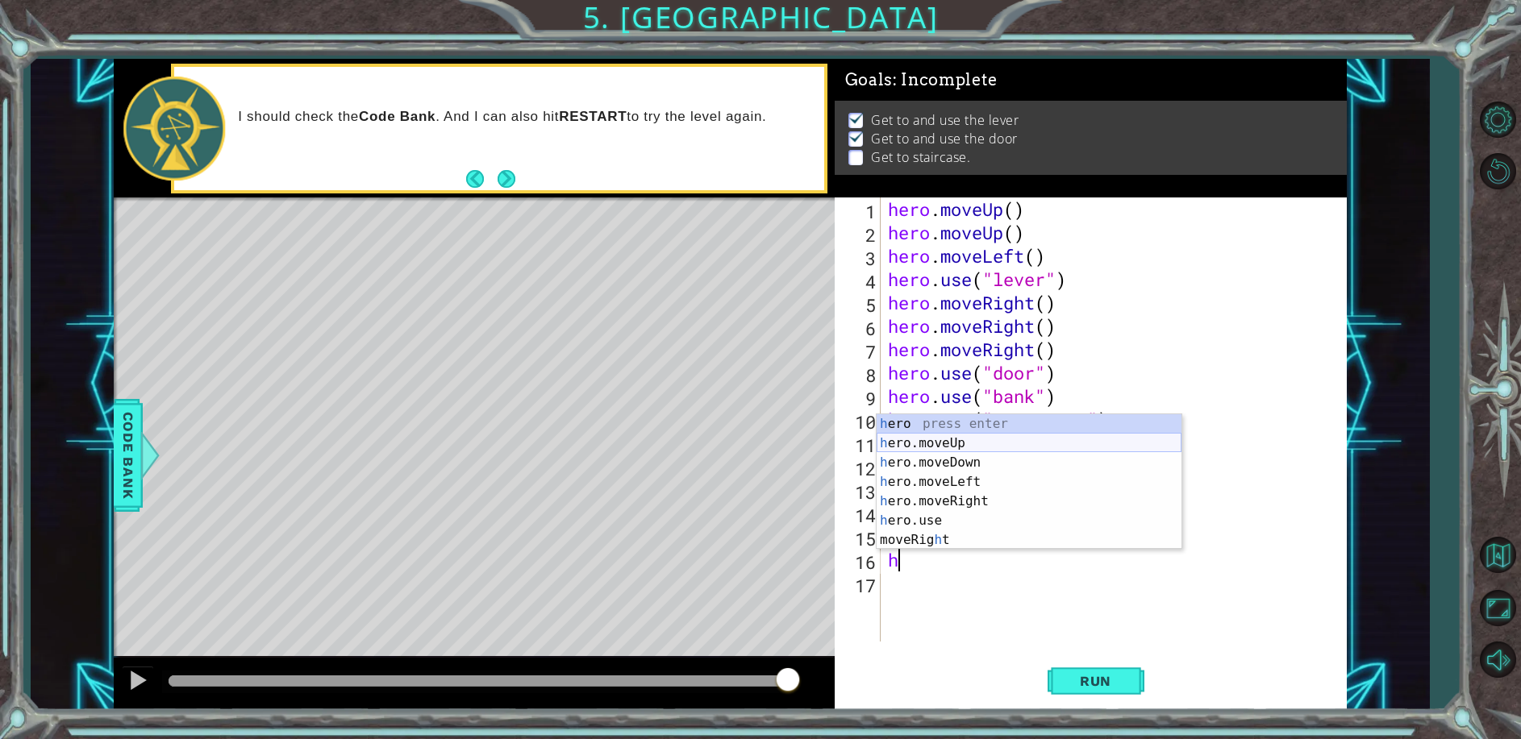
click at [966, 438] on div "h ero press enter h ero.moveUp press enter h ero.moveDown press enter h ero.mov…" at bounding box center [1028, 501] width 305 height 174
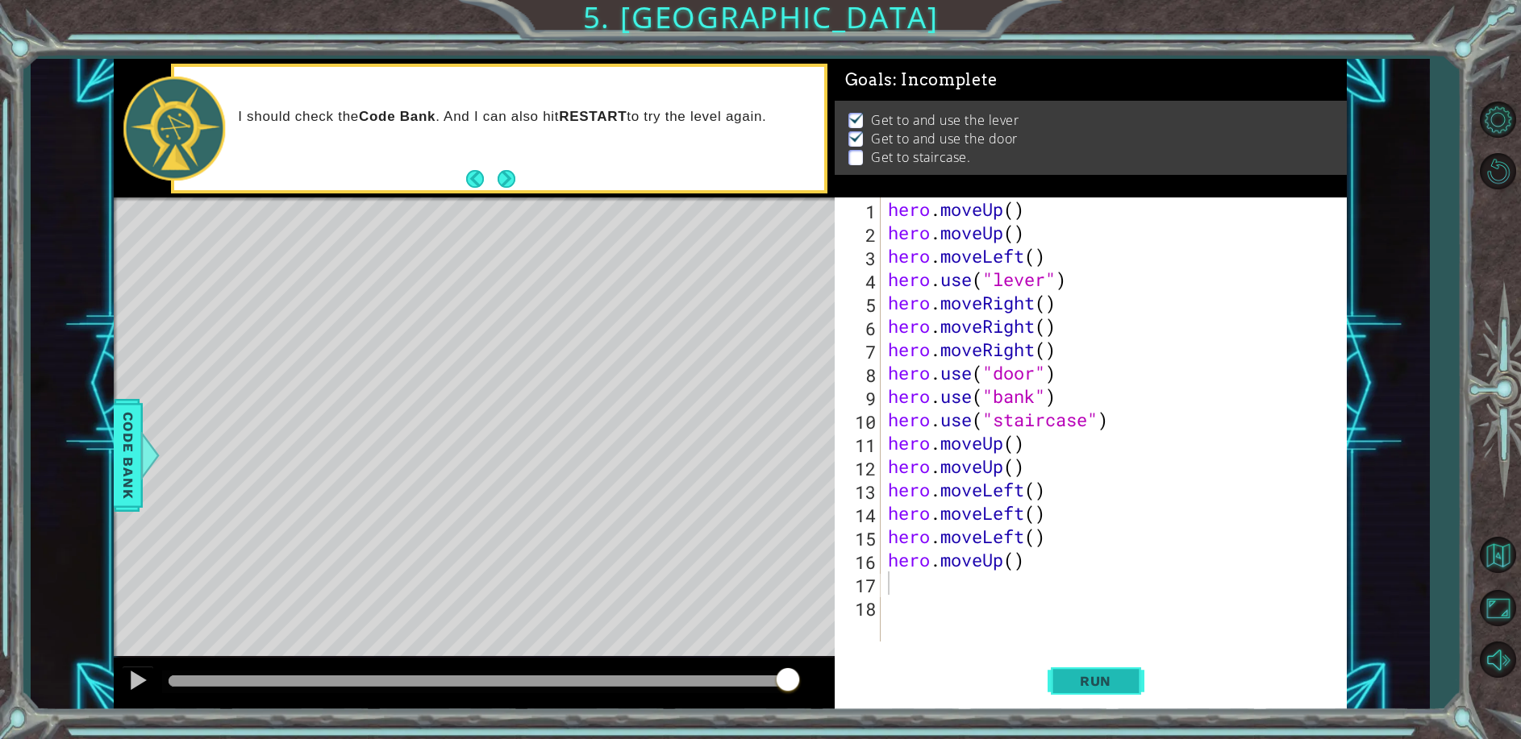
click at [1094, 676] on span "Run" at bounding box center [1095, 681] width 64 height 16
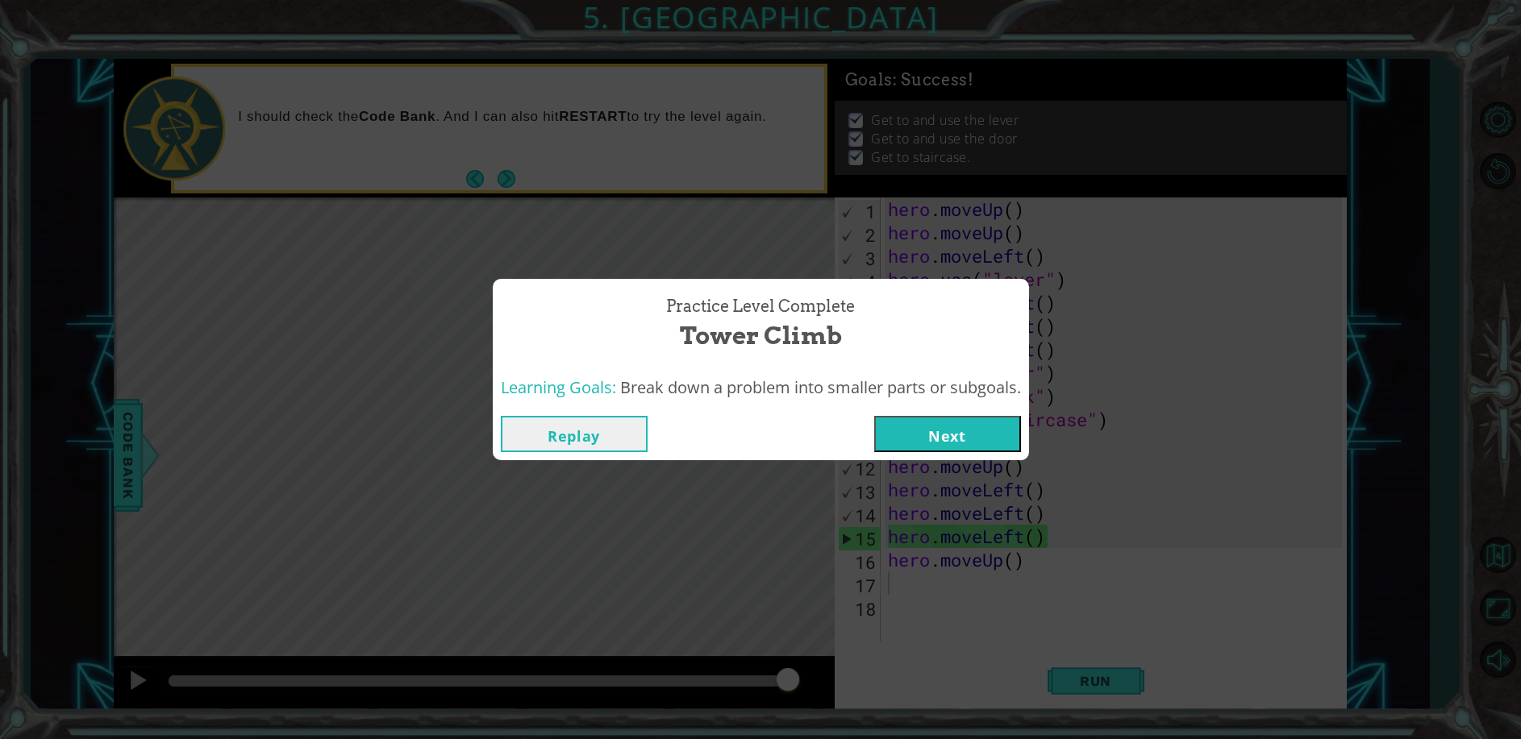
click at [1001, 425] on button "Next" at bounding box center [947, 434] width 147 height 36
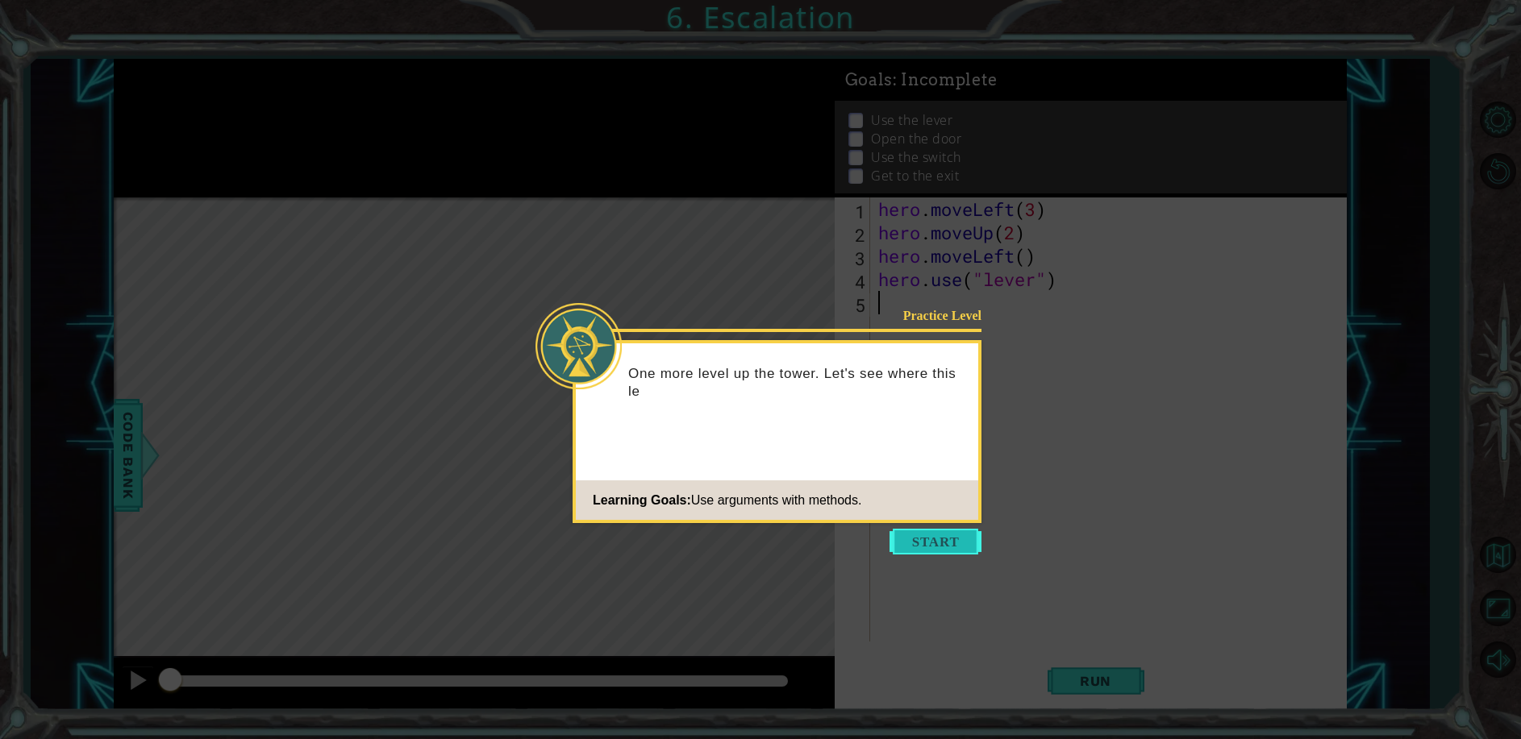
click at [938, 545] on button "Start" at bounding box center [935, 542] width 92 height 26
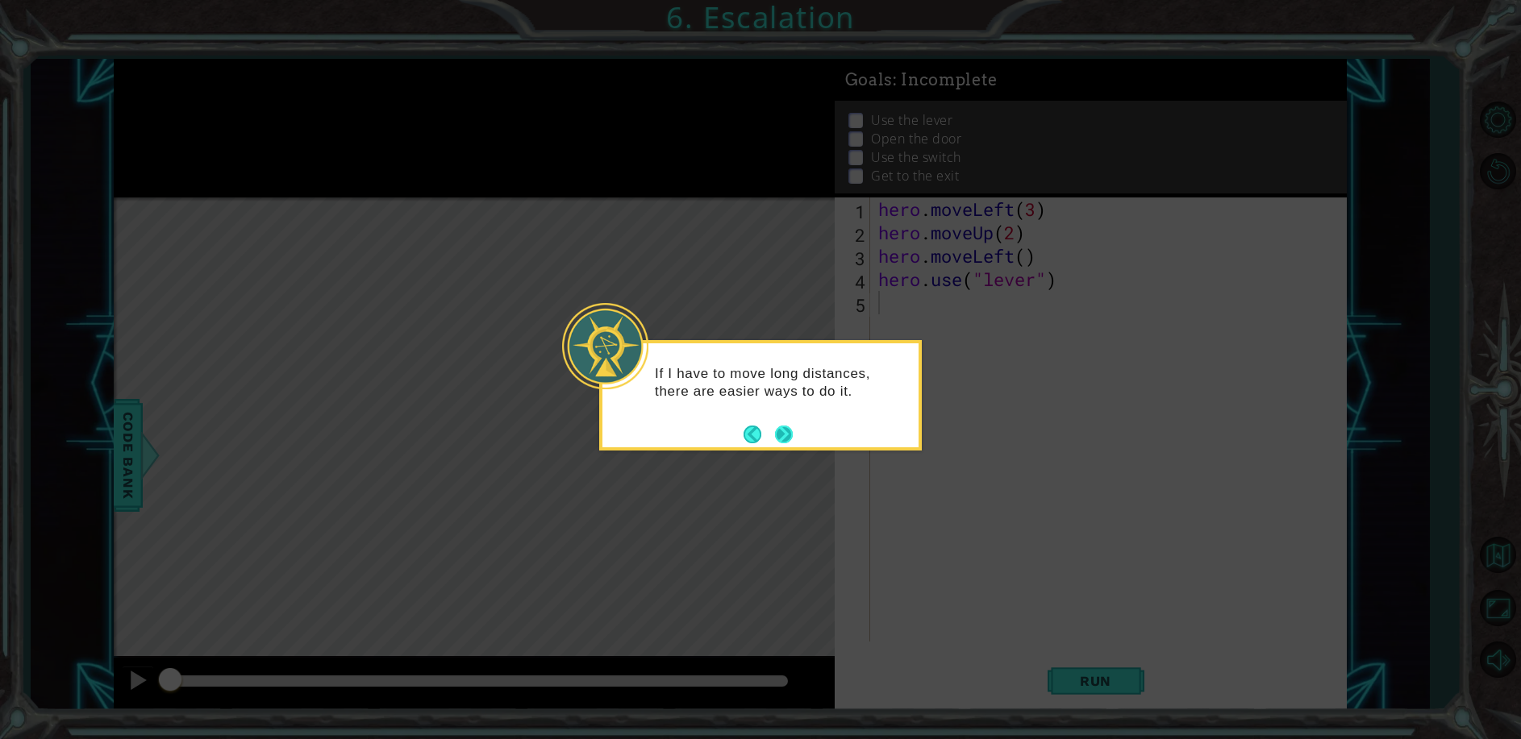
click at [774, 432] on button "Next" at bounding box center [783, 434] width 19 height 19
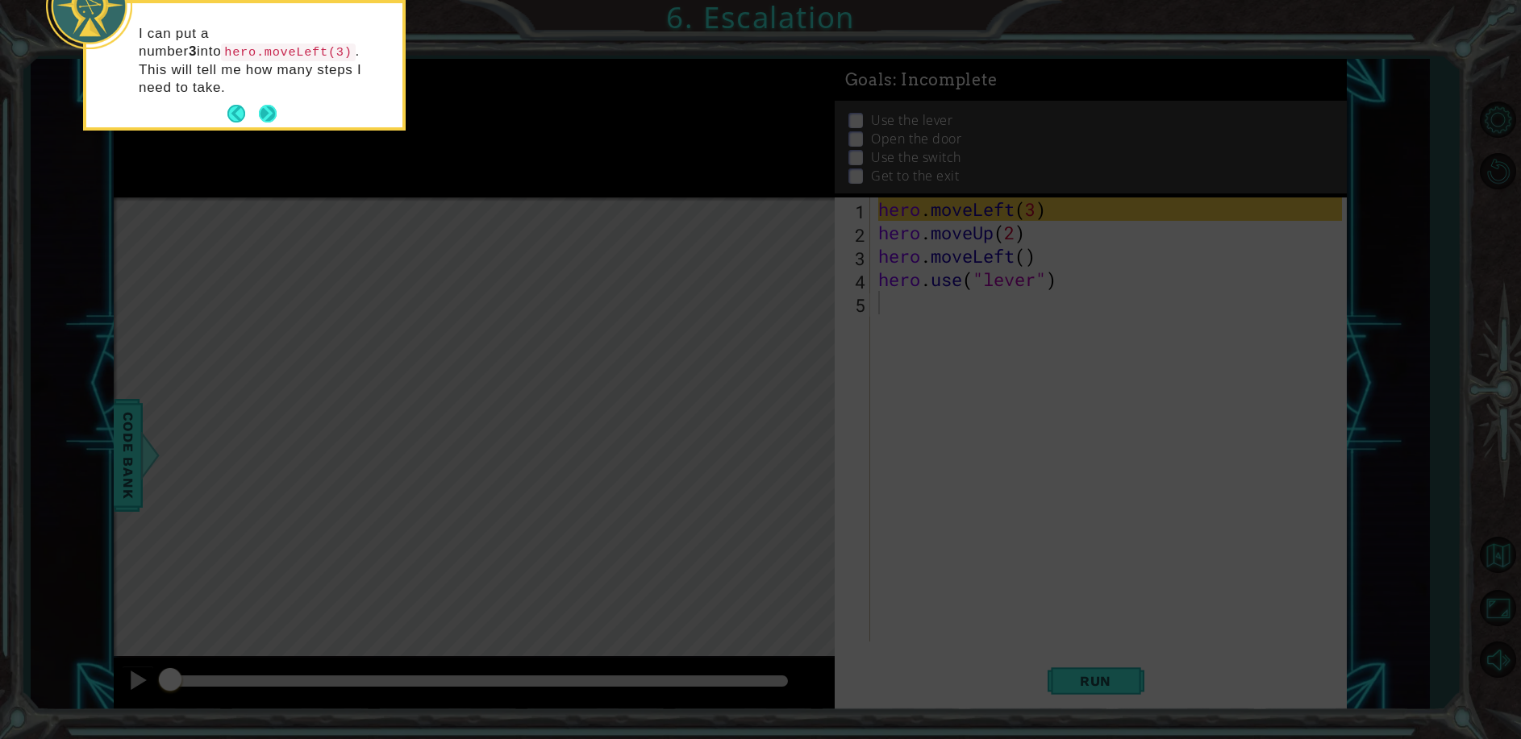
drag, startPoint x: 268, startPoint y: 94, endPoint x: 277, endPoint y: 104, distance: 13.7
click at [277, 105] on button "Next" at bounding box center [268, 114] width 19 height 19
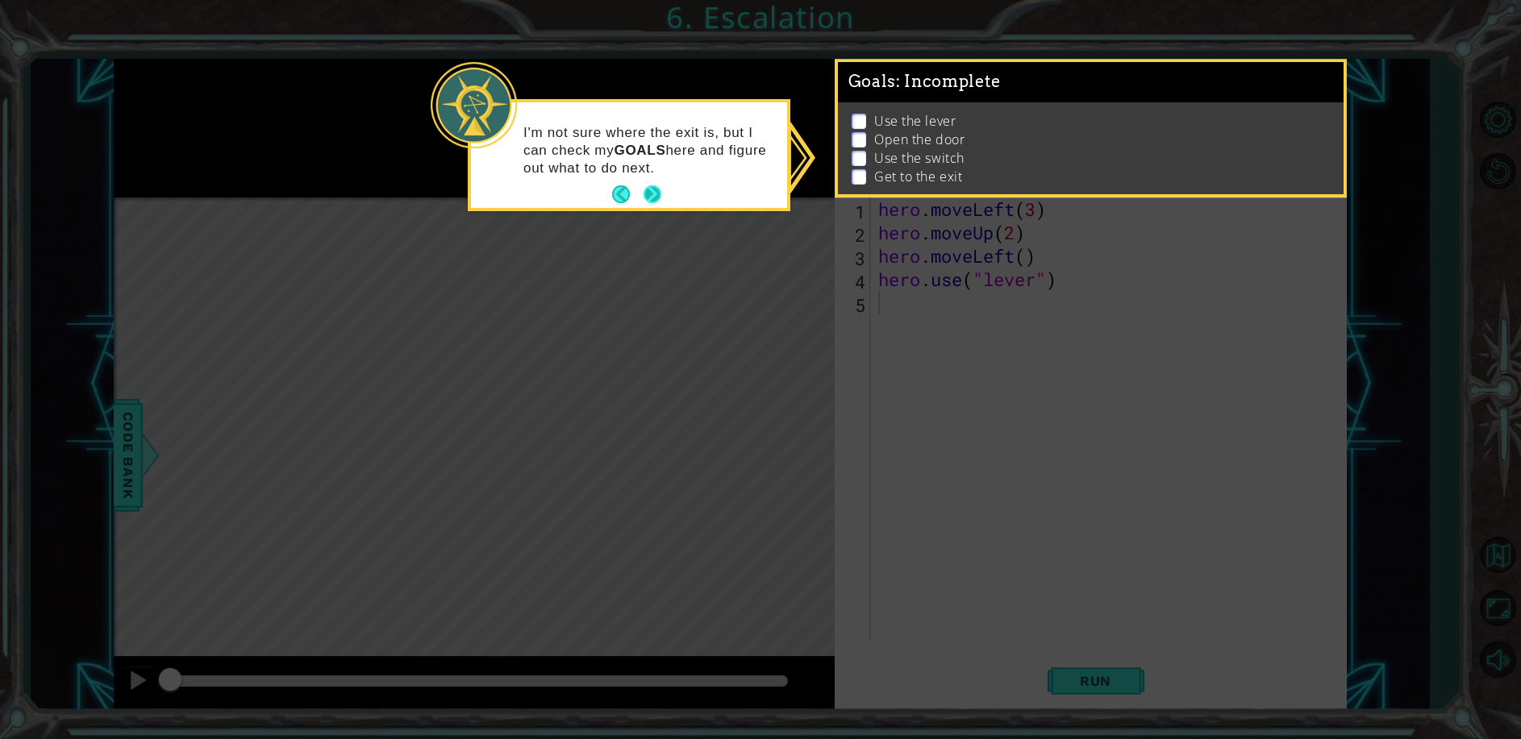
click at [647, 202] on button "Next" at bounding box center [652, 194] width 19 height 19
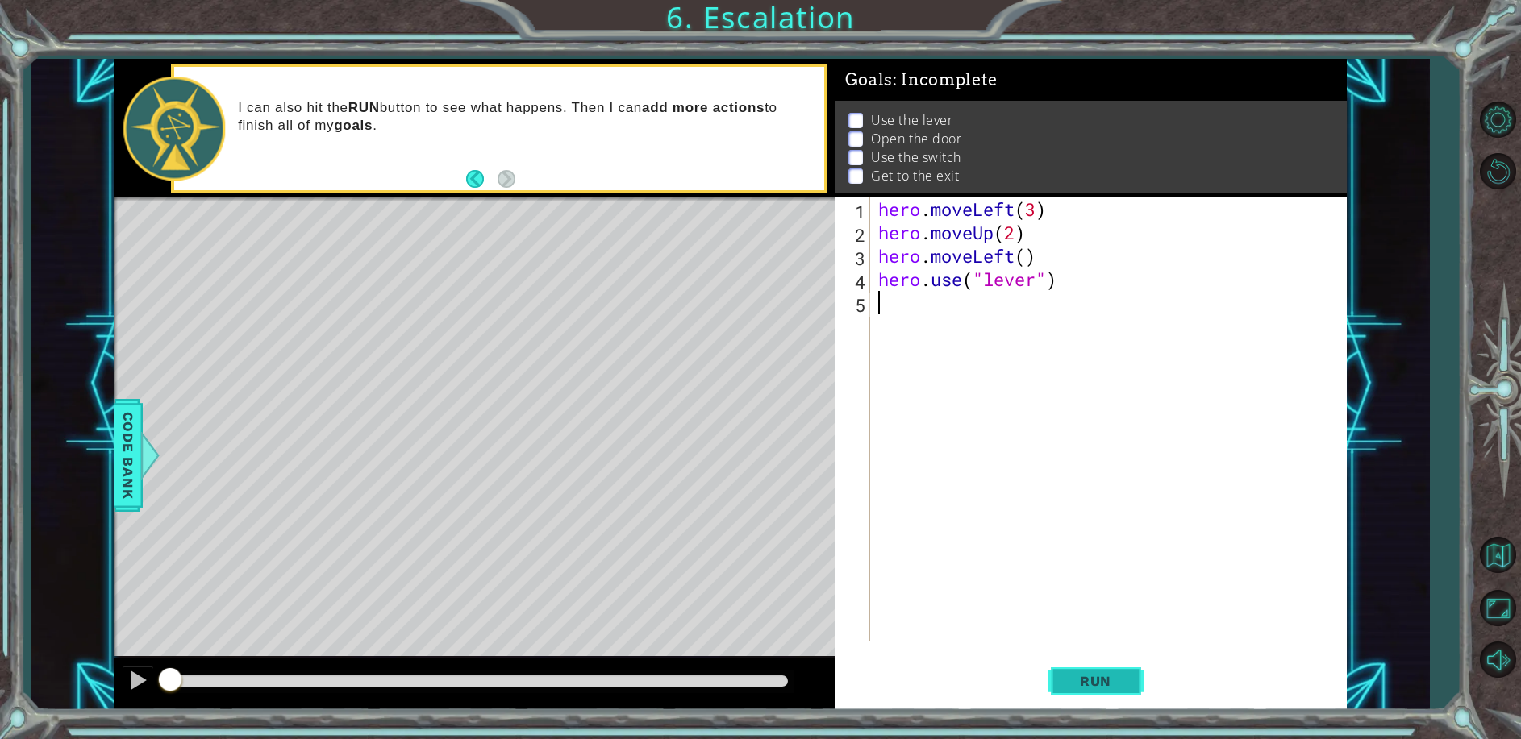
click at [1107, 683] on span "Run" at bounding box center [1095, 681] width 64 height 16
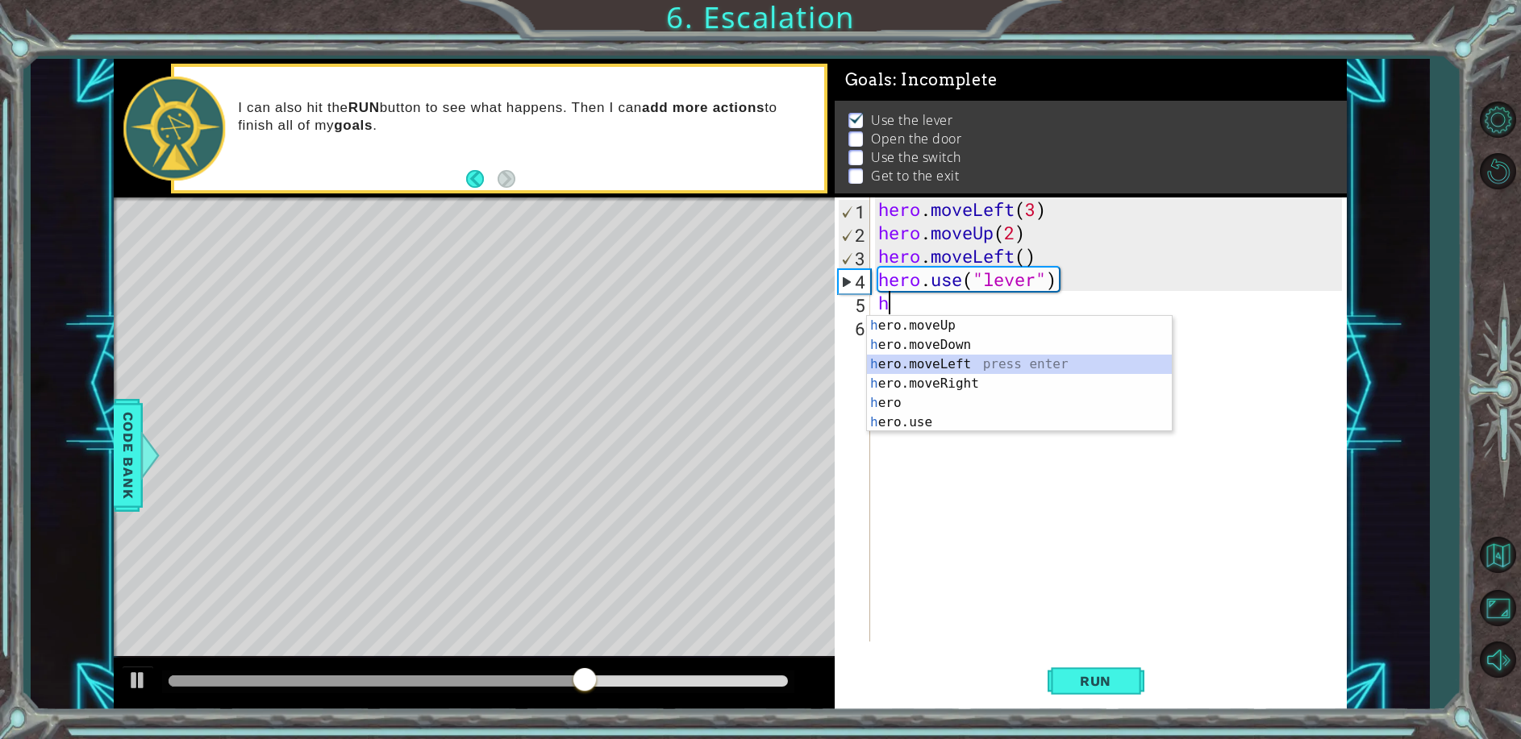
click at [959, 363] on div "h ero.moveUp press enter h ero.moveDown press enter h ero.moveLeft press enter …" at bounding box center [1019, 393] width 305 height 155
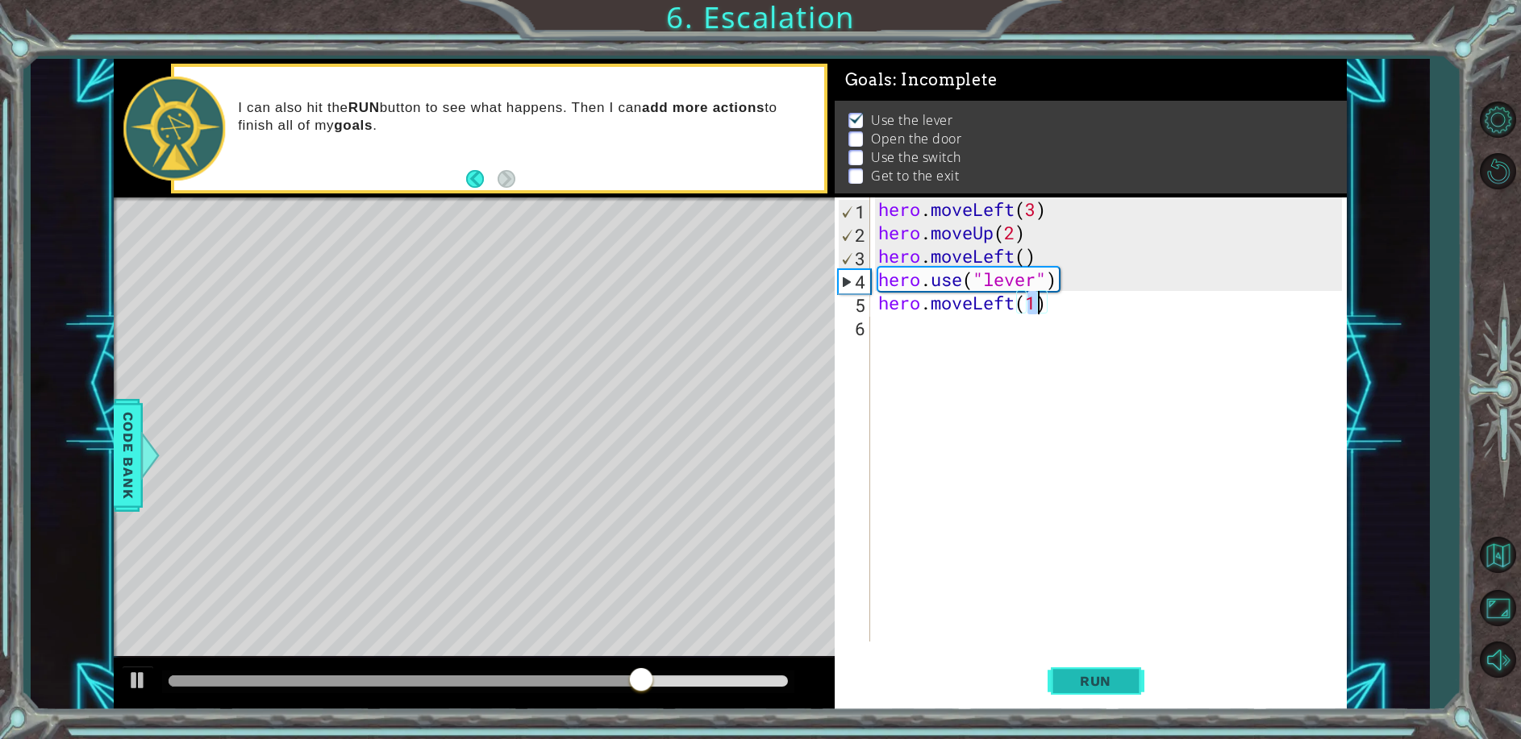
type textarea "hero.moveLeft(1)"
click at [1078, 664] on button "Run" at bounding box center [1095, 681] width 97 height 52
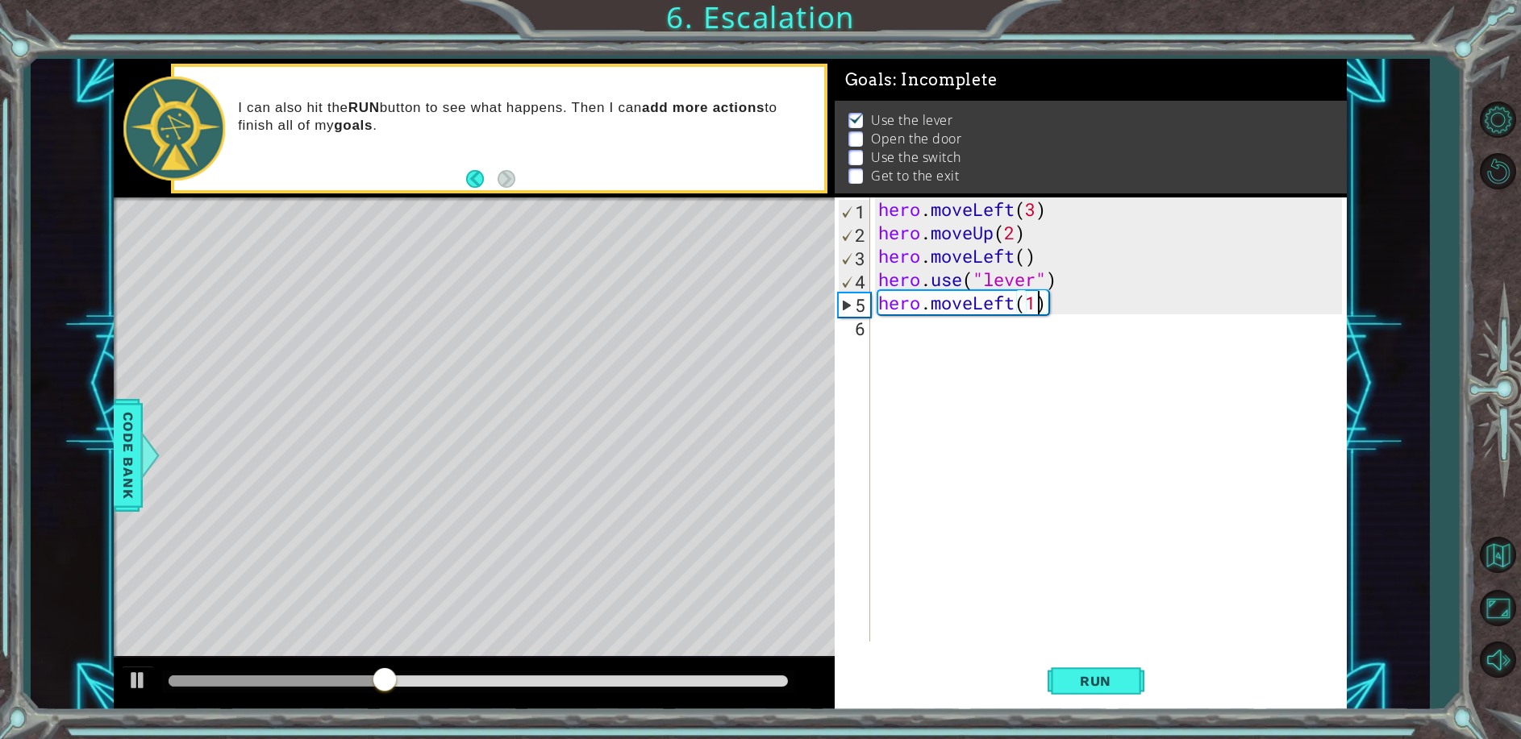
click at [886, 334] on div "hero . moveLeft ( 3 ) hero . moveUp ( 2 ) hero . moveLeft ( ) hero . use ( "lev…" at bounding box center [1112, 443] width 475 height 491
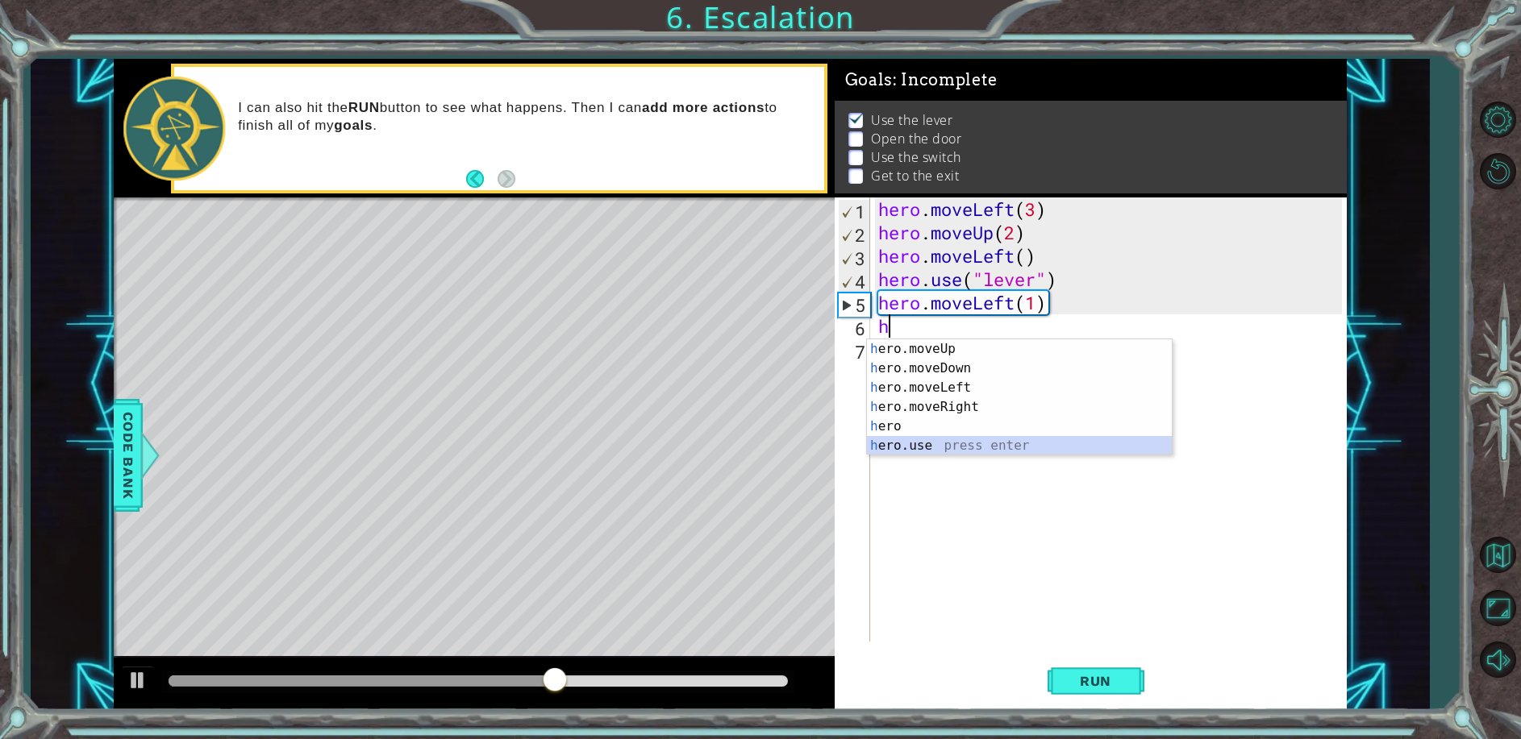
click at [939, 441] on div "h ero.moveUp press enter h ero.moveDown press enter h ero.moveLeft press enter …" at bounding box center [1019, 416] width 305 height 155
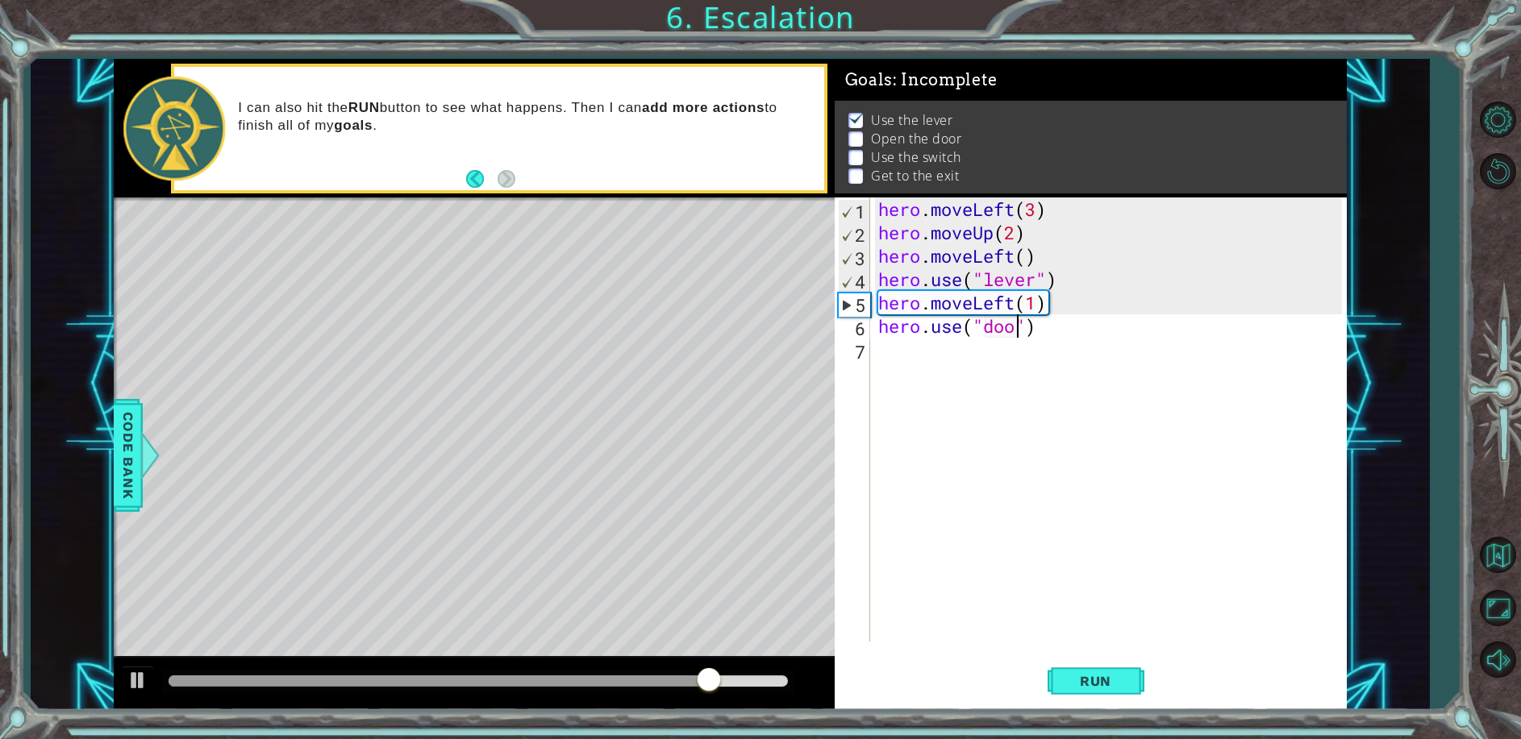
scroll to position [0, 6]
type textarea "hero.use("door")"
click at [1084, 676] on span "Run" at bounding box center [1095, 681] width 64 height 16
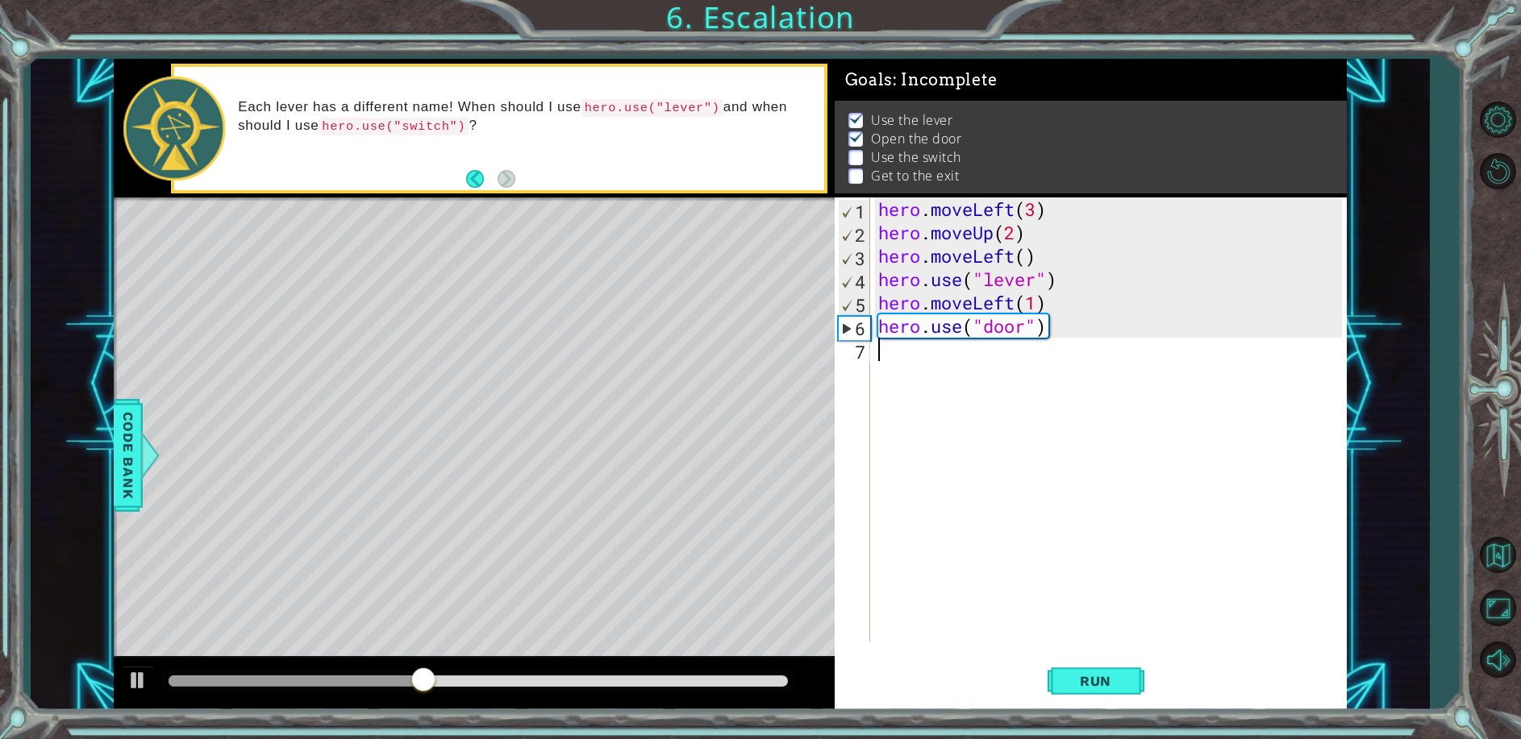
click at [932, 364] on div "hero . moveLeft ( 3 ) hero . moveUp ( 2 ) hero . moveLeft ( ) hero . use ( "lev…" at bounding box center [1112, 443] width 475 height 491
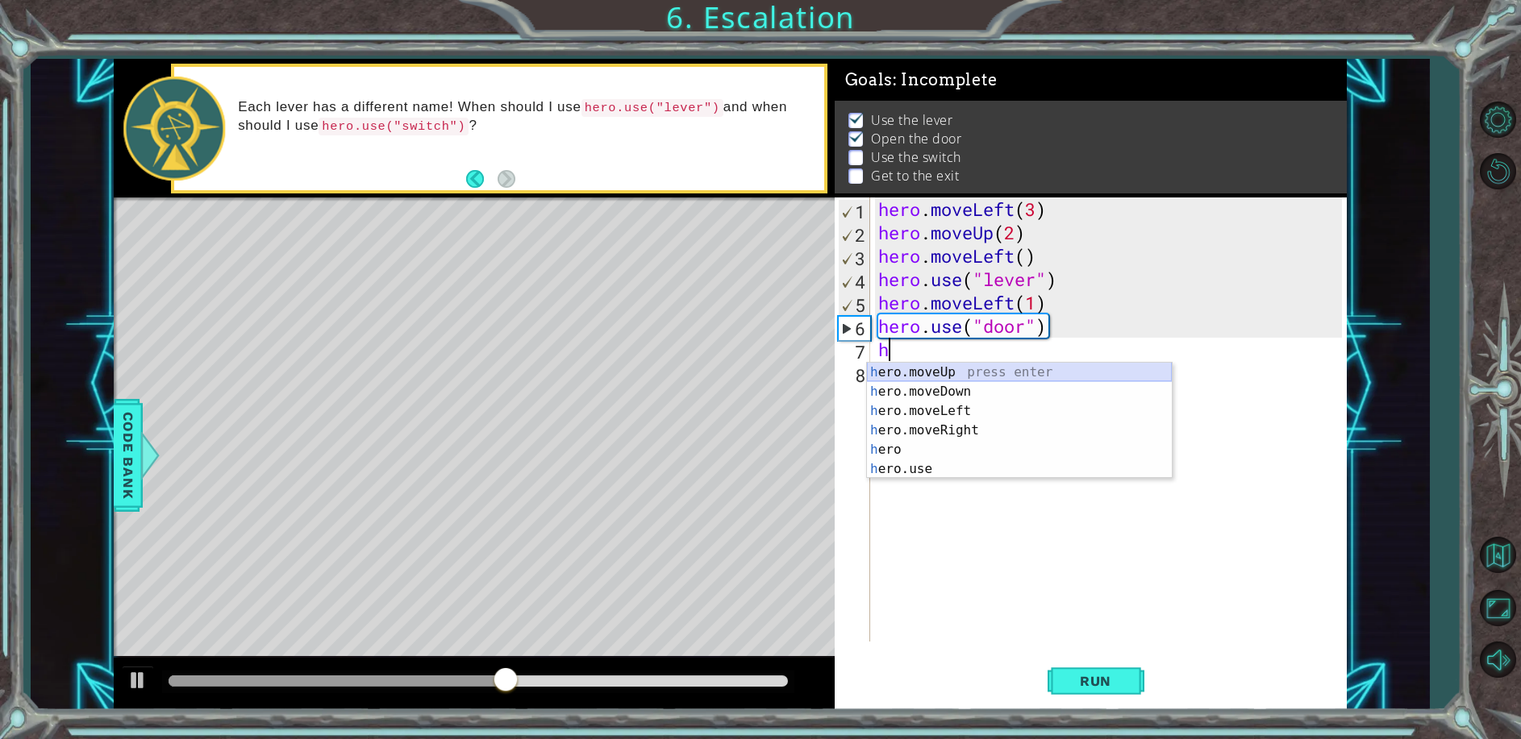
click at [956, 377] on div "h ero.moveUp press enter h ero.moveDown press enter h ero.moveLeft press enter …" at bounding box center [1019, 440] width 305 height 155
type textarea "hero.moveUp(1)"
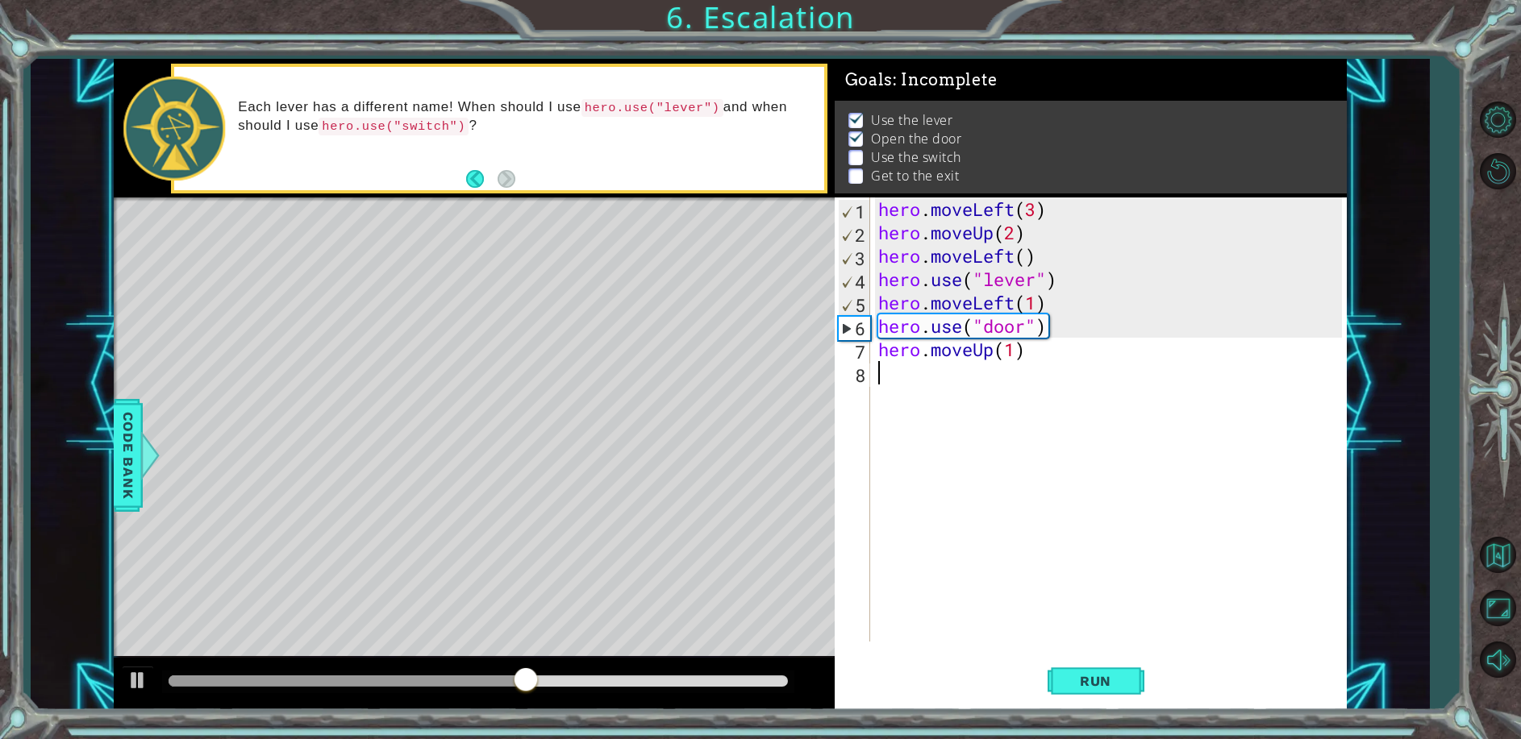
drag, startPoint x: 919, startPoint y: 397, endPoint x: 922, endPoint y: 388, distance: 9.2
click at [922, 388] on div "hero . moveLeft ( 3 ) hero . moveUp ( 2 ) hero . moveLeft ( ) hero . use ( "lev…" at bounding box center [1112, 443] width 475 height 491
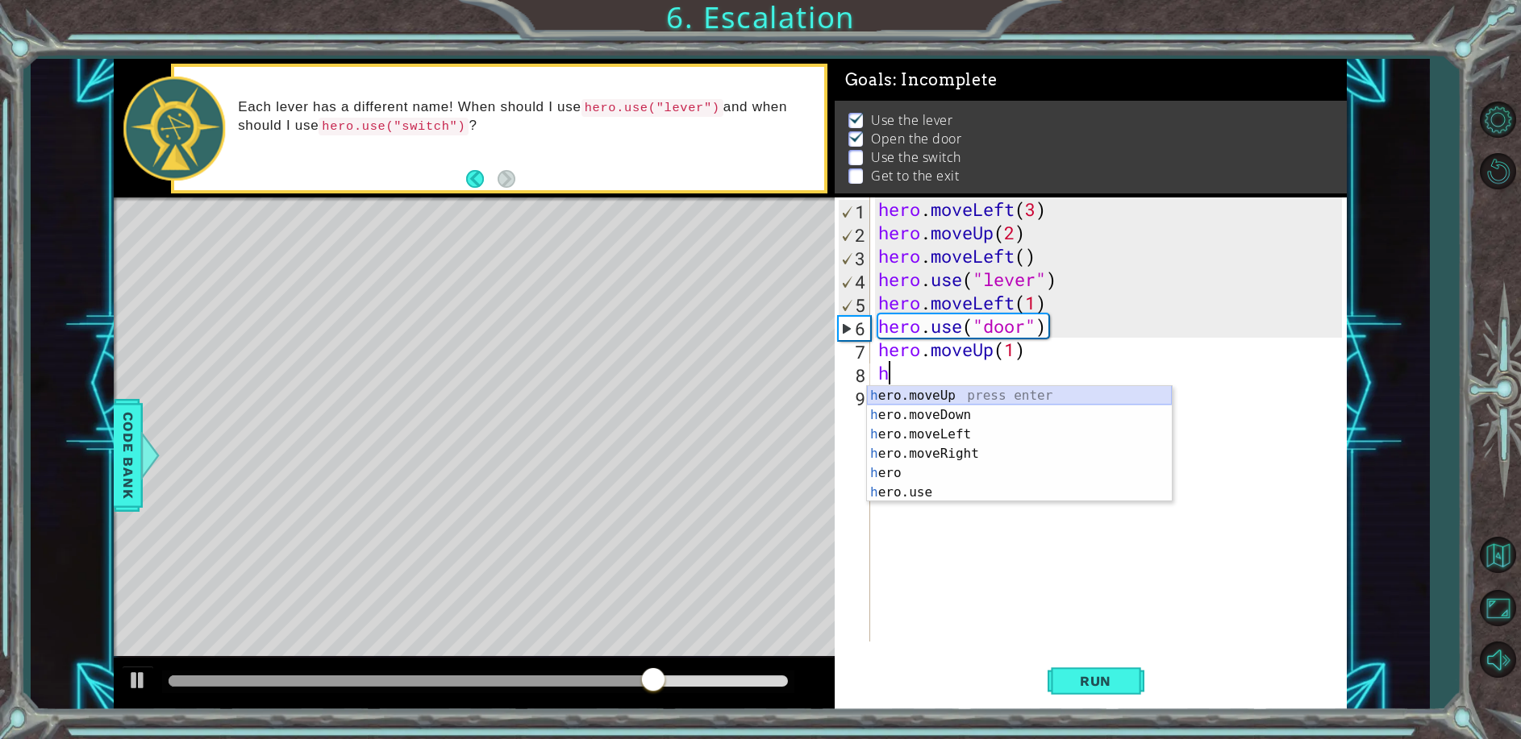
click at [897, 396] on div "h ero.moveUp press enter h ero.moveDown press enter h ero.moveLeft press enter …" at bounding box center [1019, 463] width 305 height 155
type textarea "hero.moveUp(1)"
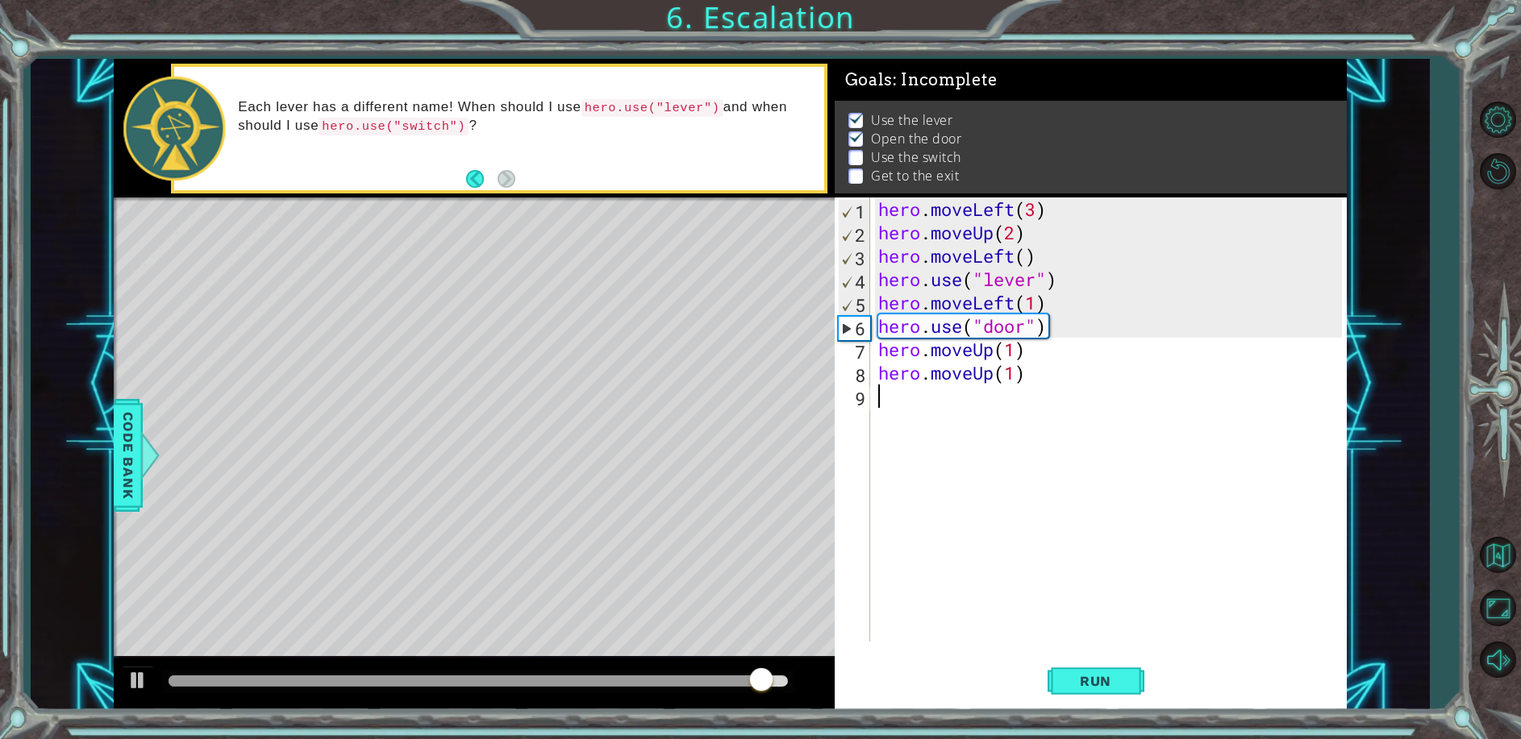
click at [889, 407] on div "hero . moveLeft ( 3 ) hero . moveUp ( 2 ) hero . moveLeft ( ) hero . use ( "lev…" at bounding box center [1112, 443] width 475 height 491
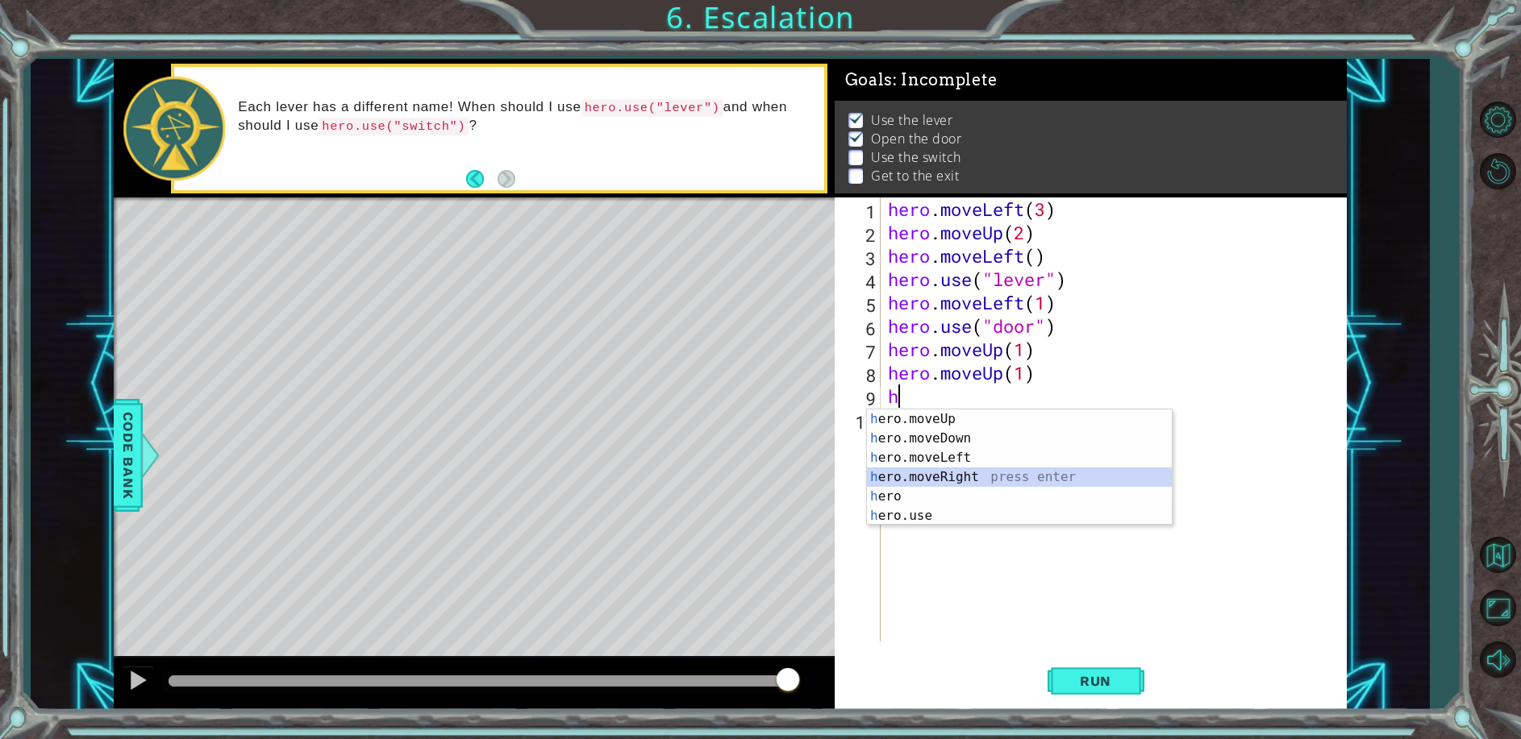
click at [947, 474] on div "h ero.moveUp press enter h ero.moveDown press enter h ero.moveLeft press enter …" at bounding box center [1019, 487] width 305 height 155
type textarea "hero.moveRight(1)"
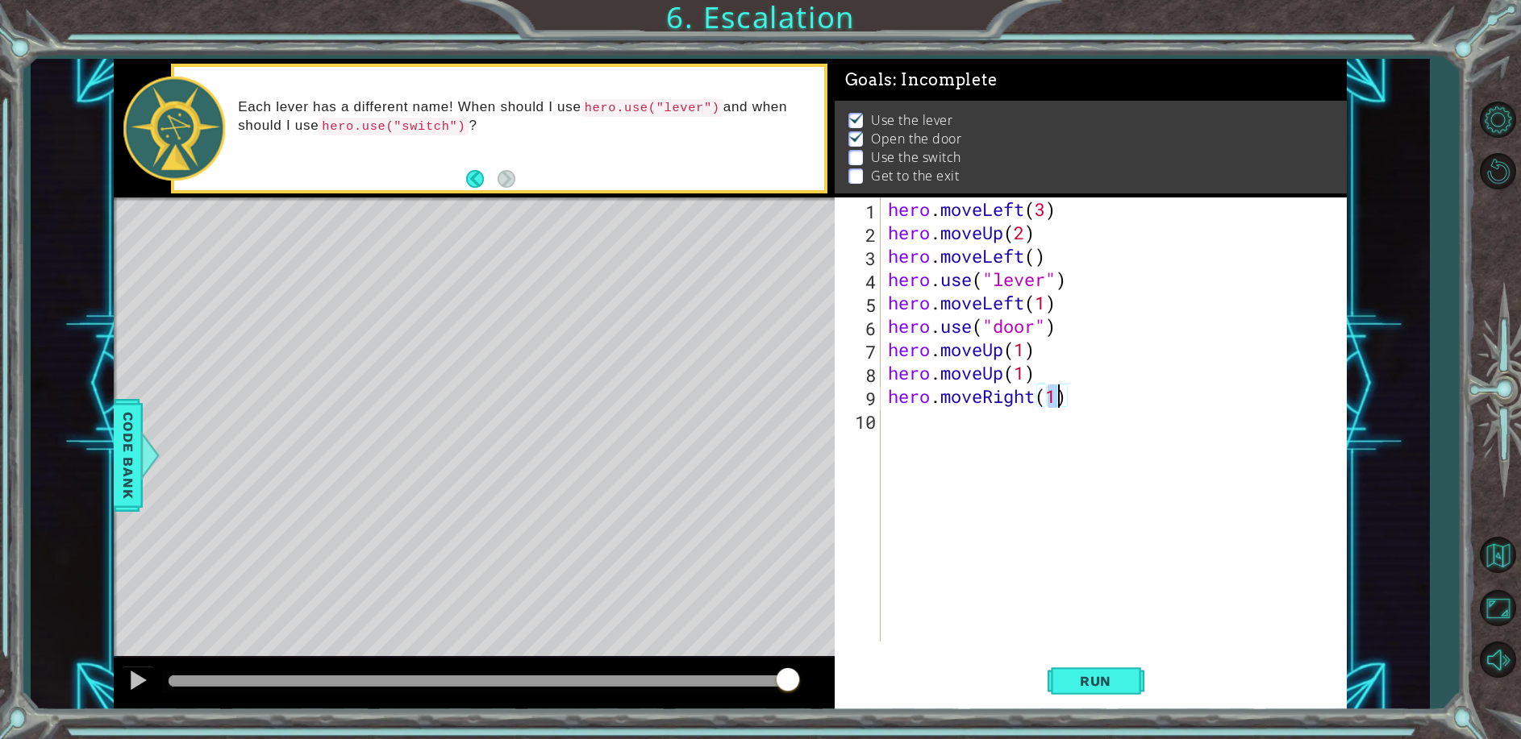
click at [890, 424] on div "hero . moveLeft ( 3 ) hero . moveUp ( 2 ) hero . moveLeft ( ) hero . use ( "lev…" at bounding box center [1116, 443] width 465 height 491
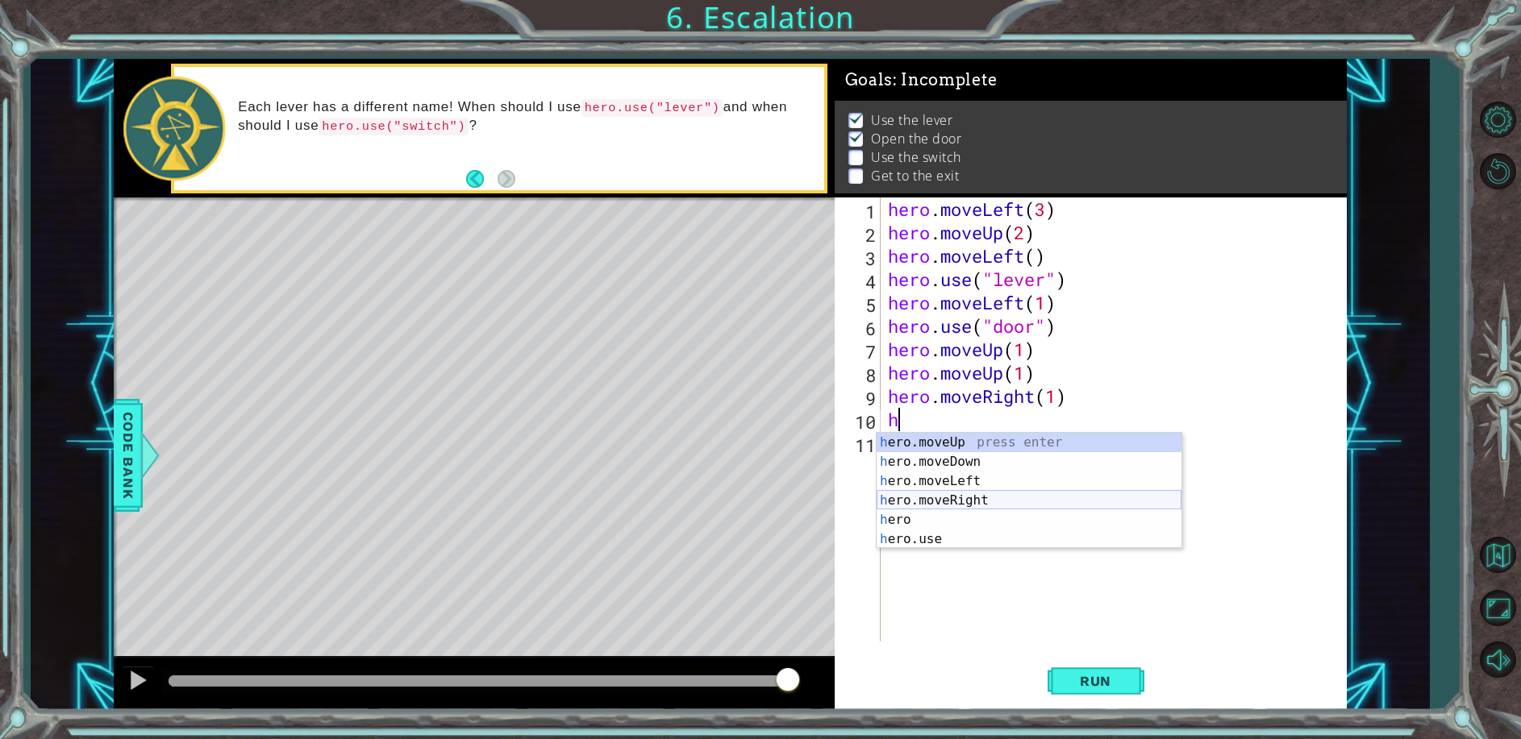
click at [915, 499] on div "h ero.moveUp press enter h ero.moveDown press enter h ero.moveLeft press enter …" at bounding box center [1028, 510] width 305 height 155
type textarea "hero.moveRight(1)"
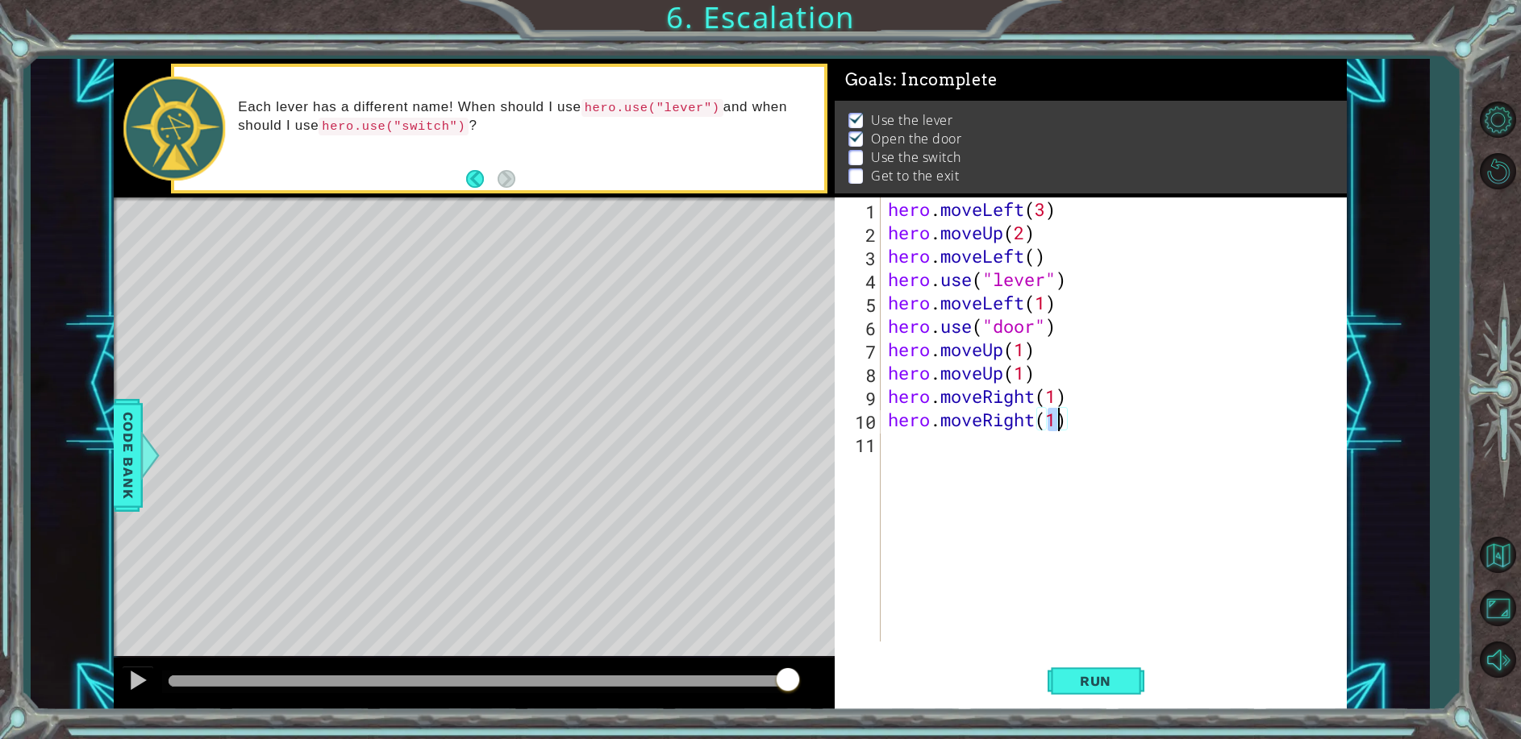
click at [898, 451] on div "hero . moveLeft ( 3 ) hero . moveUp ( 2 ) hero . moveLeft ( ) hero . use ( "lev…" at bounding box center [1116, 443] width 465 height 491
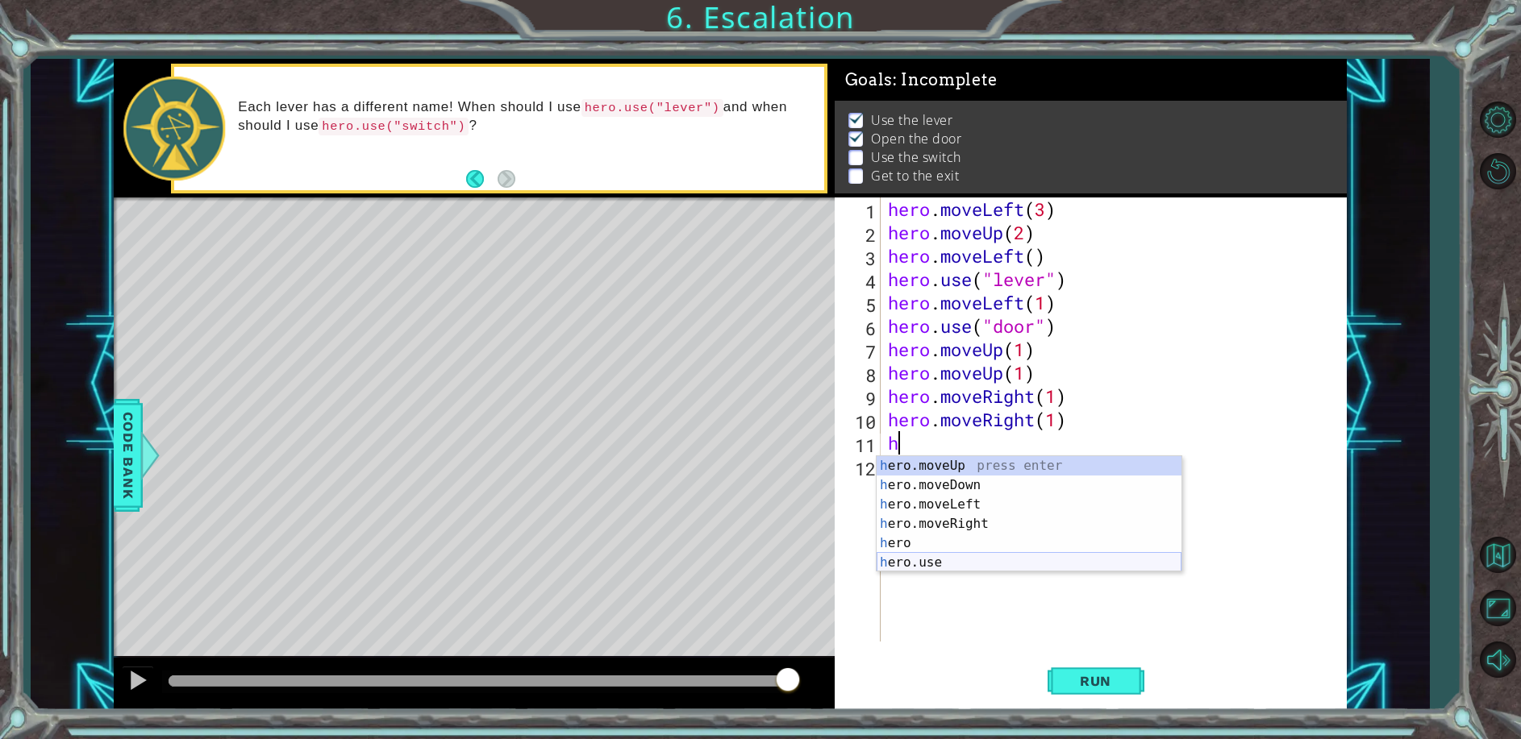
click at [910, 561] on div "h ero.moveUp press enter h ero.moveDown press enter h ero.moveLeft press enter …" at bounding box center [1028, 533] width 305 height 155
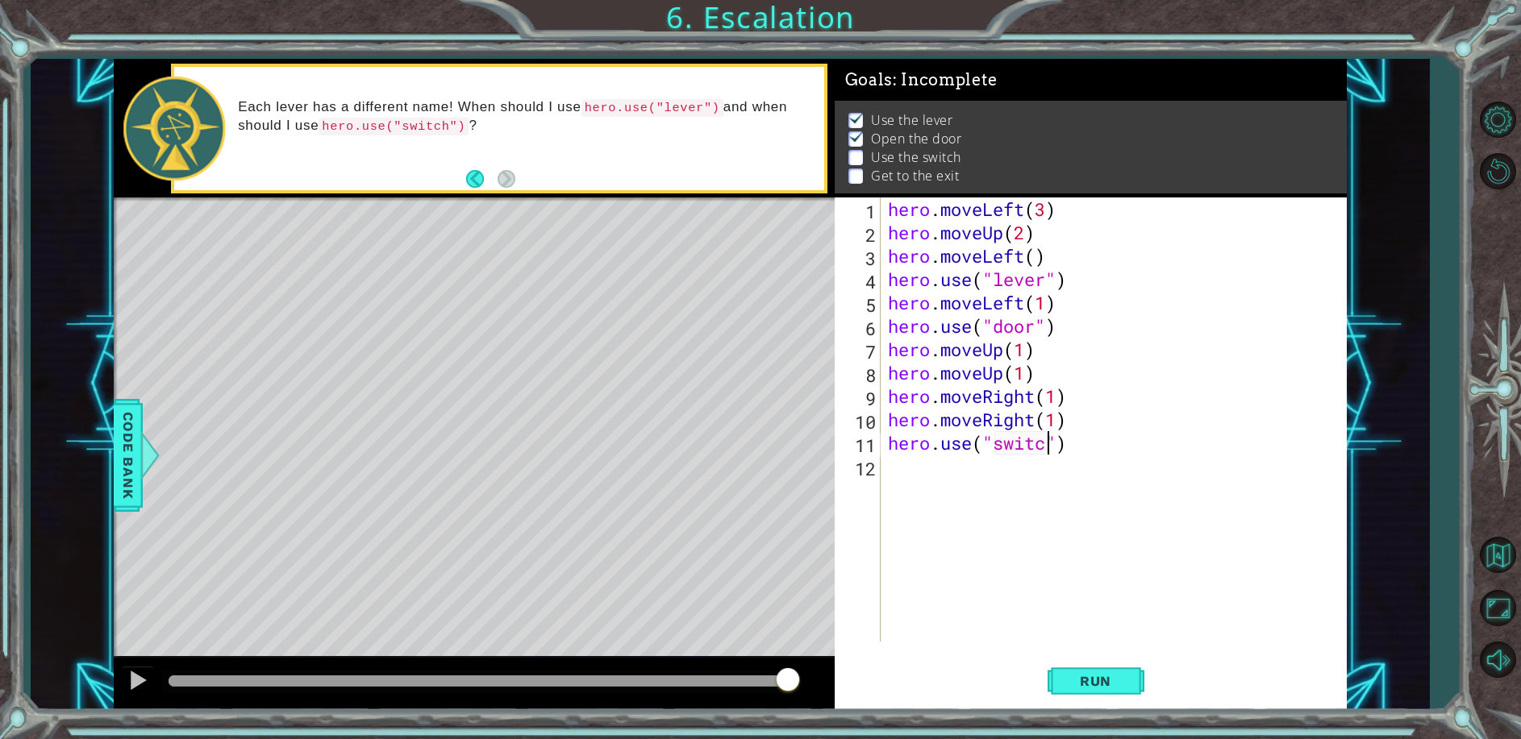
scroll to position [0, 7]
type textarea "hero.use("switch")"
click at [1060, 672] on button "Run" at bounding box center [1095, 681] width 97 height 52
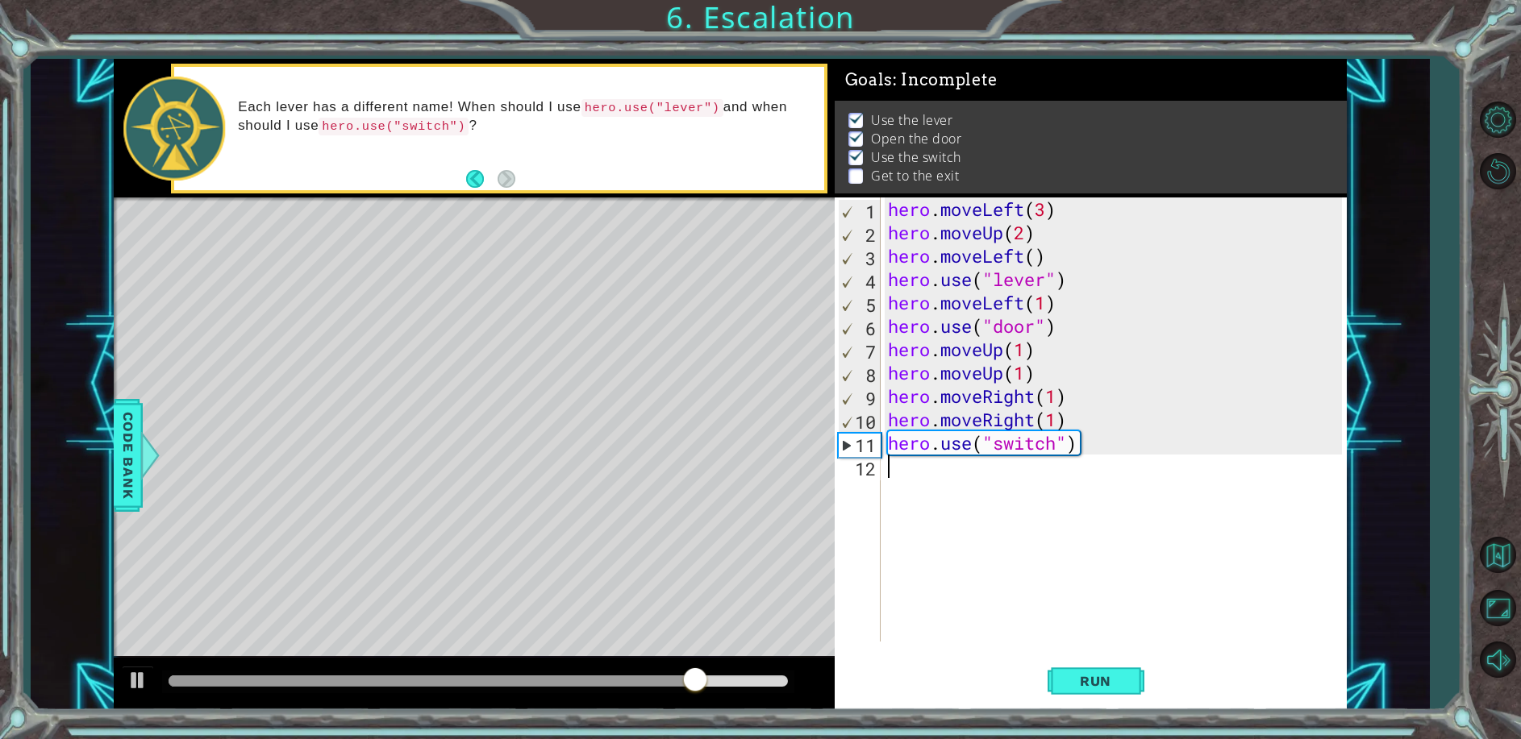
click at [928, 472] on div "hero . moveLeft ( 3 ) hero . moveUp ( 2 ) hero . moveLeft ( ) hero . use ( "lev…" at bounding box center [1116, 443] width 465 height 491
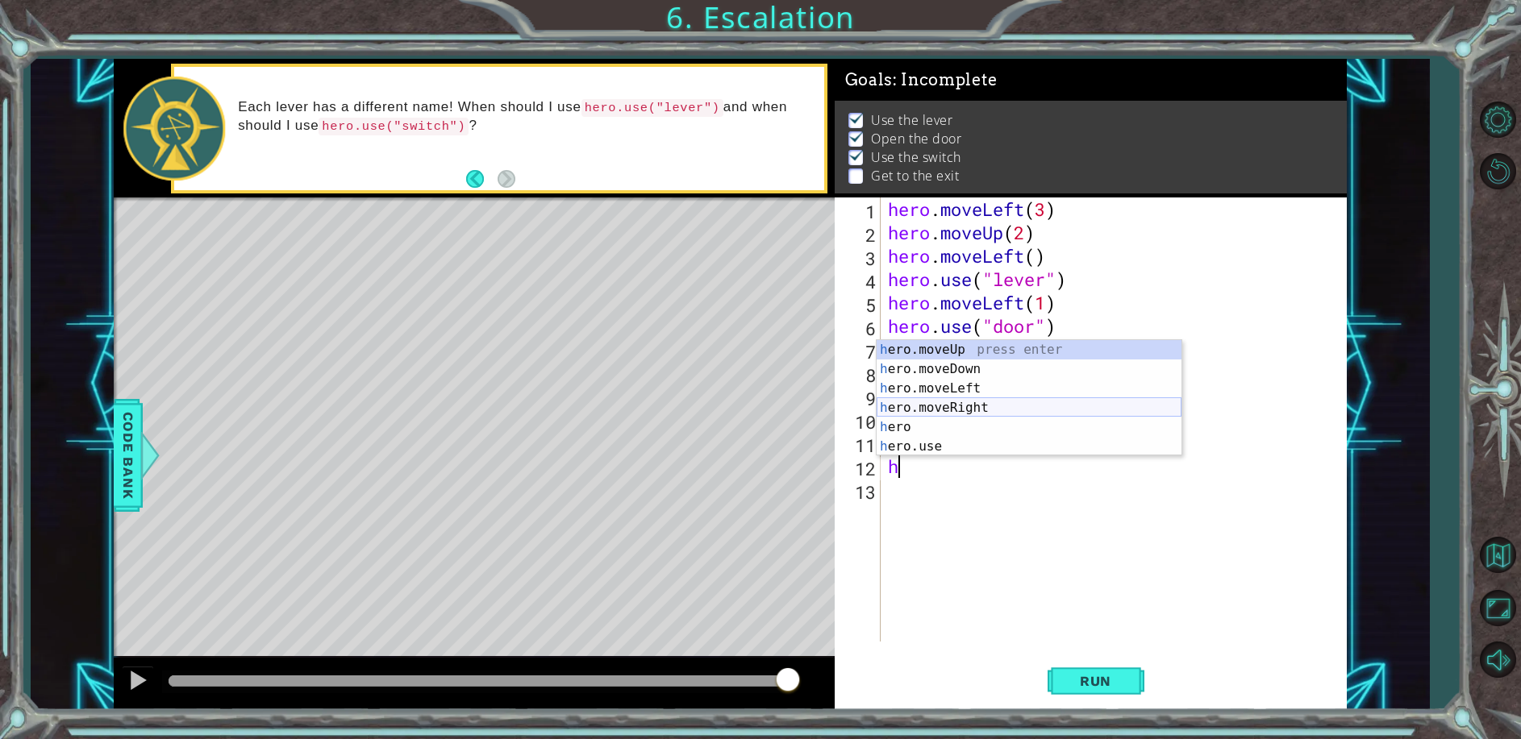
click at [934, 406] on div "h ero.moveUp press enter h ero.moveDown press enter h ero.moveLeft press enter …" at bounding box center [1028, 417] width 305 height 155
type textarea "hero.moveRight(1)"
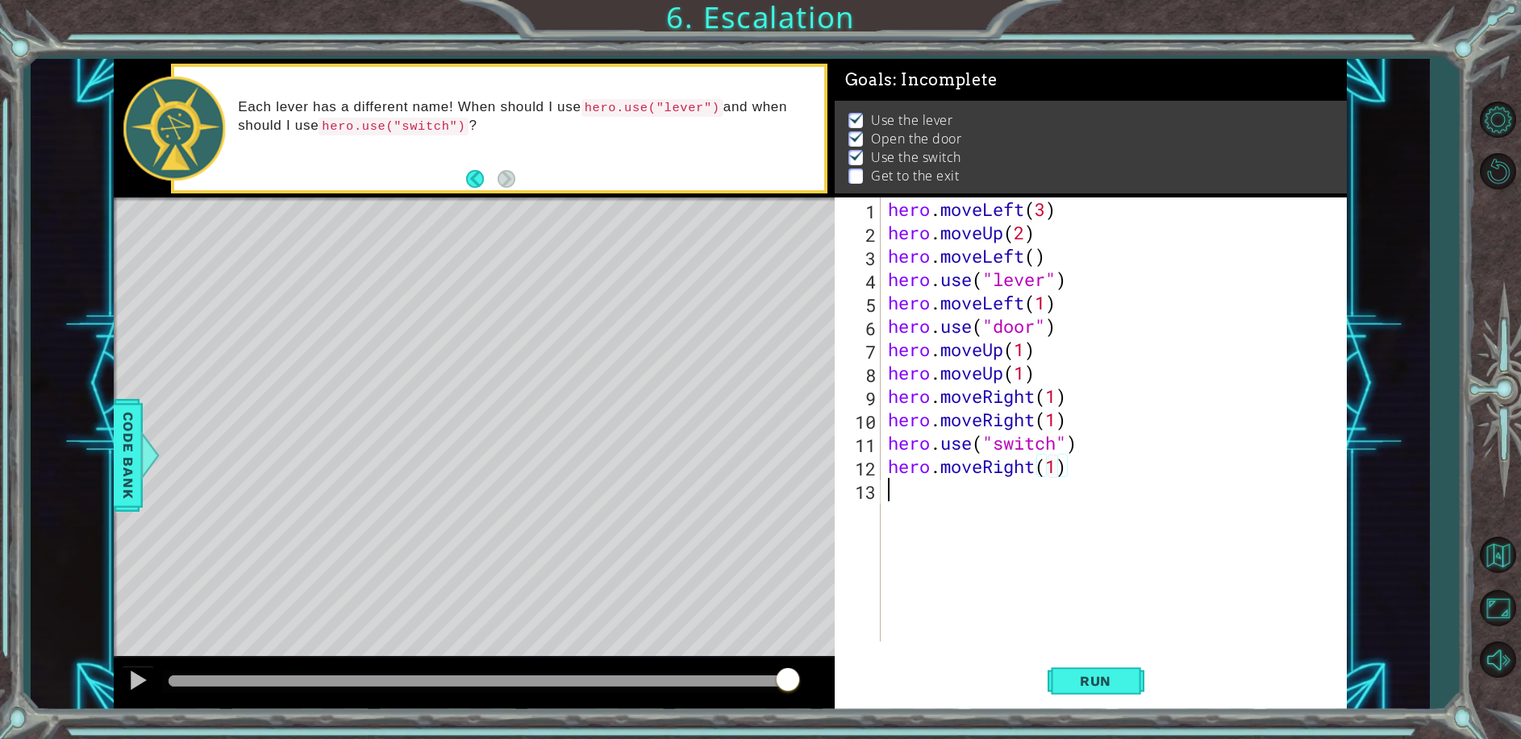
click at [915, 489] on div "hero . moveLeft ( 3 ) hero . moveUp ( 2 ) hero . moveLeft ( ) hero . use ( "lev…" at bounding box center [1116, 443] width 465 height 491
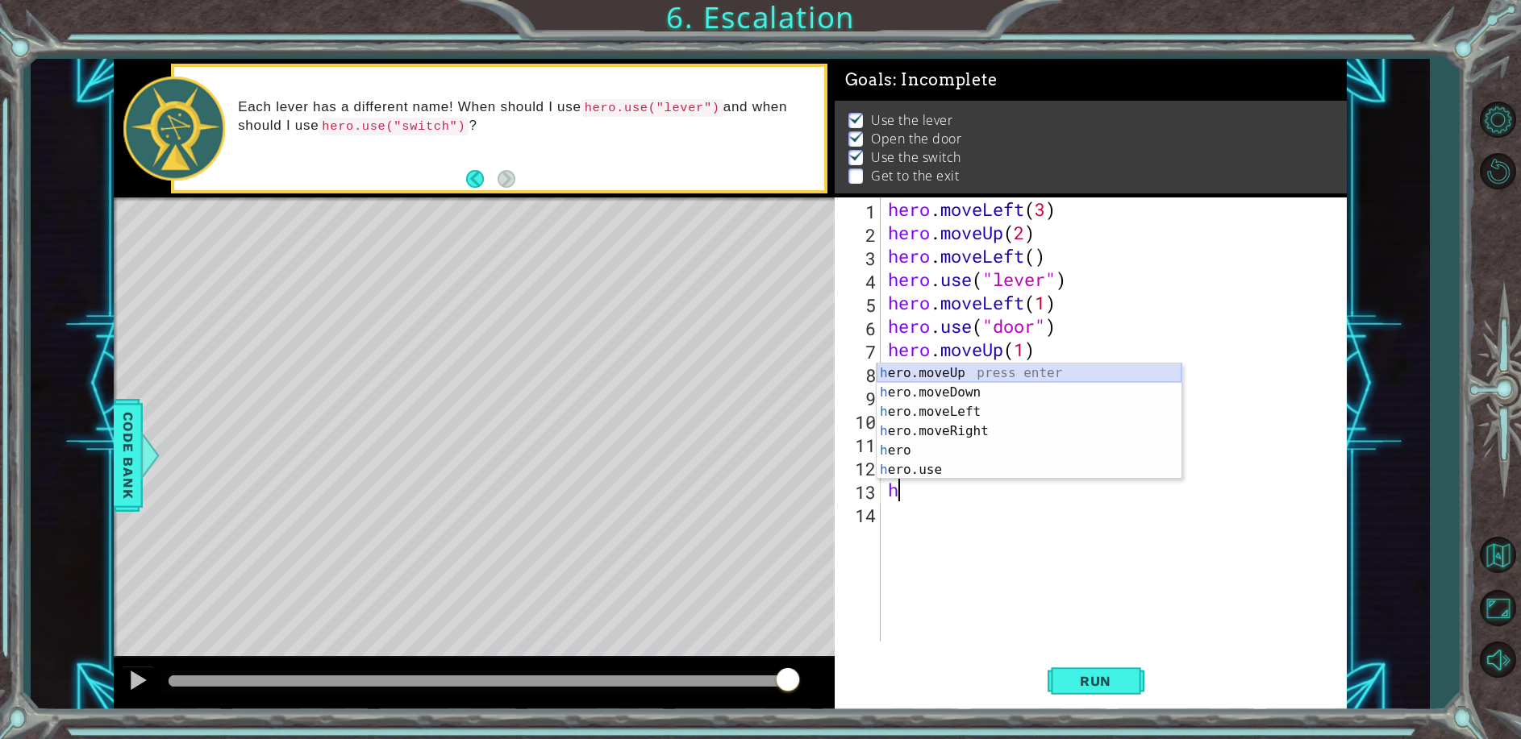
click at [955, 371] on div "h ero.moveUp press enter h ero.moveDown press enter h ero.moveLeft press enter …" at bounding box center [1028, 441] width 305 height 155
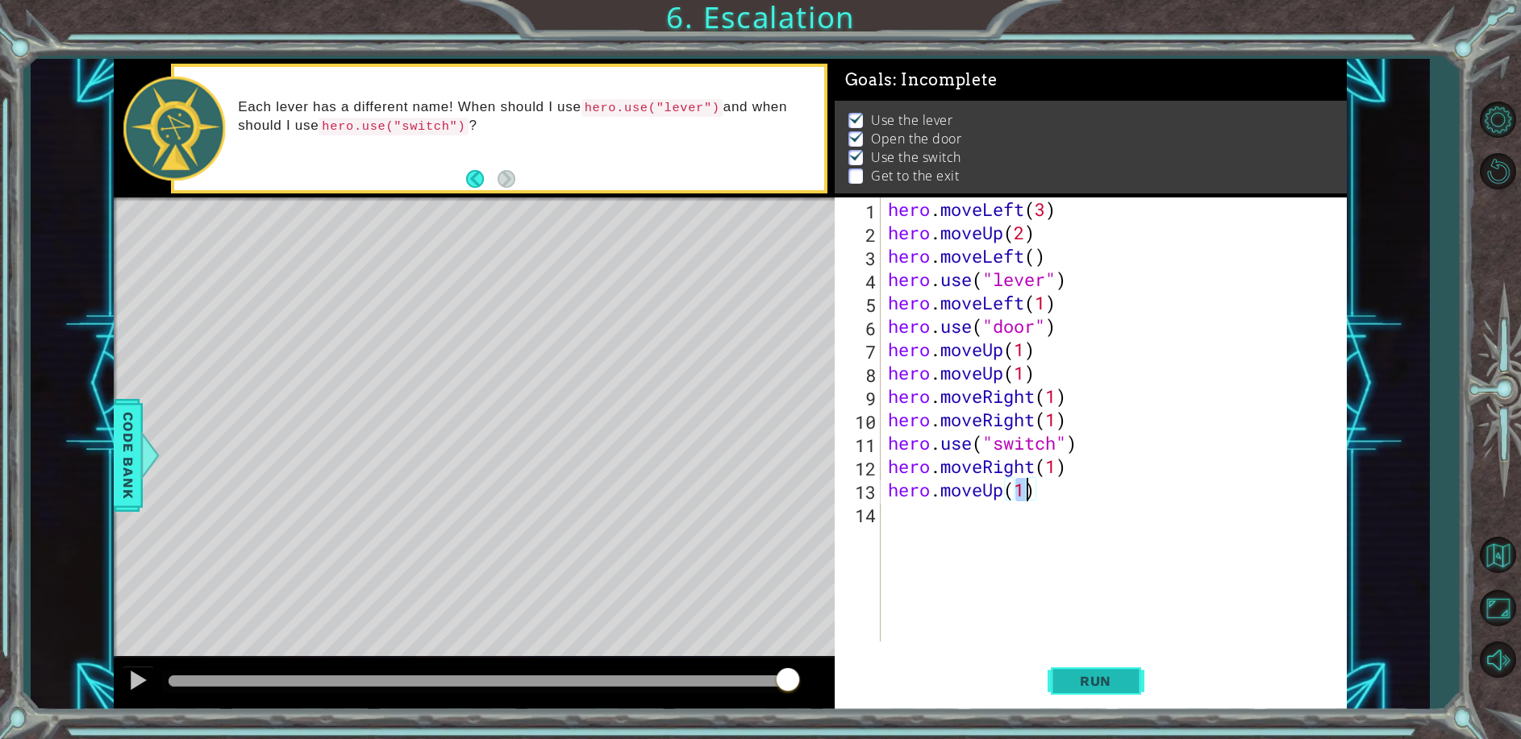
type textarea "hero.moveUp(1)"
click at [1126, 691] on button "Run" at bounding box center [1095, 681] width 97 height 52
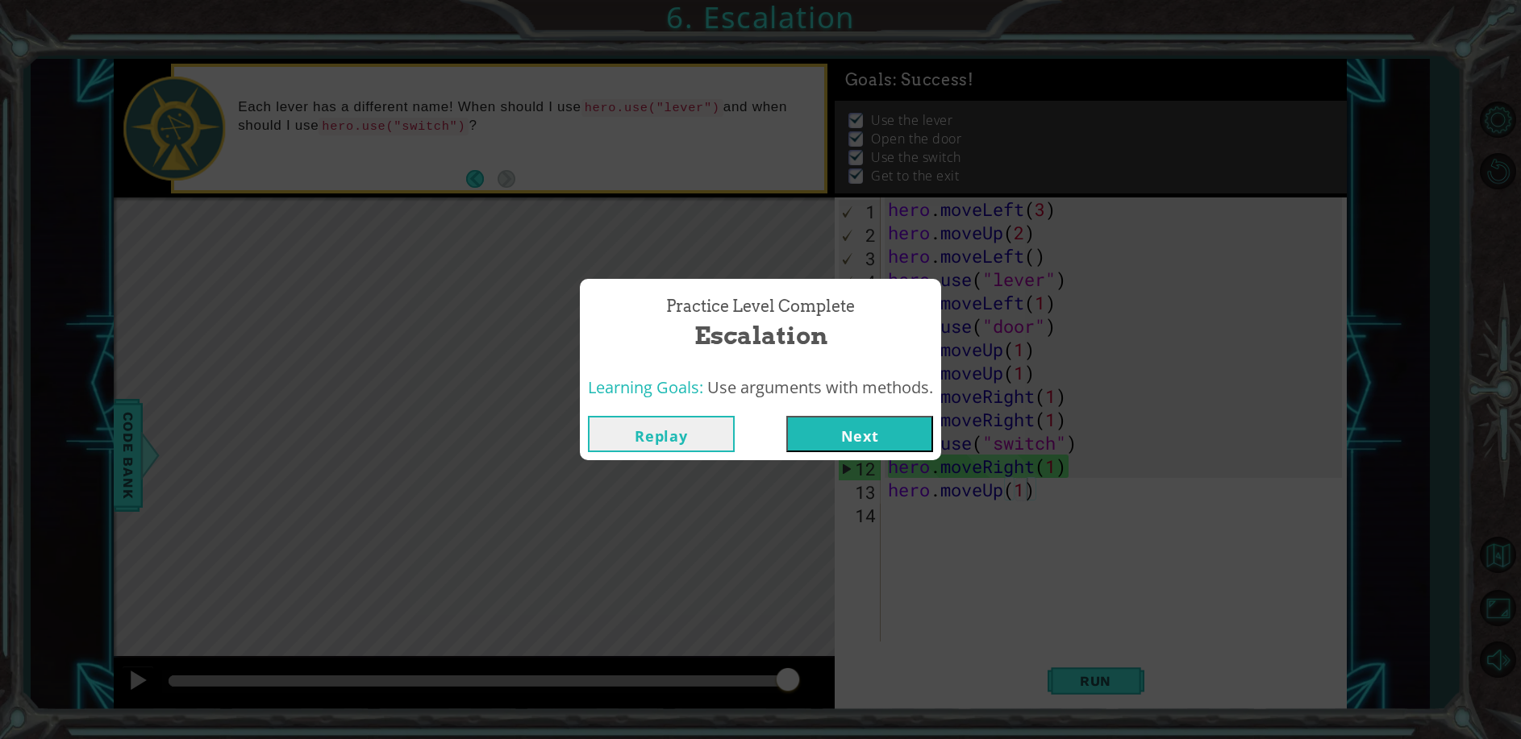
click at [906, 446] on button "Next" at bounding box center [859, 434] width 147 height 36
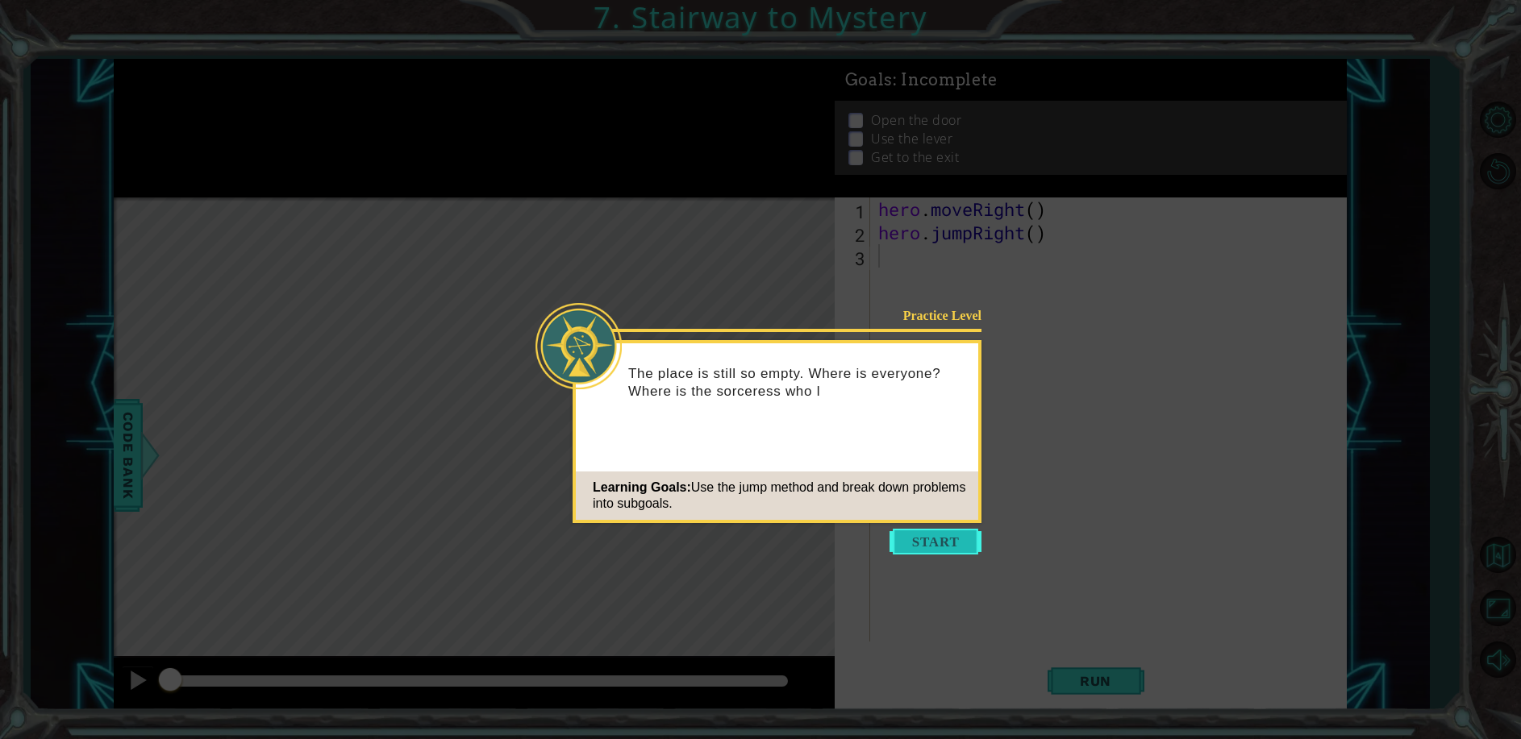
click at [943, 540] on button "Start" at bounding box center [935, 542] width 92 height 26
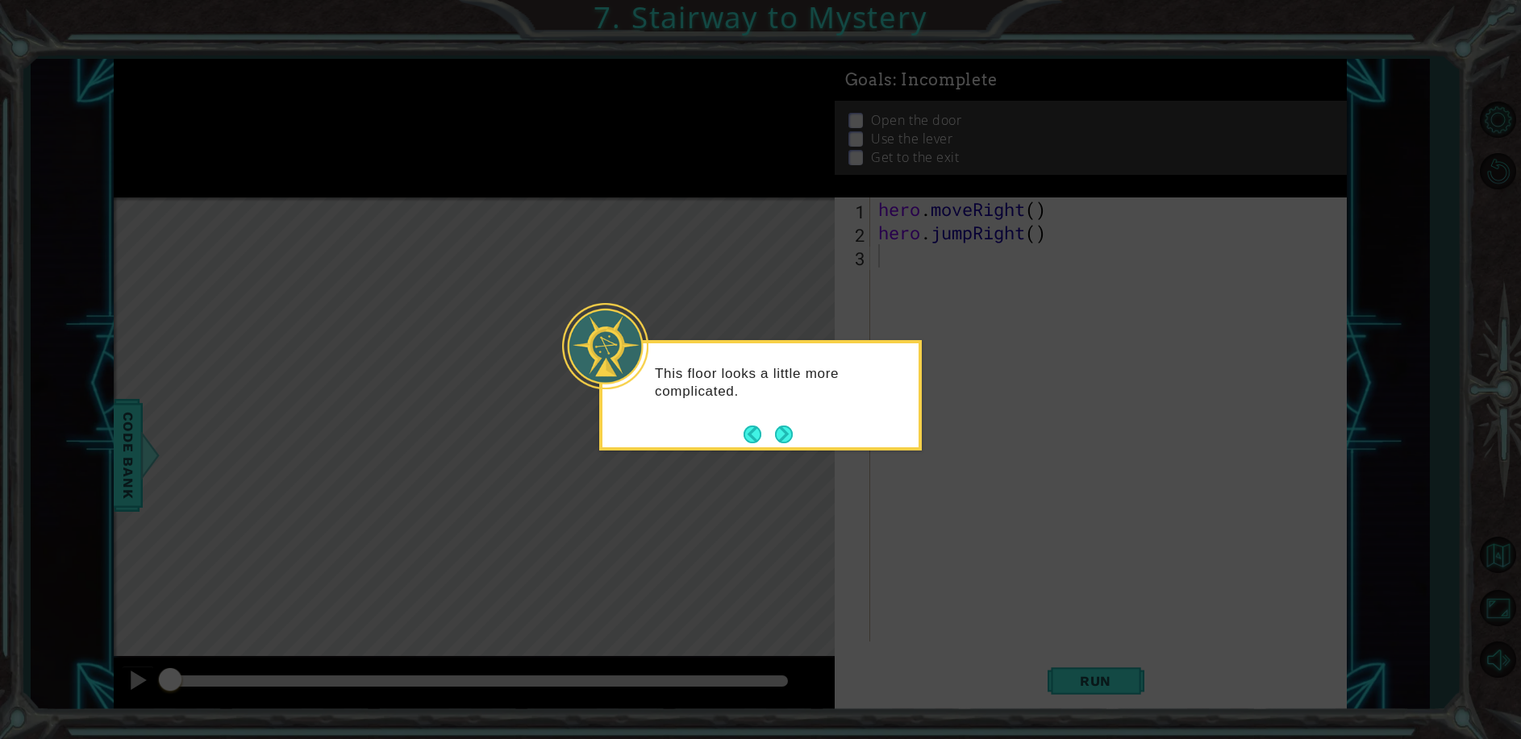
click at [779, 422] on footer at bounding box center [767, 434] width 49 height 24
click at [788, 435] on button "Next" at bounding box center [784, 435] width 18 height 18
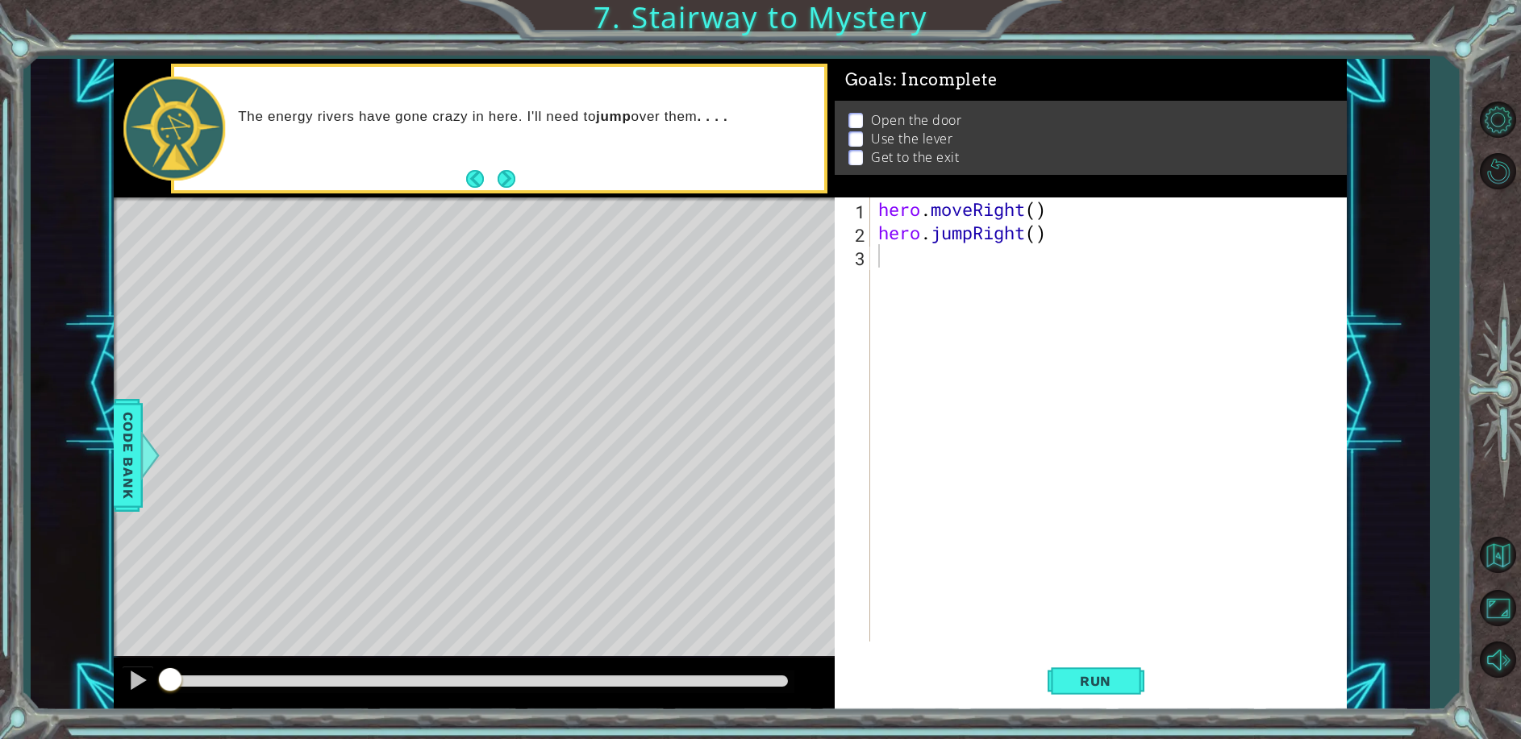
drag, startPoint x: 788, startPoint y: 435, endPoint x: 652, endPoint y: 180, distance: 288.9
click at [654, 178] on div "The energy rivers have gone crazy in here. I'll need to jump over them . . . ." at bounding box center [498, 129] width 649 height 124
click at [1109, 684] on span "Run" at bounding box center [1095, 681] width 64 height 16
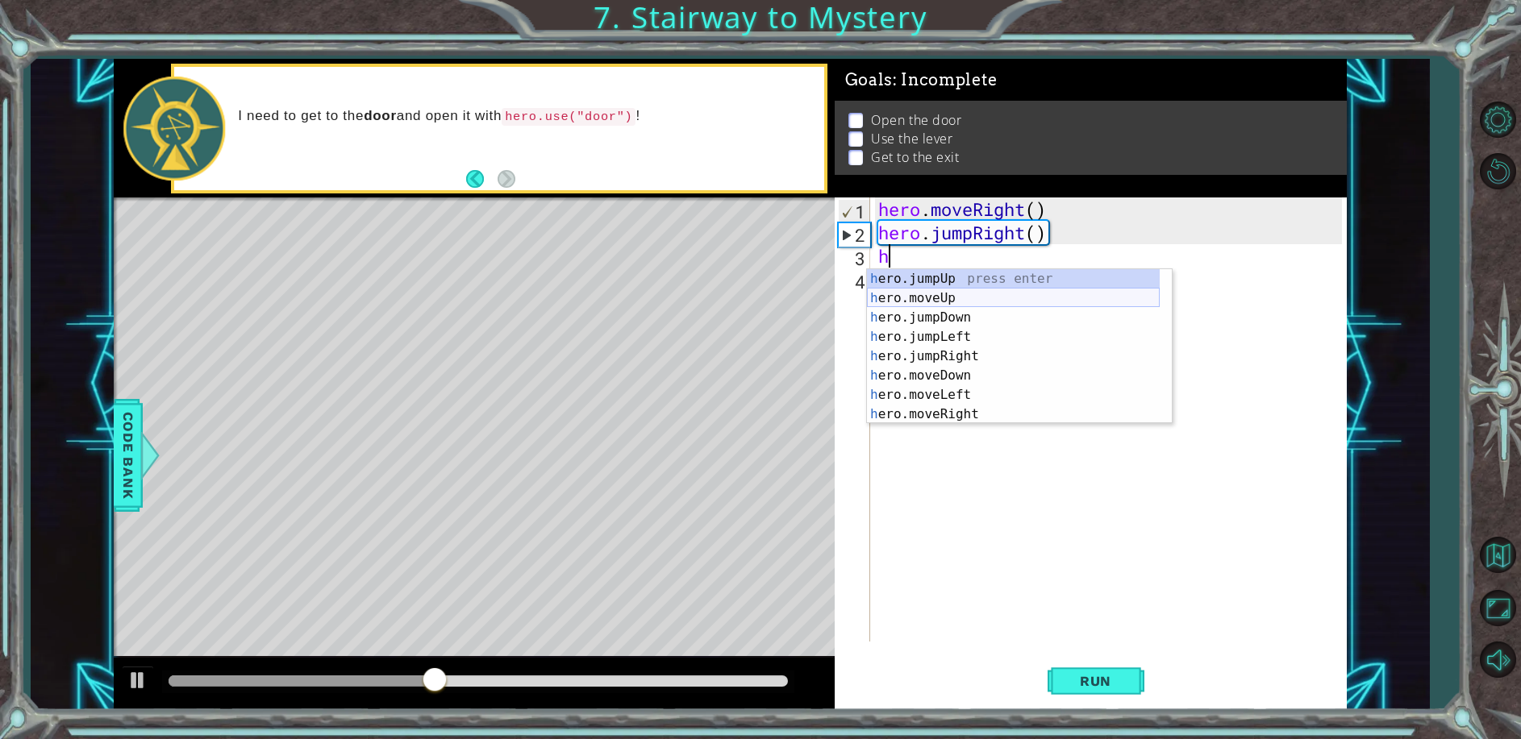
click at [1045, 295] on div "h ero.jumpUp press enter h ero.moveUp press enter h ero.jumpDown press enter h …" at bounding box center [1013, 365] width 293 height 193
type textarea "hero.moveUp(1)"
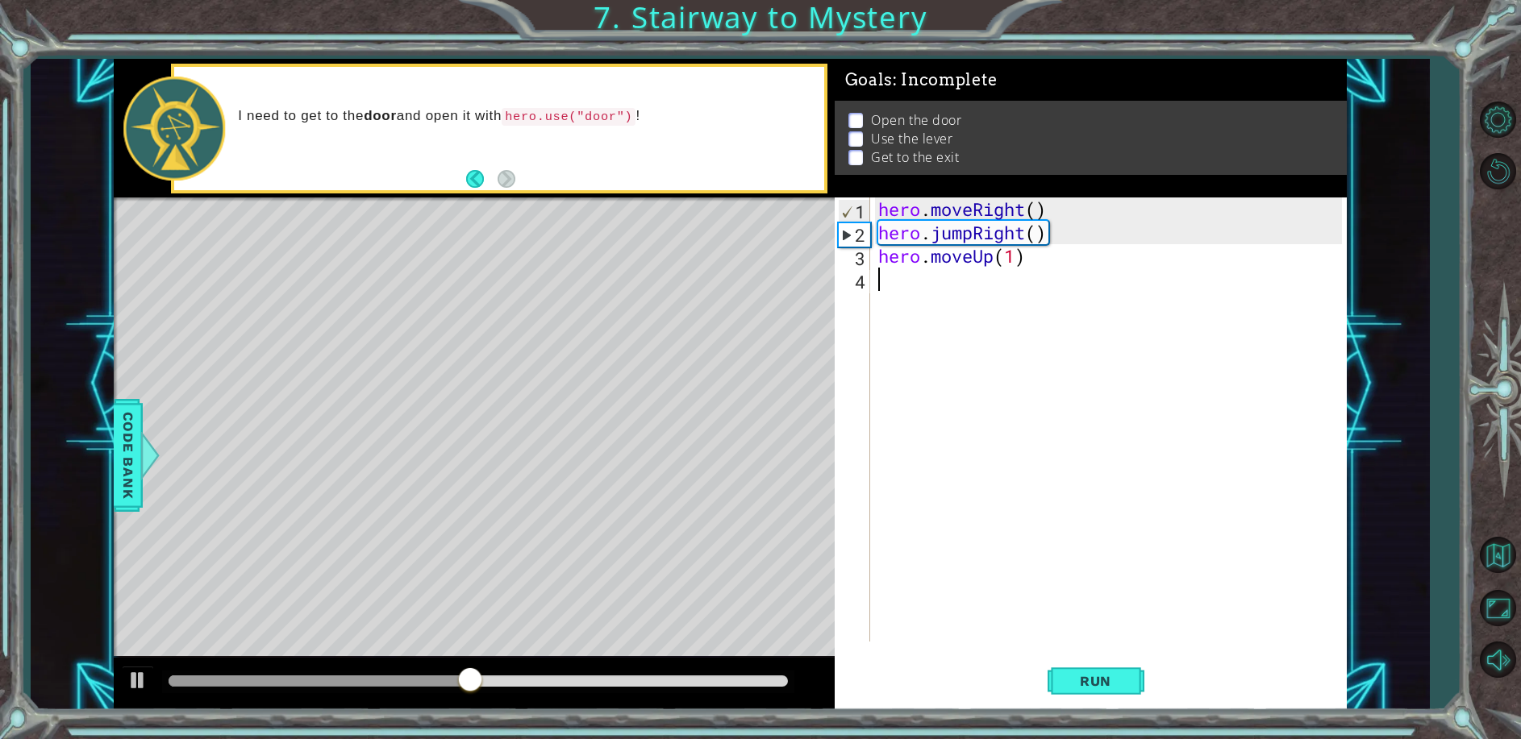
click at [913, 278] on div "hero . moveRight ( ) hero . jumpRight ( ) hero . moveUp ( 1 )" at bounding box center [1112, 443] width 475 height 491
type textarea "h"
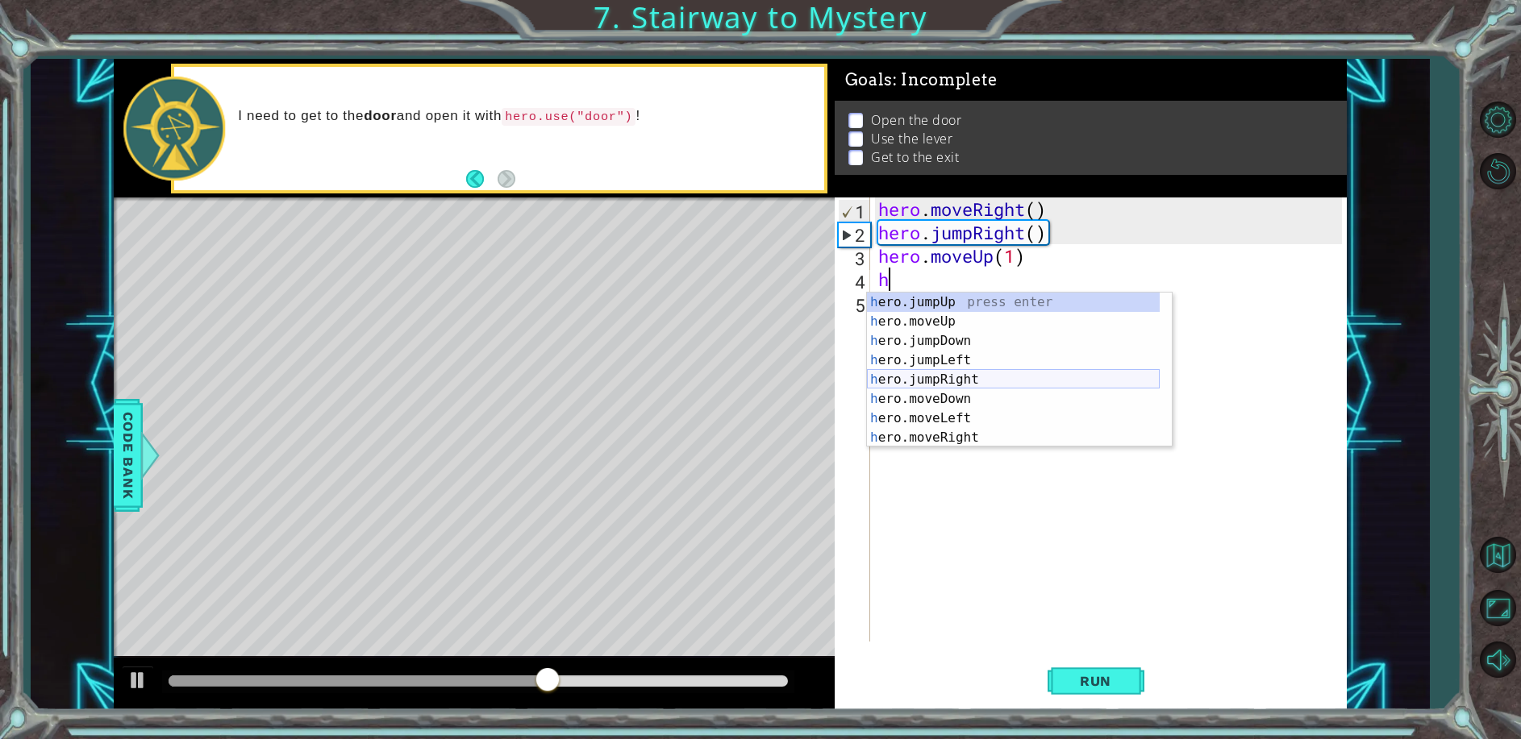
click at [988, 378] on div "h ero.jumpUp press enter h ero.moveUp press enter h ero.jumpDown press enter h …" at bounding box center [1013, 389] width 293 height 193
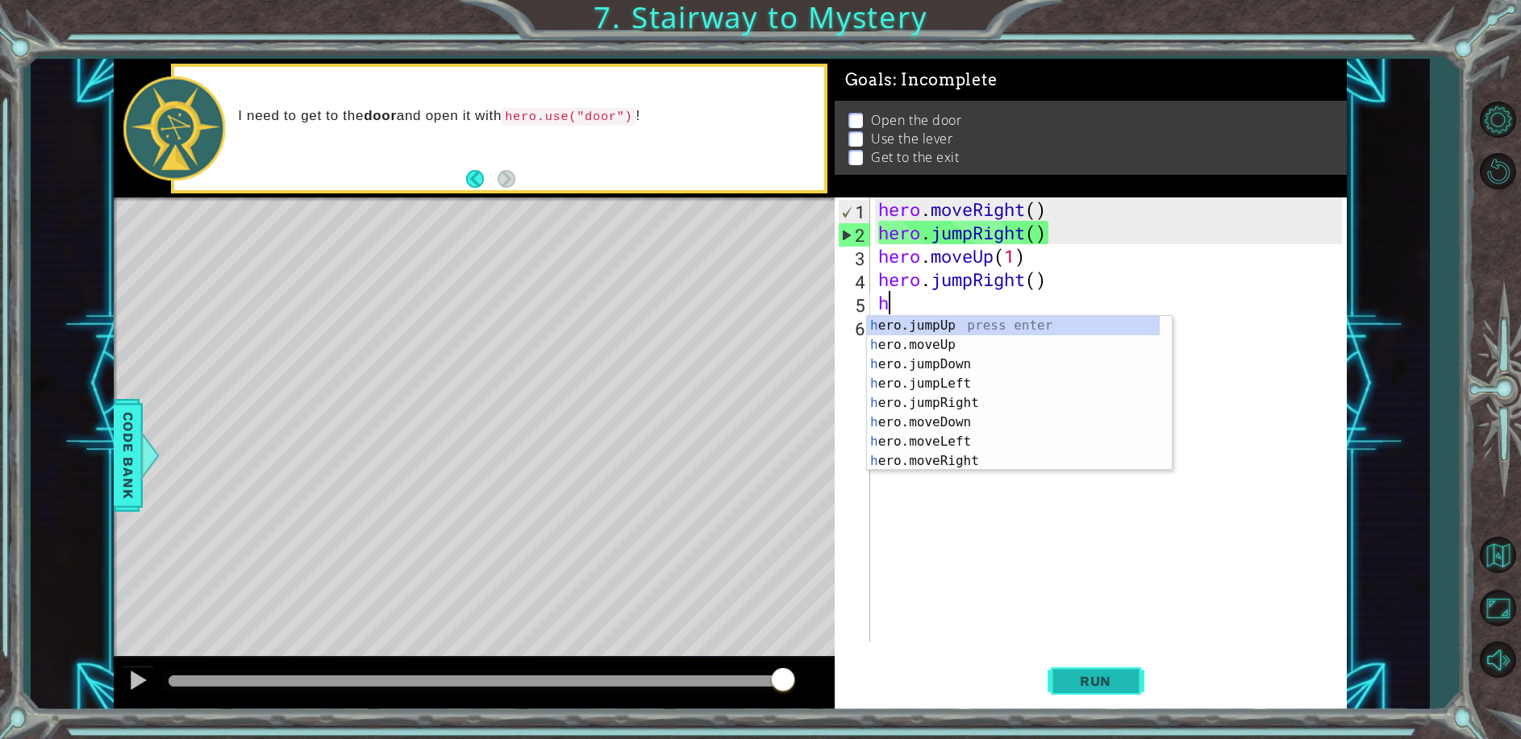
type textarea "h"
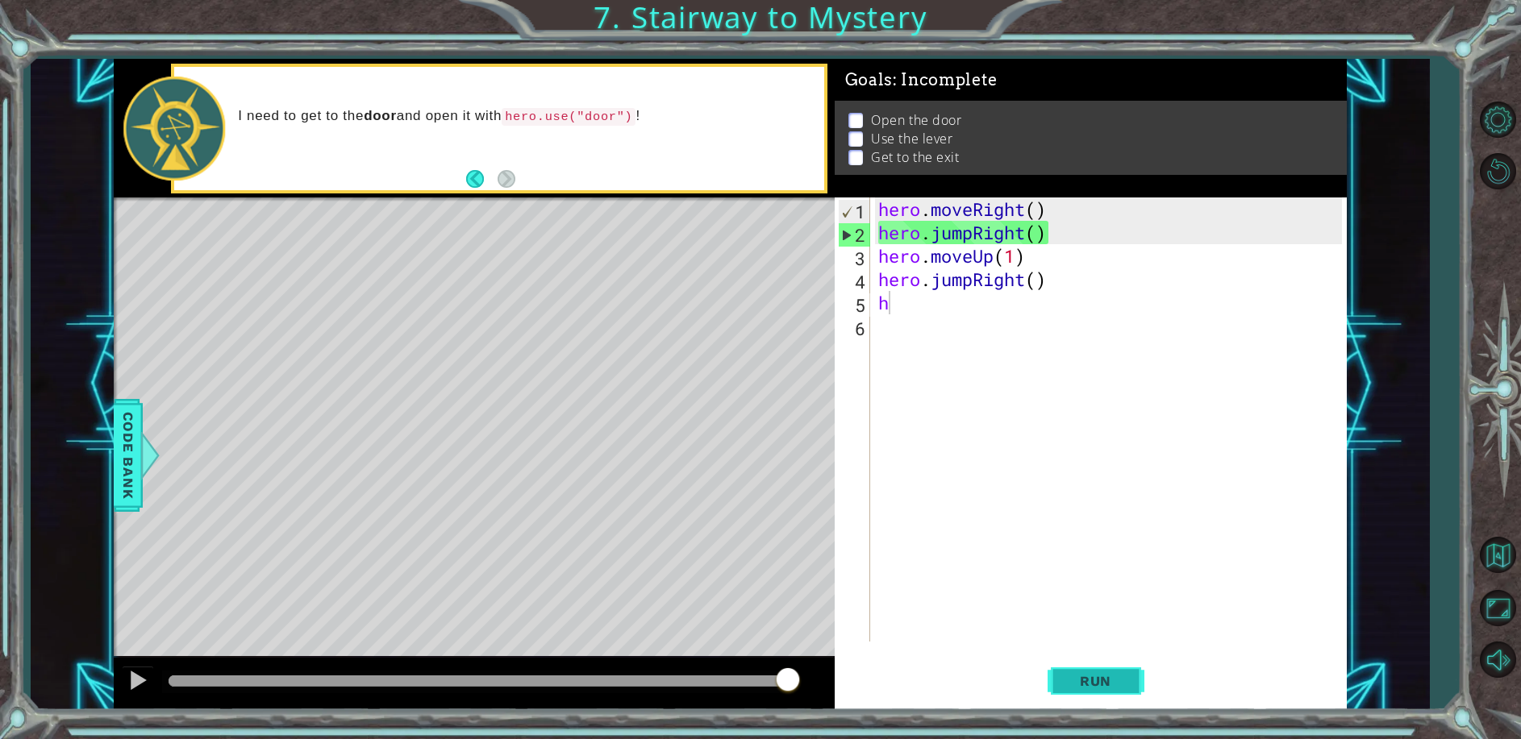
click at [1057, 682] on button "Run" at bounding box center [1095, 681] width 97 height 52
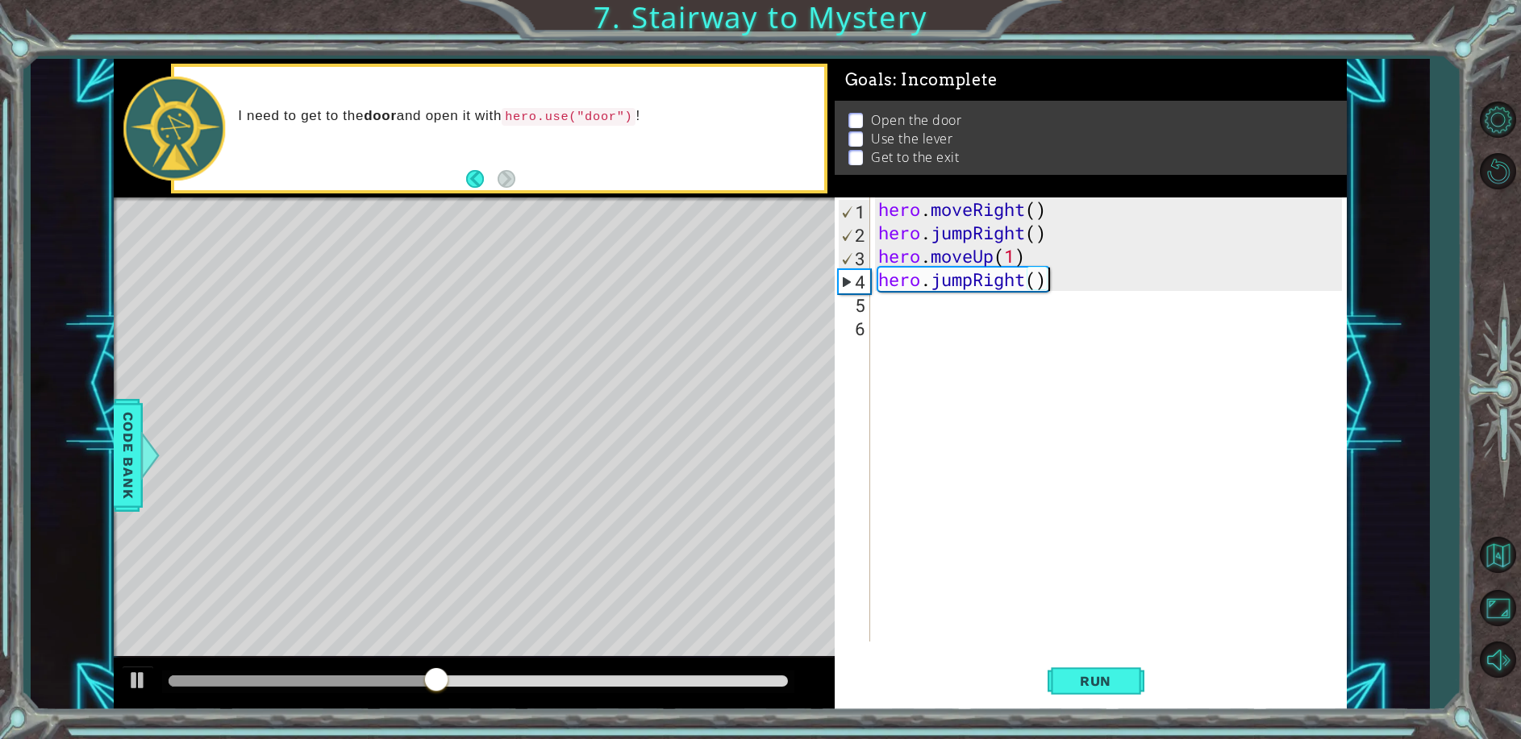
click at [1049, 283] on div "hero . moveRight ( ) hero . jumpRight ( ) hero . moveUp ( 1 ) hero . jumpRight …" at bounding box center [1112, 443] width 475 height 491
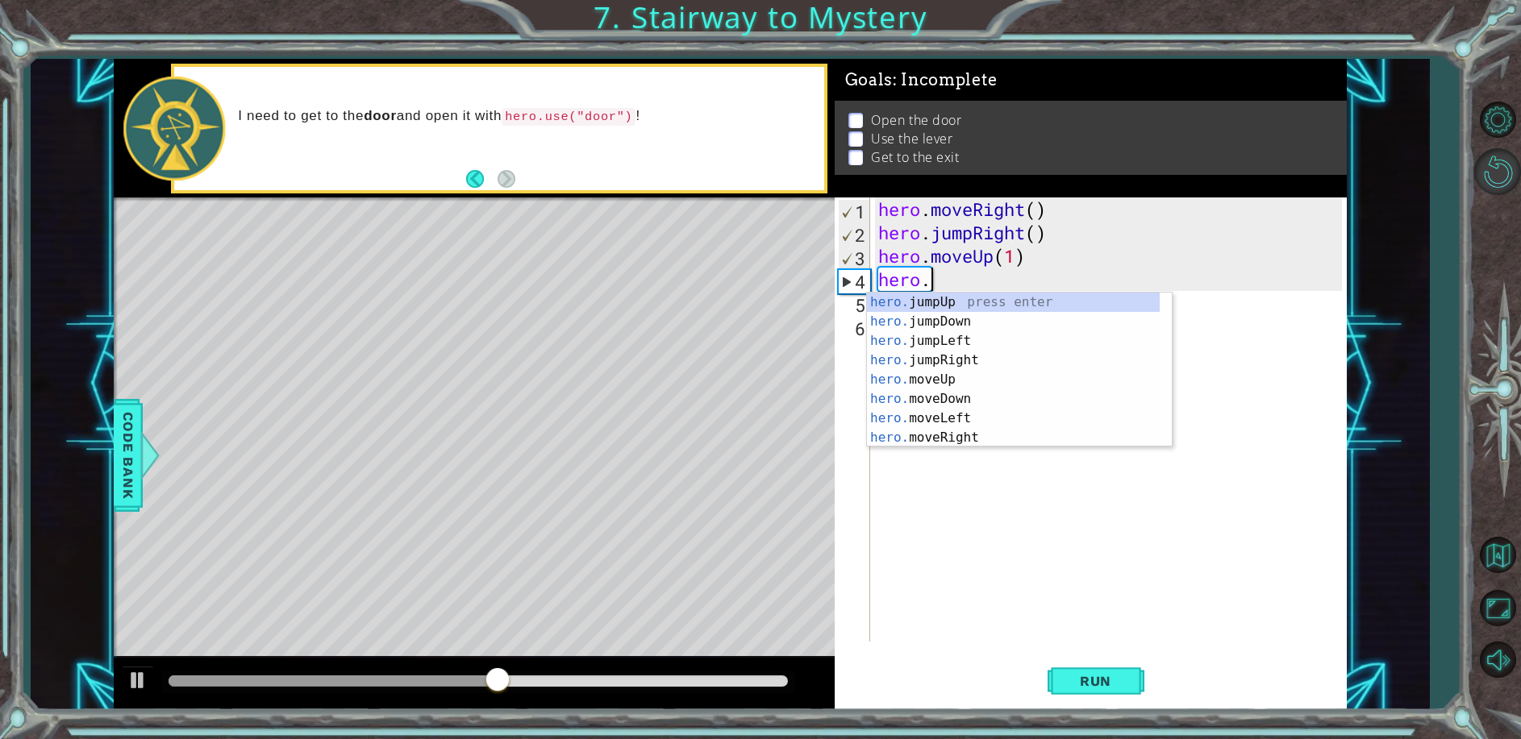
type textarea "h"
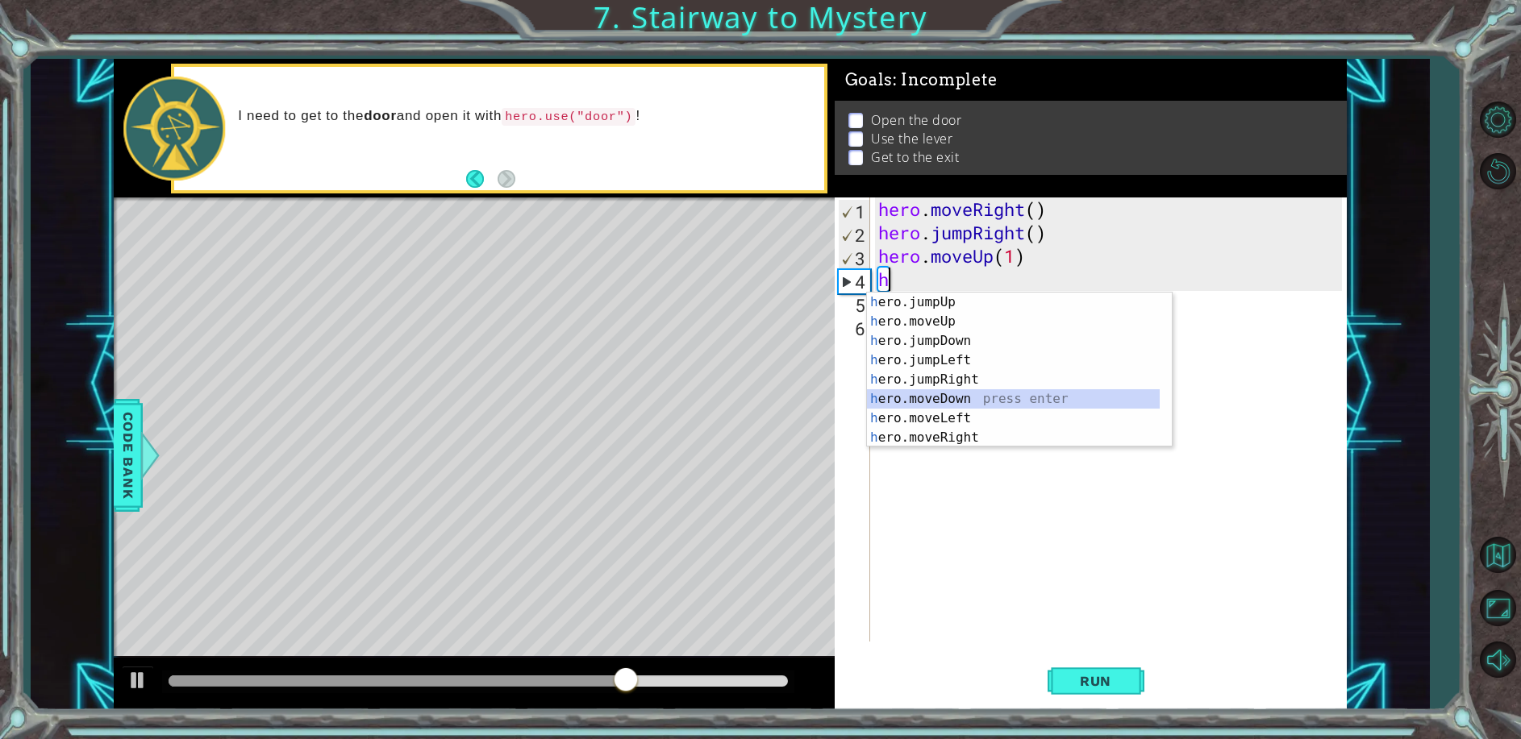
click at [970, 397] on div "h ero.jumpUp press enter h ero.moveUp press enter h ero.jumpDown press enter h …" at bounding box center [1013, 389] width 293 height 193
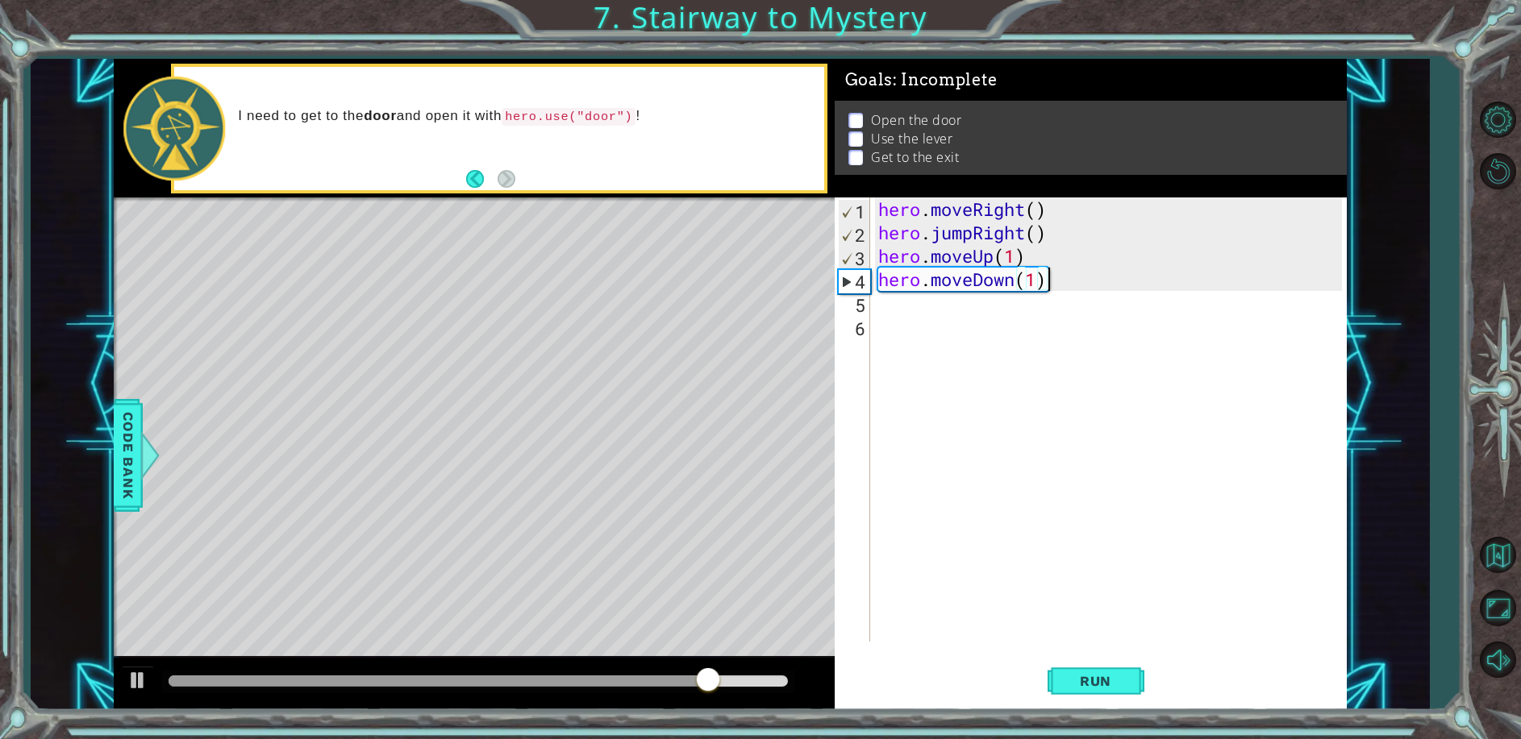
click at [1048, 279] on div "hero . moveRight ( ) hero . jumpRight ( ) hero . moveUp ( 1 ) hero . moveDown (…" at bounding box center [1112, 443] width 475 height 491
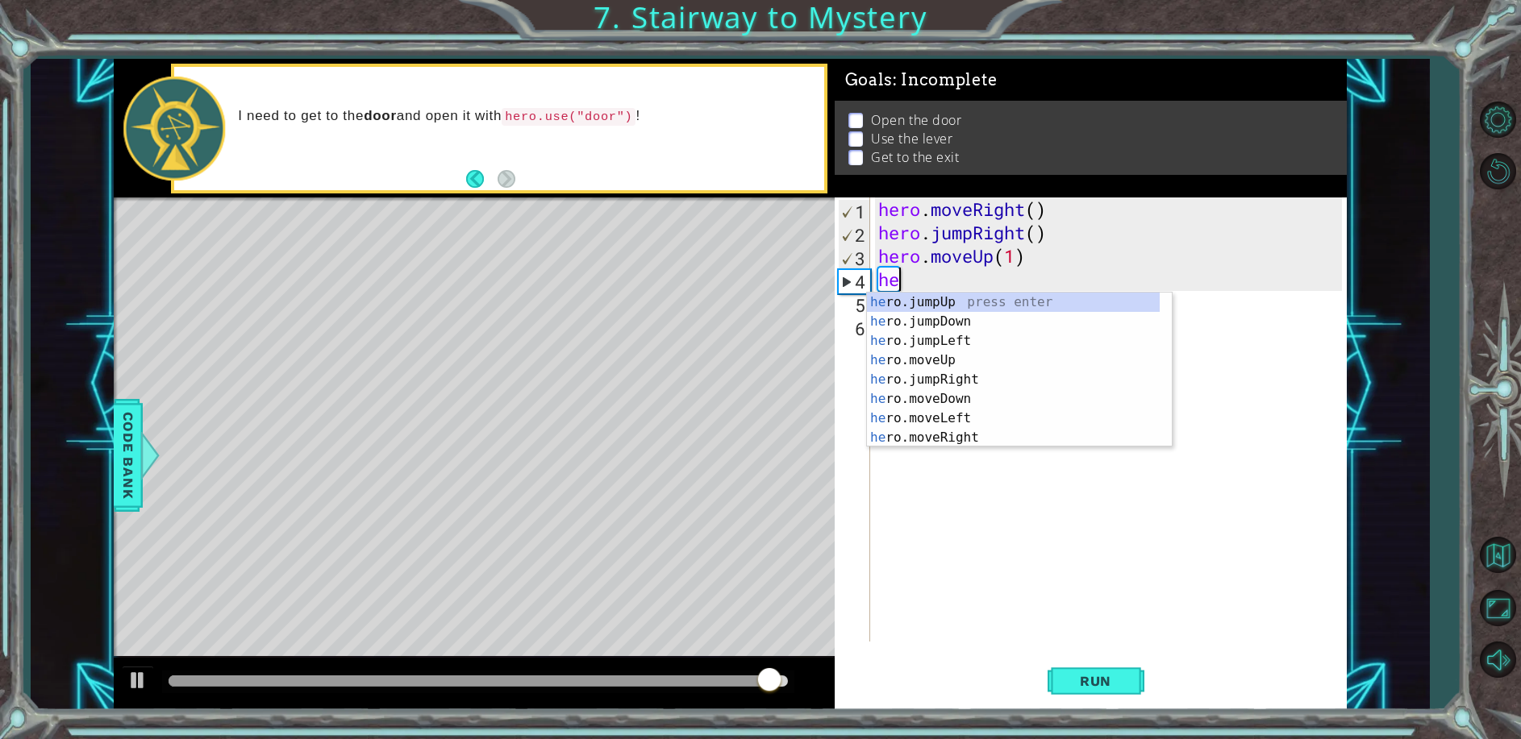
type textarea "h"
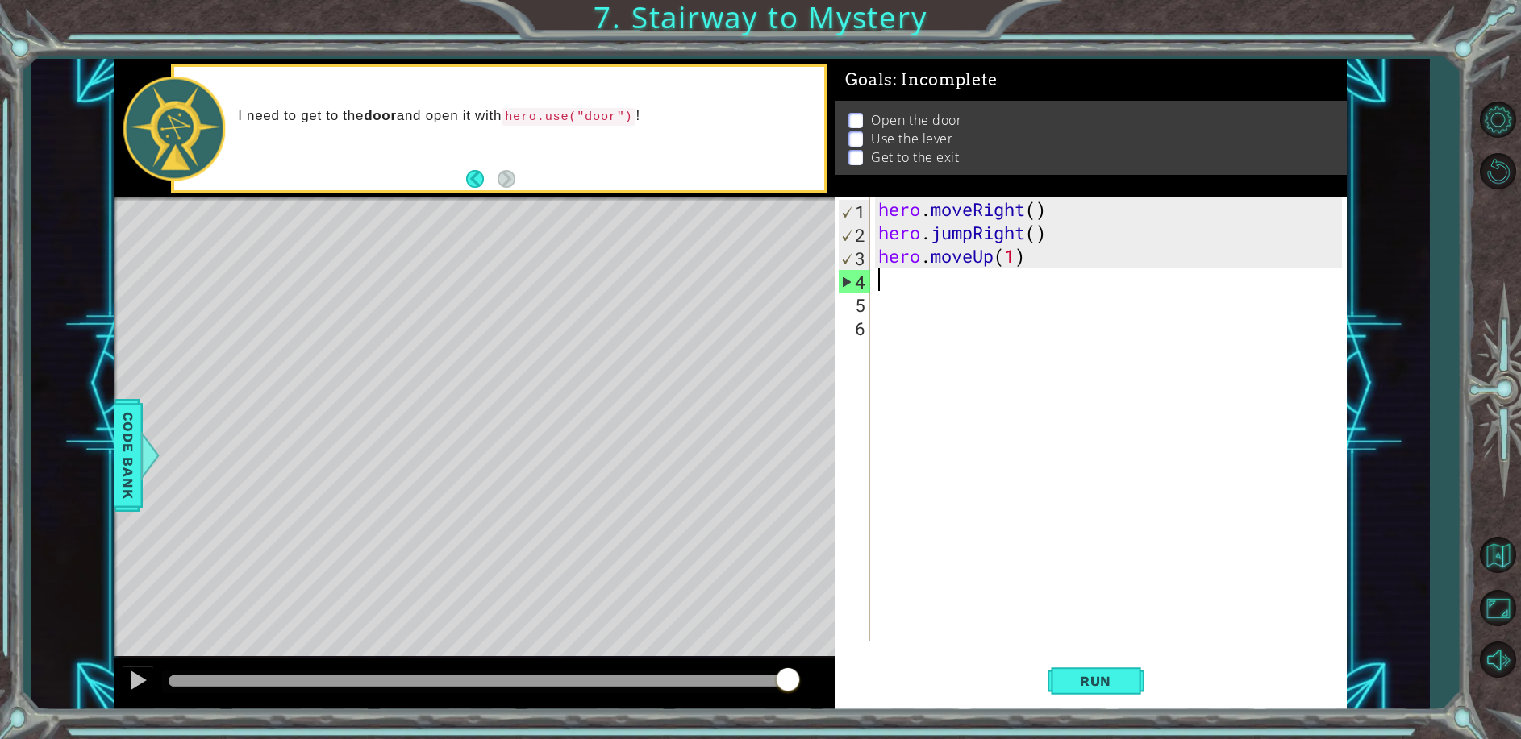
type textarea "h"
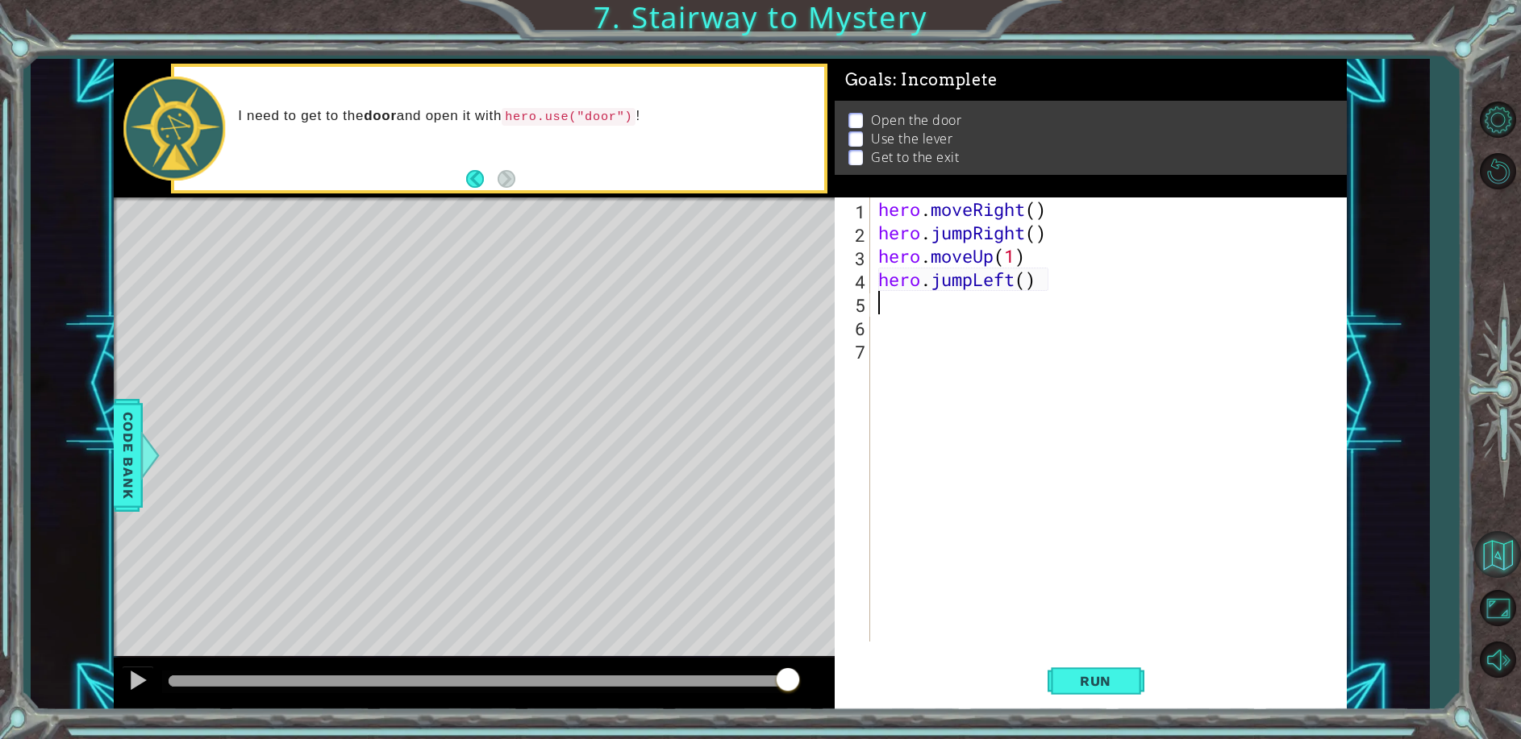
type textarea "h"
click at [1028, 305] on div "hero . moveRight ( ) hero . jumpRight ( ) hero . moveUp ( 1 ) hero . jumpLeft (…" at bounding box center [1112, 443] width 476 height 491
click at [1076, 686] on span "Run" at bounding box center [1095, 681] width 64 height 16
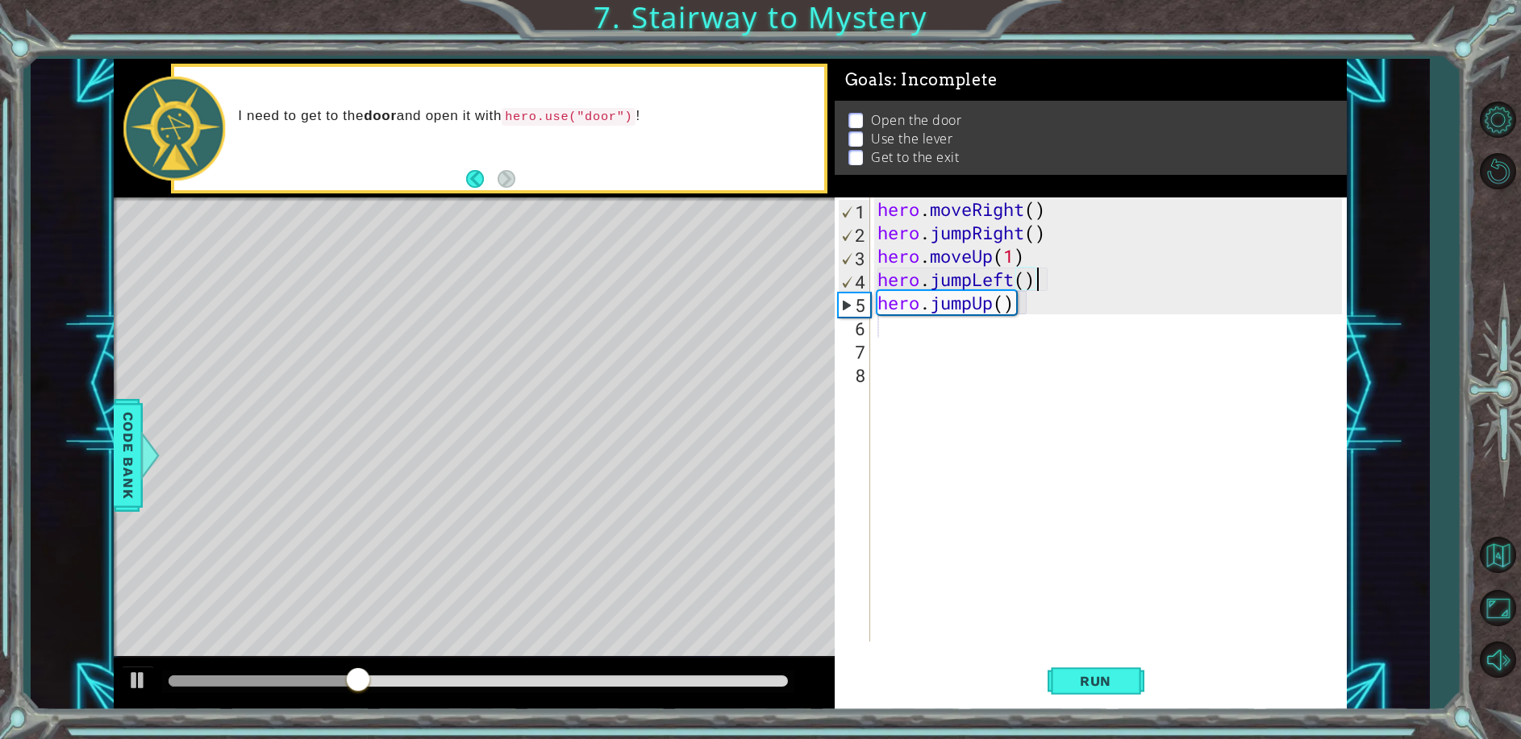
click at [1043, 277] on div "hero . moveRight ( ) hero . jumpRight ( ) hero . moveUp ( 1 ) hero . jumpLeft (…" at bounding box center [1112, 443] width 476 height 491
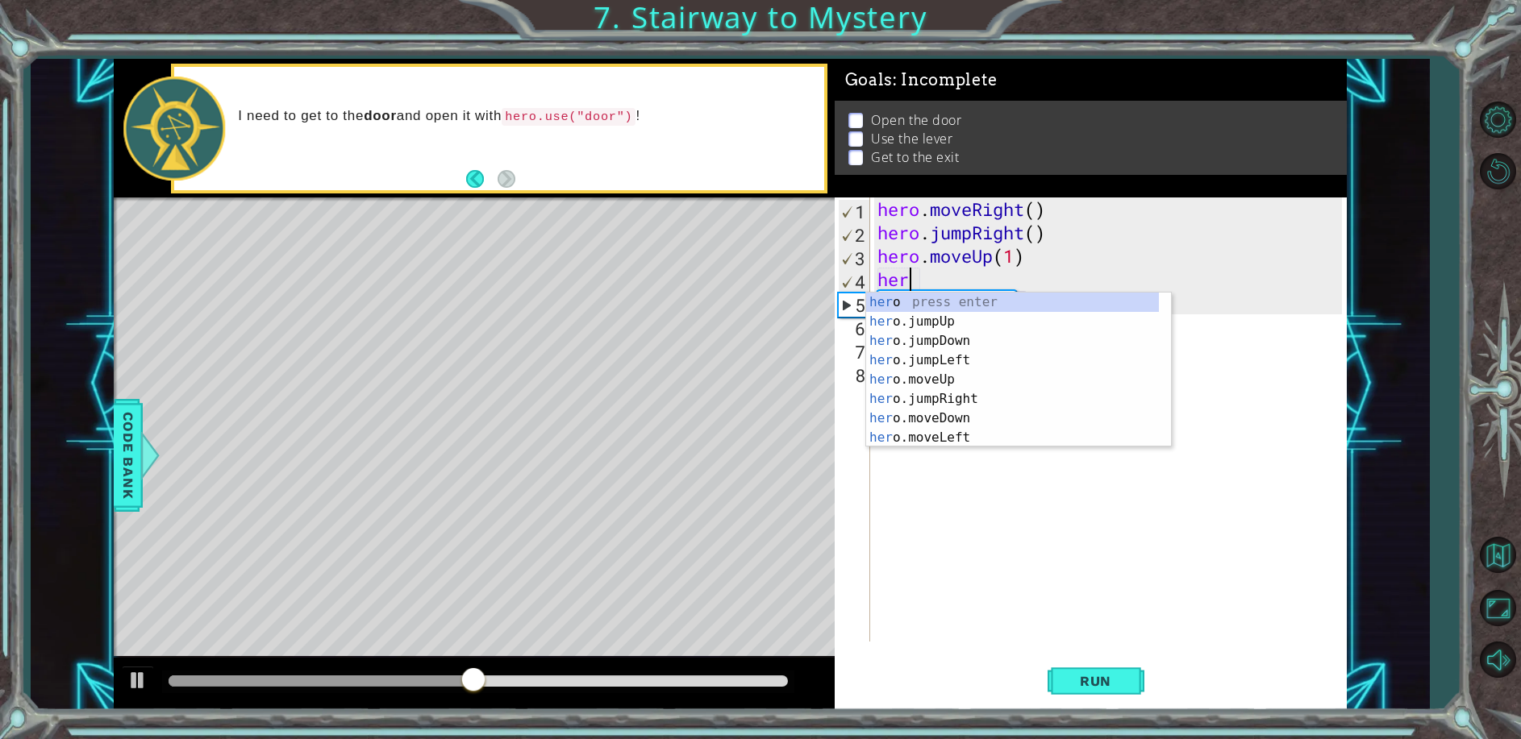
type textarea "h"
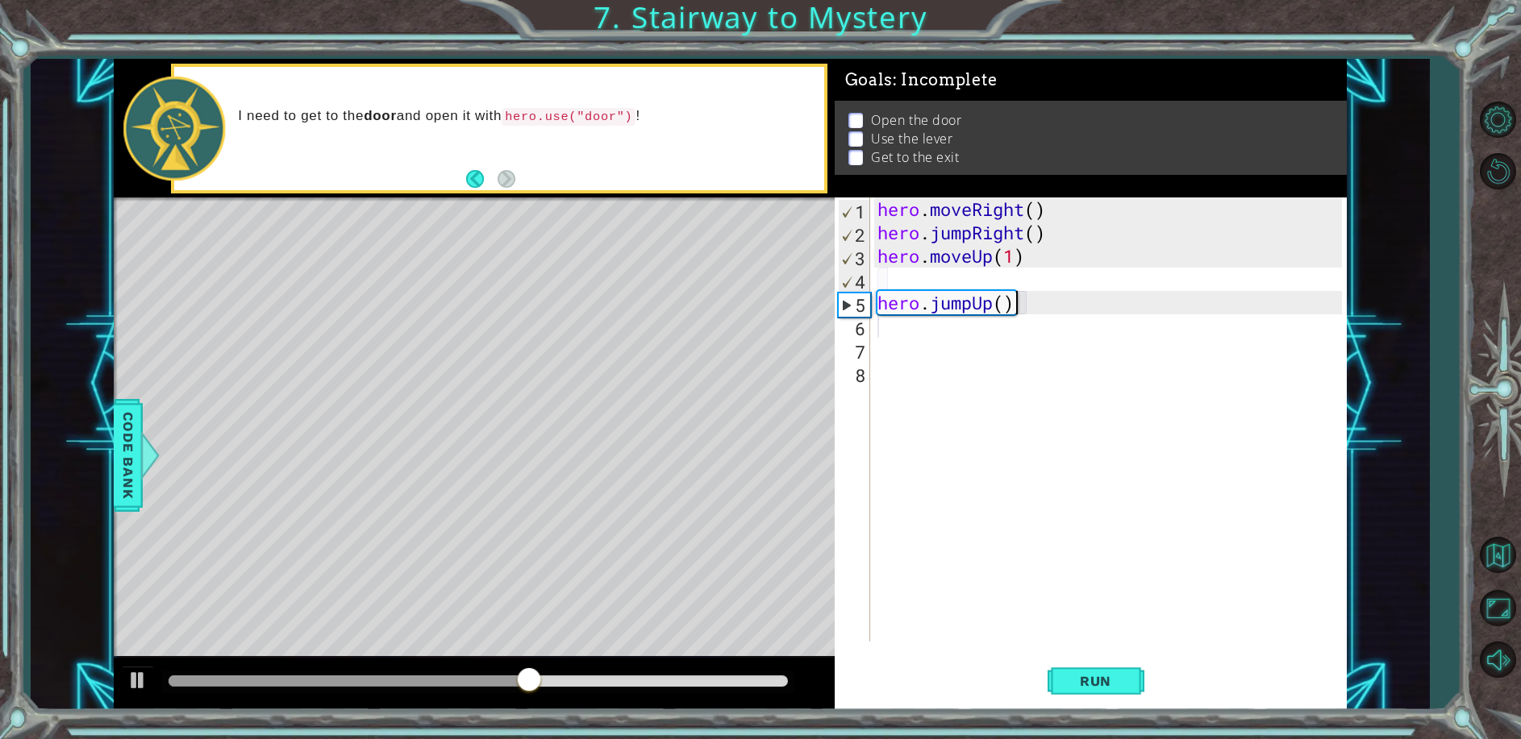
click at [1022, 306] on div "hero . moveRight ( ) hero . jumpRight ( ) hero . moveUp ( 1 ) hero . jumpUp ( )" at bounding box center [1112, 443] width 476 height 491
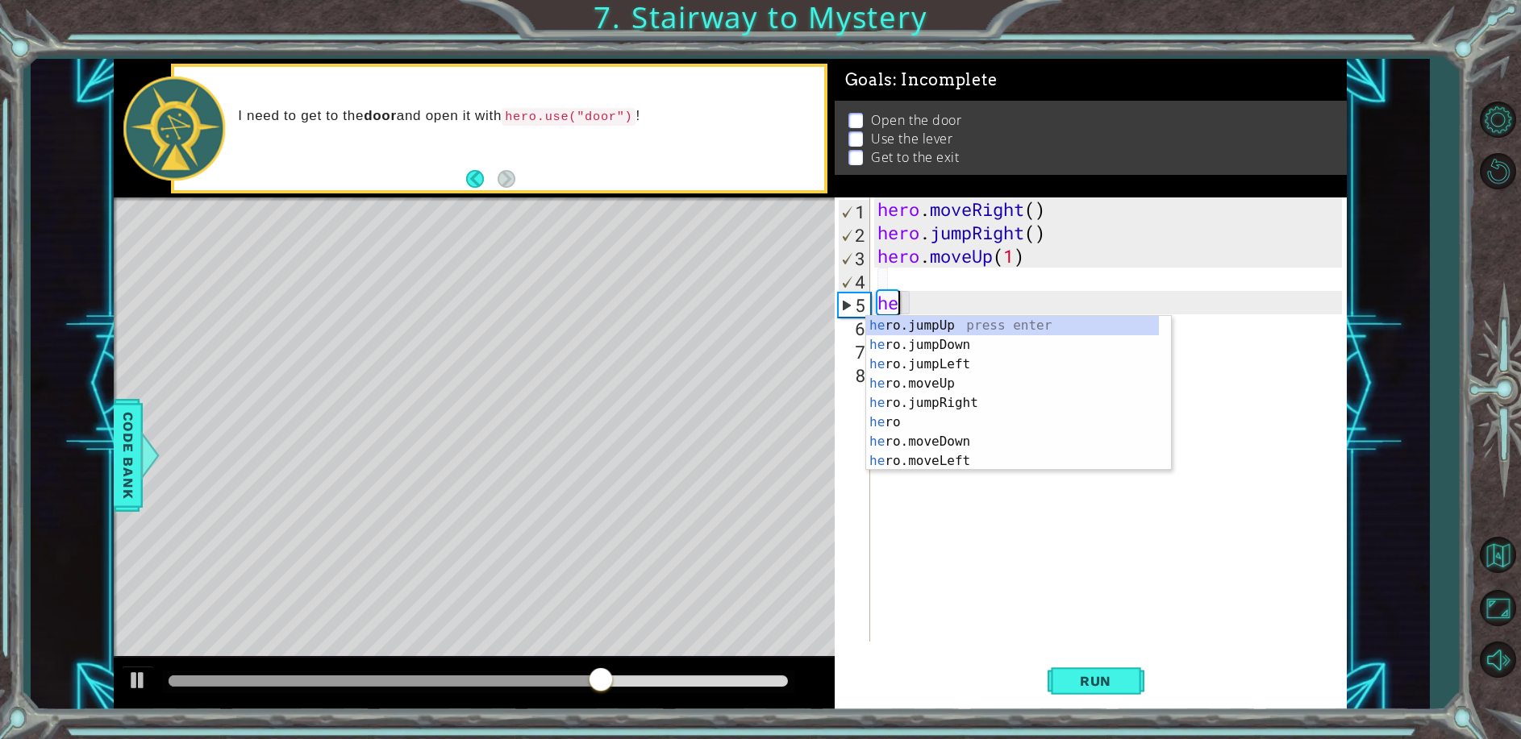
type textarea "h"
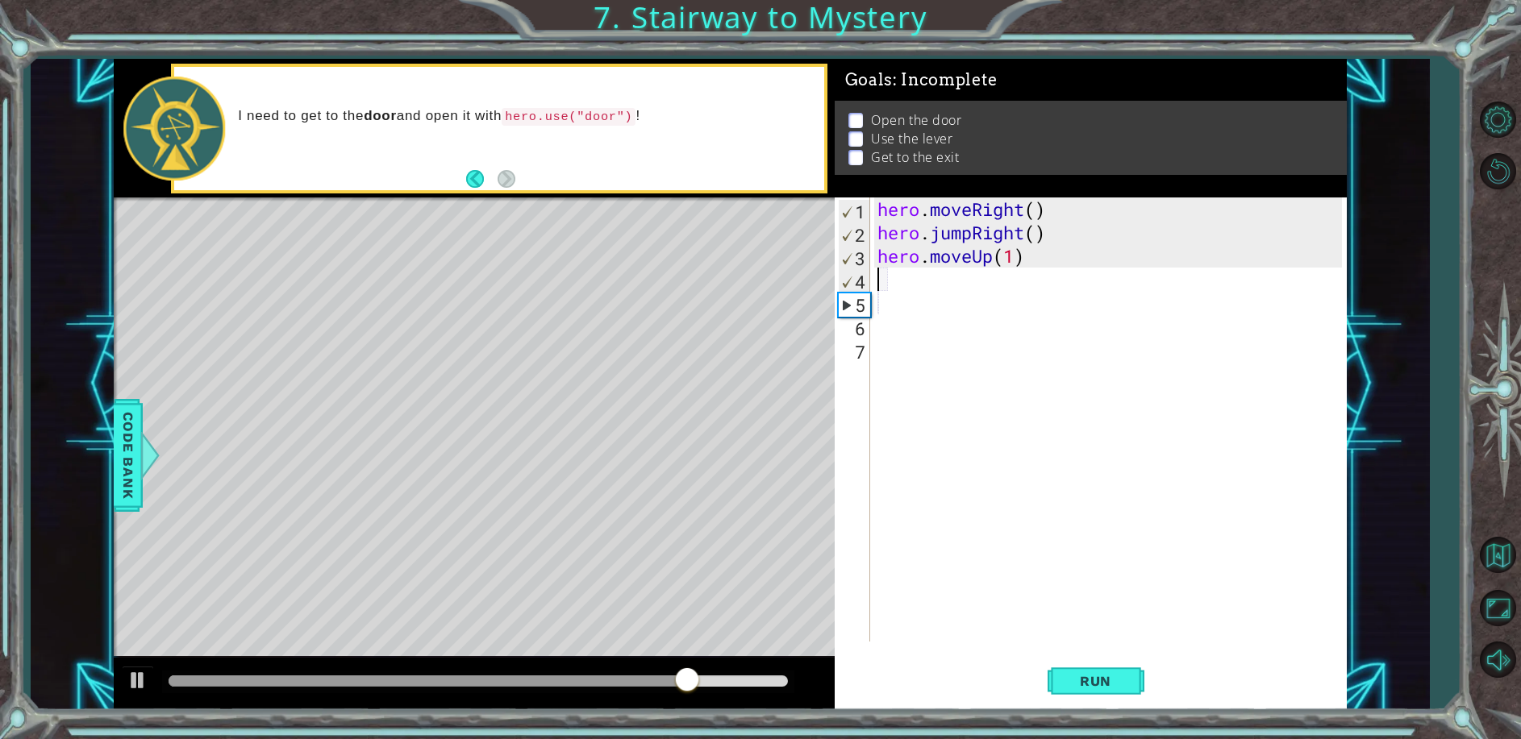
type textarea "hero.moveUp(1)"
click at [874, 280] on div "hero . moveRight ( ) hero . jumpRight ( ) hero . moveUp ( 1 )" at bounding box center [1108, 420] width 468 height 444
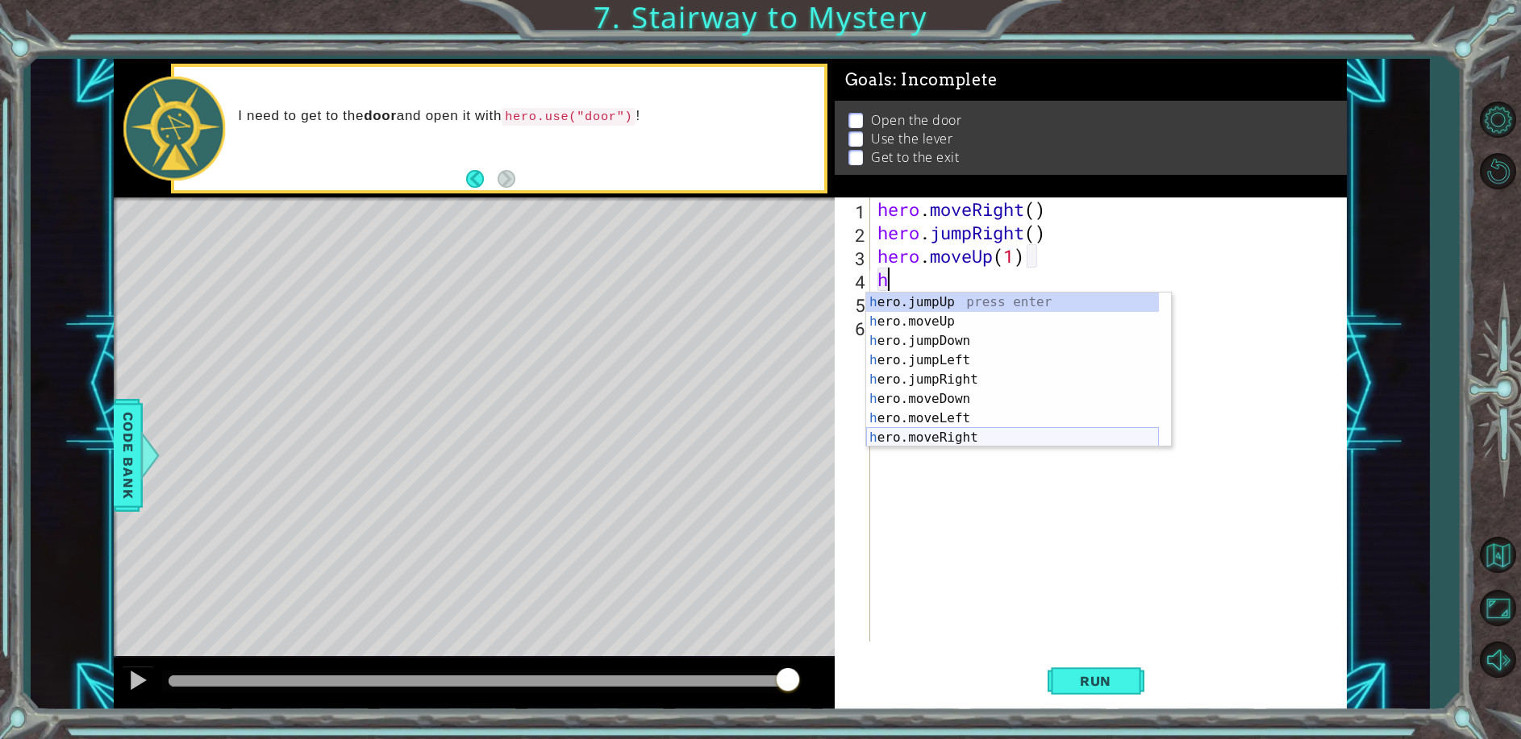
click at [989, 436] on div "h ero.jumpUp press enter h ero.moveUp press enter h ero.jumpDown press enter h …" at bounding box center [1012, 389] width 293 height 193
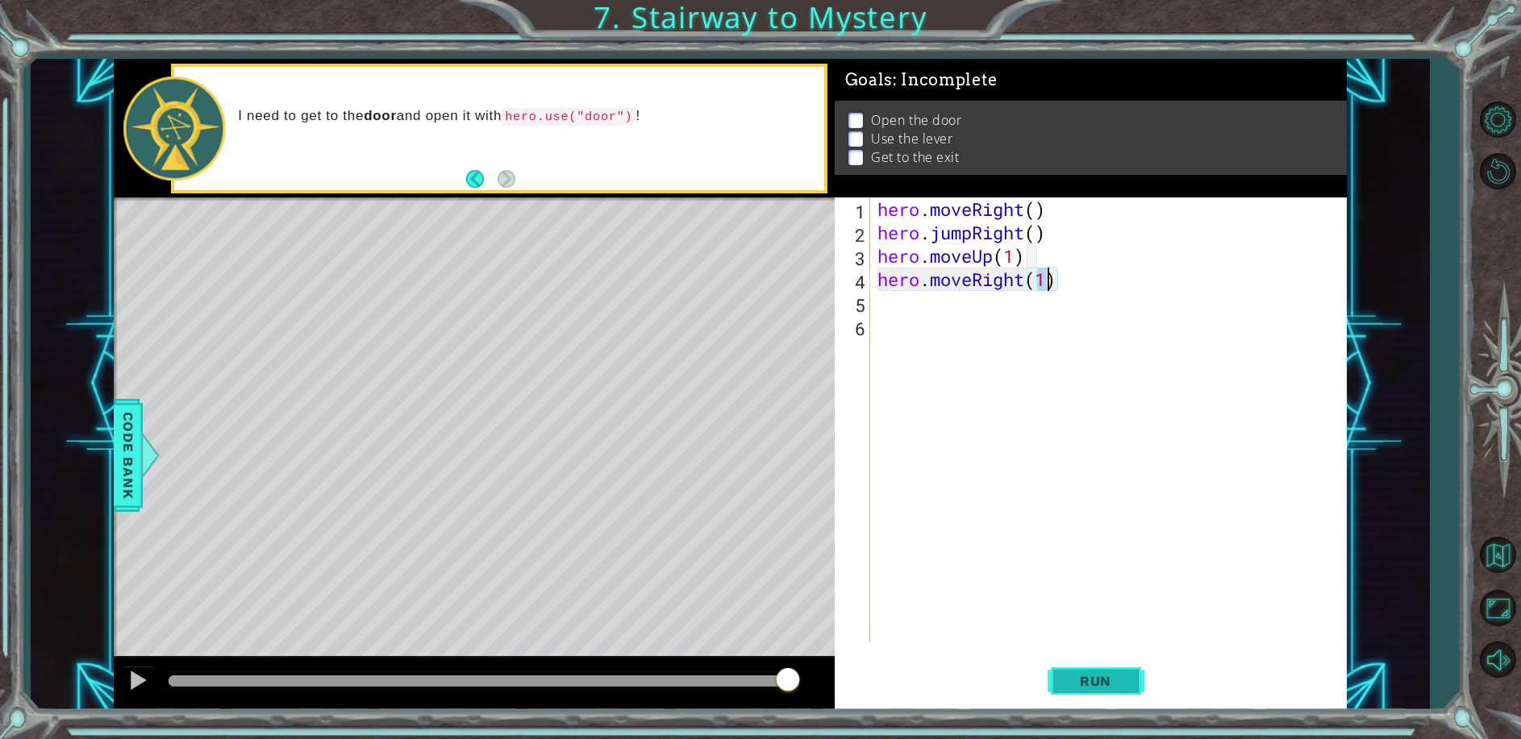
type textarea "hero.moveRight(1)"
click at [1063, 668] on button "Run" at bounding box center [1095, 681] width 97 height 52
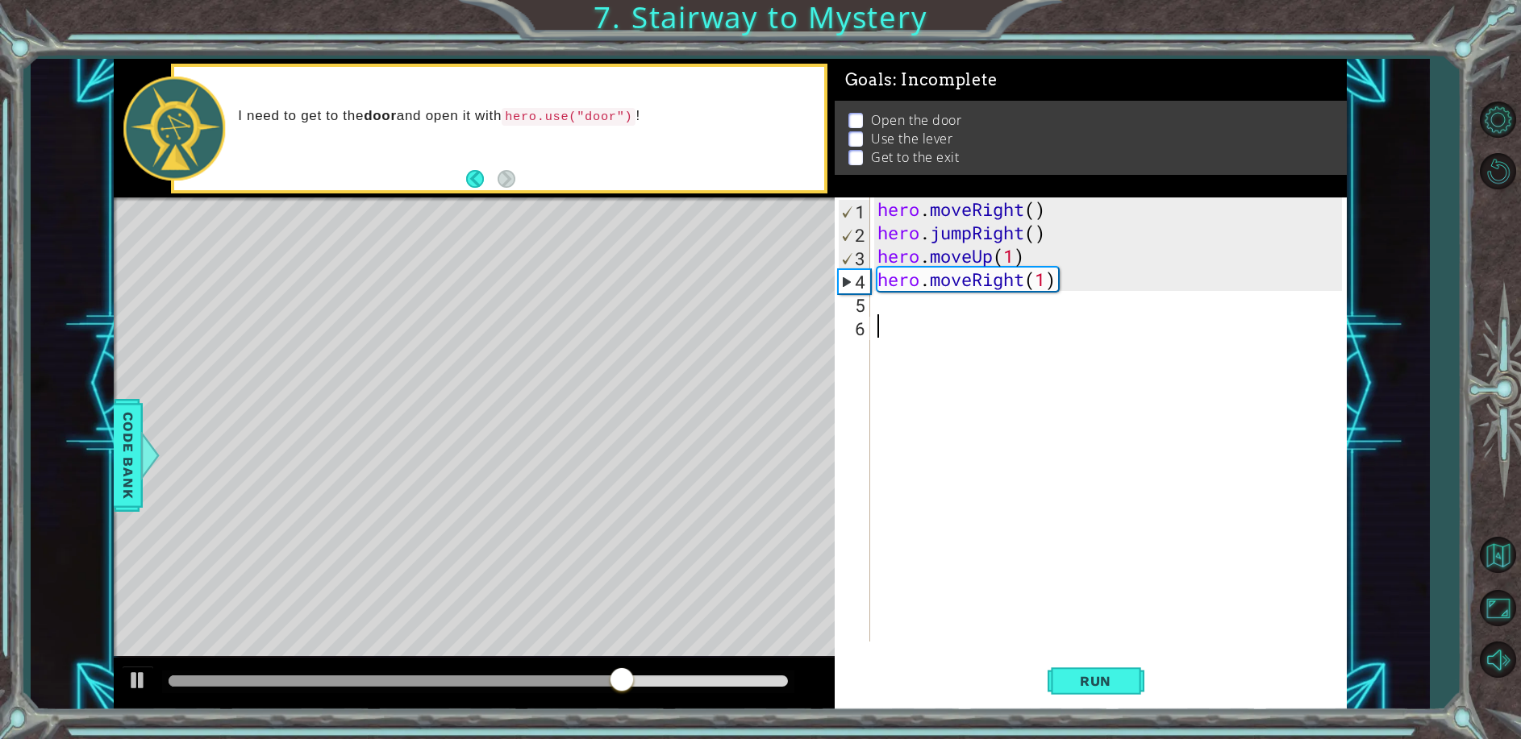
drag, startPoint x: 876, startPoint y: 319, endPoint x: 880, endPoint y: 312, distance: 8.3
click at [877, 317] on div "hero . moveRight ( ) hero . jumpRight ( ) hero . moveUp ( 1 ) hero . moveRight …" at bounding box center [1112, 443] width 476 height 491
click at [879, 308] on div "hero . moveRight ( ) hero . jumpRight ( ) hero . moveUp ( 1 ) hero . moveRight …" at bounding box center [1112, 443] width 476 height 491
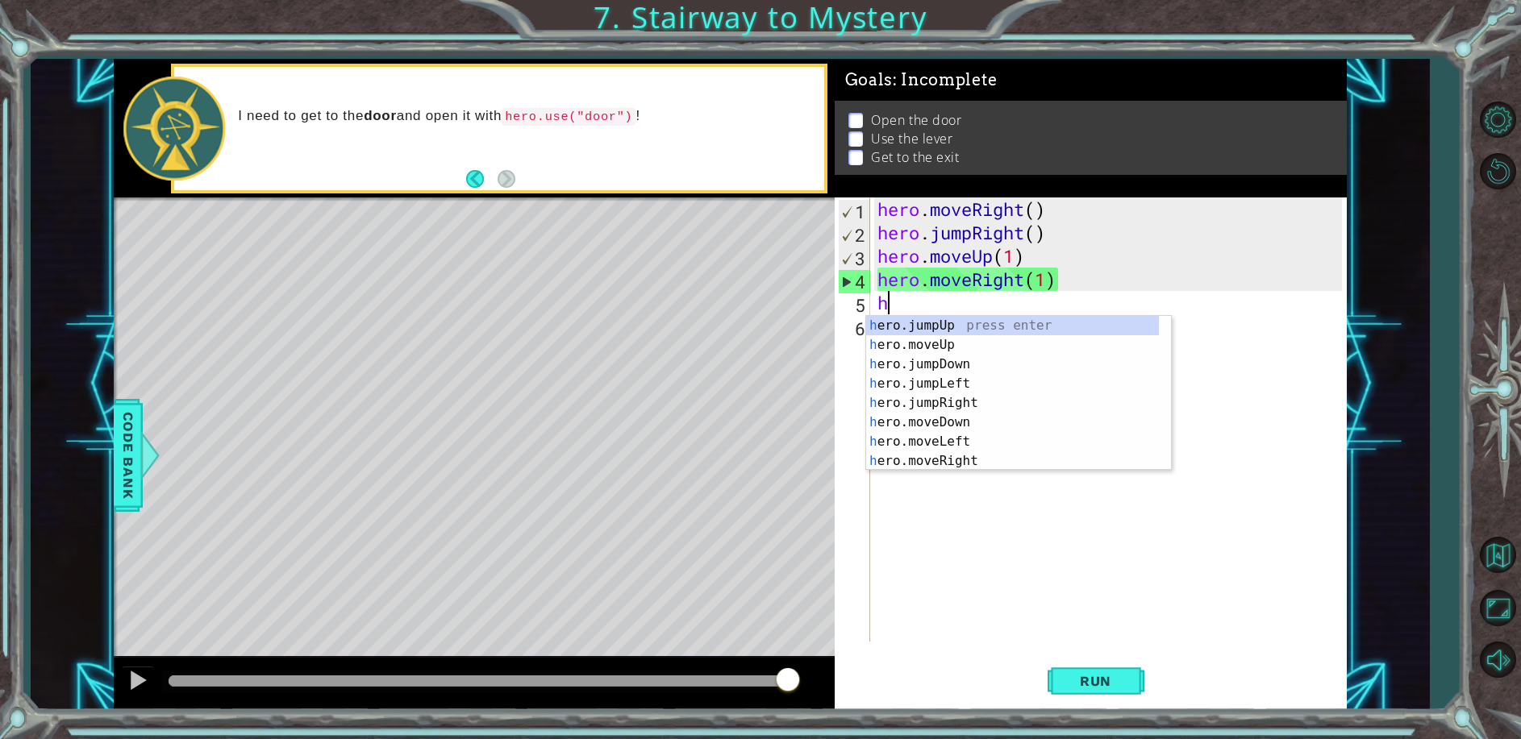
type textarea "h"
